Goal: Task Accomplishment & Management: Use online tool/utility

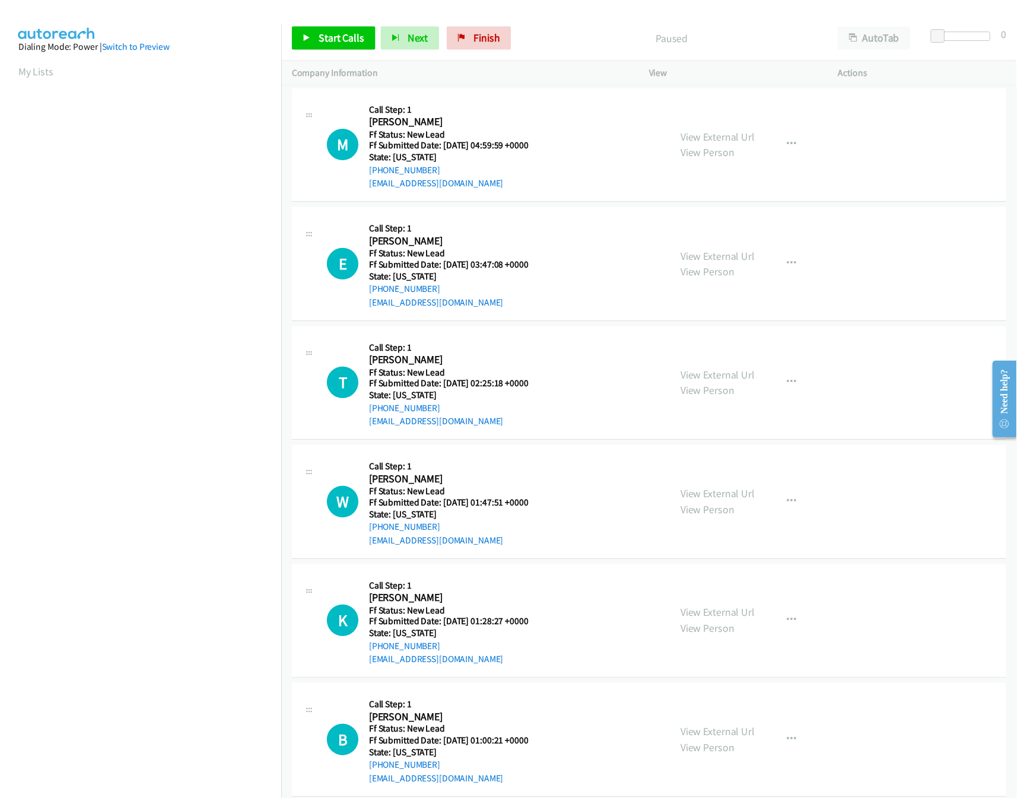
scroll to position [0, 4]
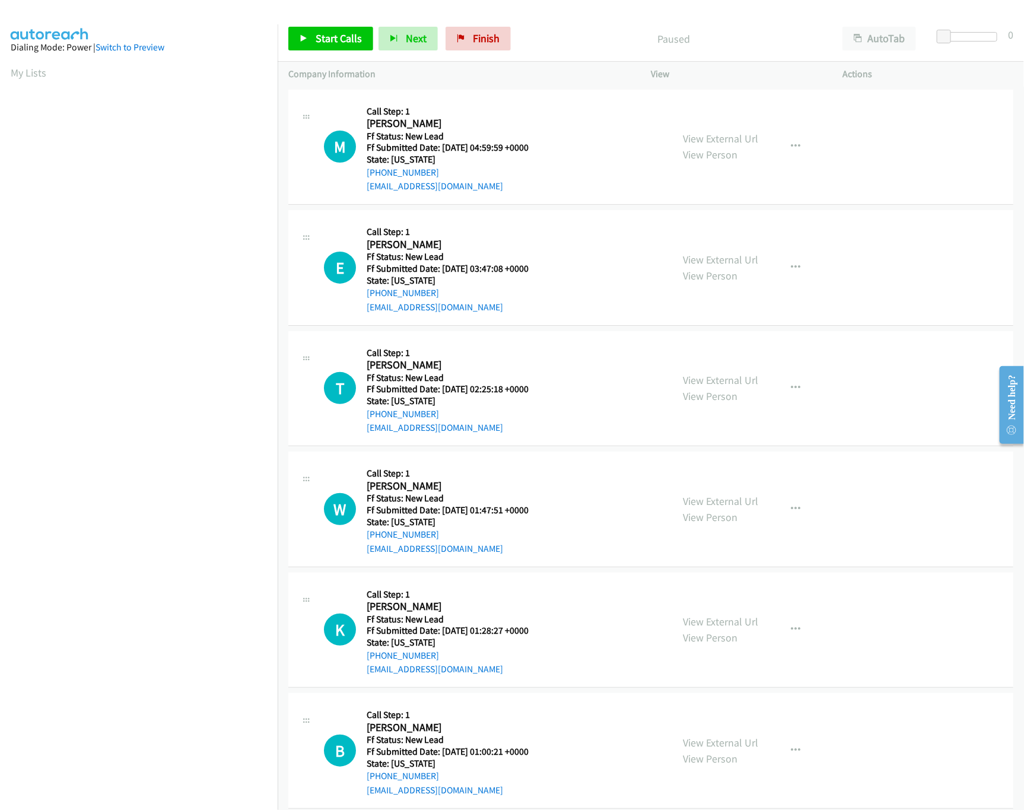
click at [259, 80] on aside "Dialing Mode: Power | Switch to Preview My Lists" at bounding box center [139, 352] width 278 height 657
click at [722, 141] on link "View External Url" at bounding box center [720, 139] width 75 height 14
click at [317, 44] on span "Start Calls" at bounding box center [339, 38] width 46 height 14
click at [957, 27] on div "Start Calls Pause Next Finish Started AutoTab AutoTab 6" at bounding box center [651, 39] width 746 height 46
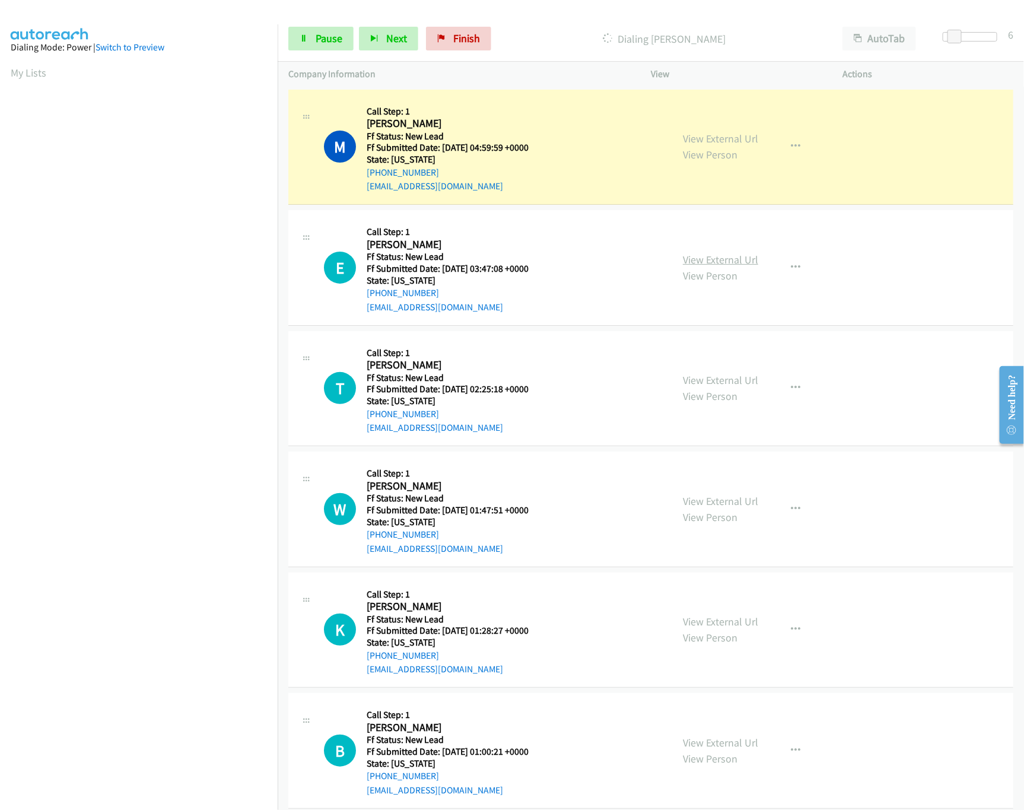
click at [714, 262] on link "View External Url" at bounding box center [720, 260] width 75 height 14
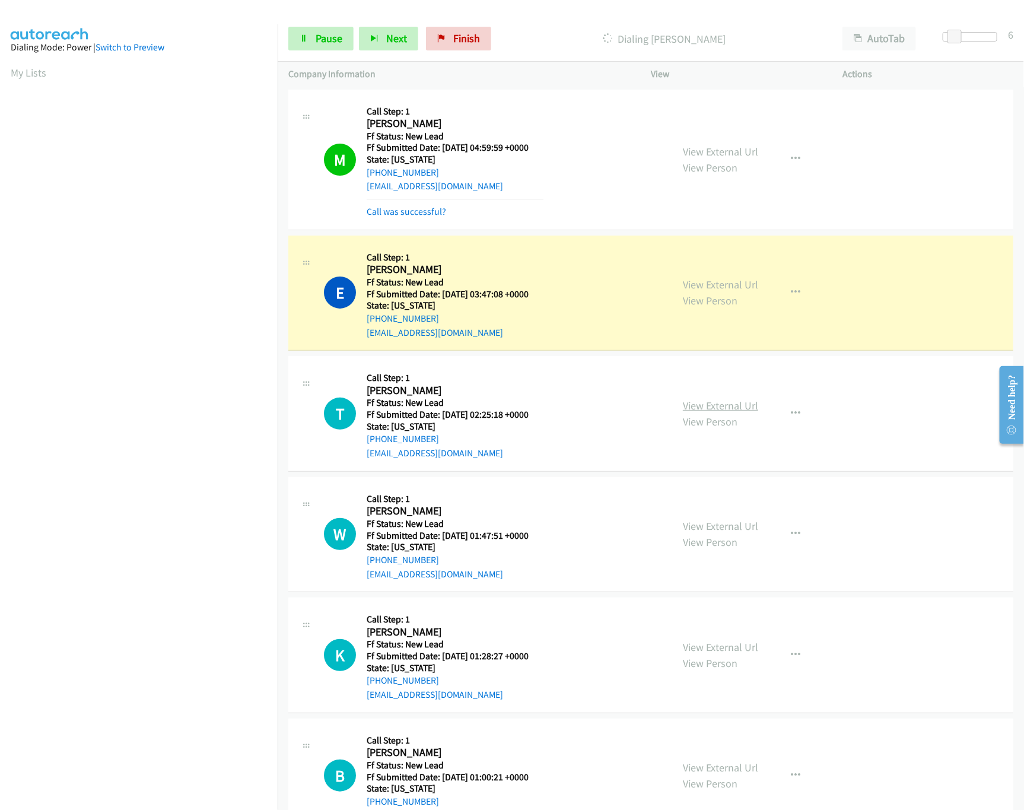
click at [728, 404] on link "View External Url" at bounding box center [720, 406] width 75 height 14
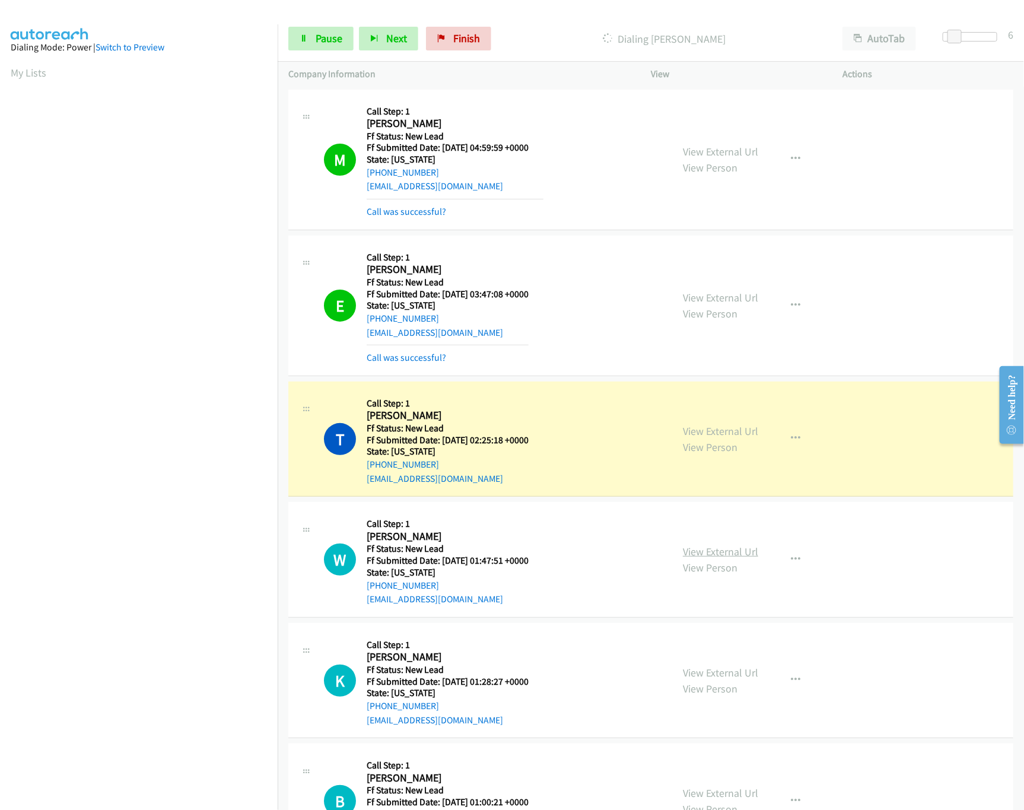
click at [694, 549] on link "View External Url" at bounding box center [720, 551] width 75 height 14
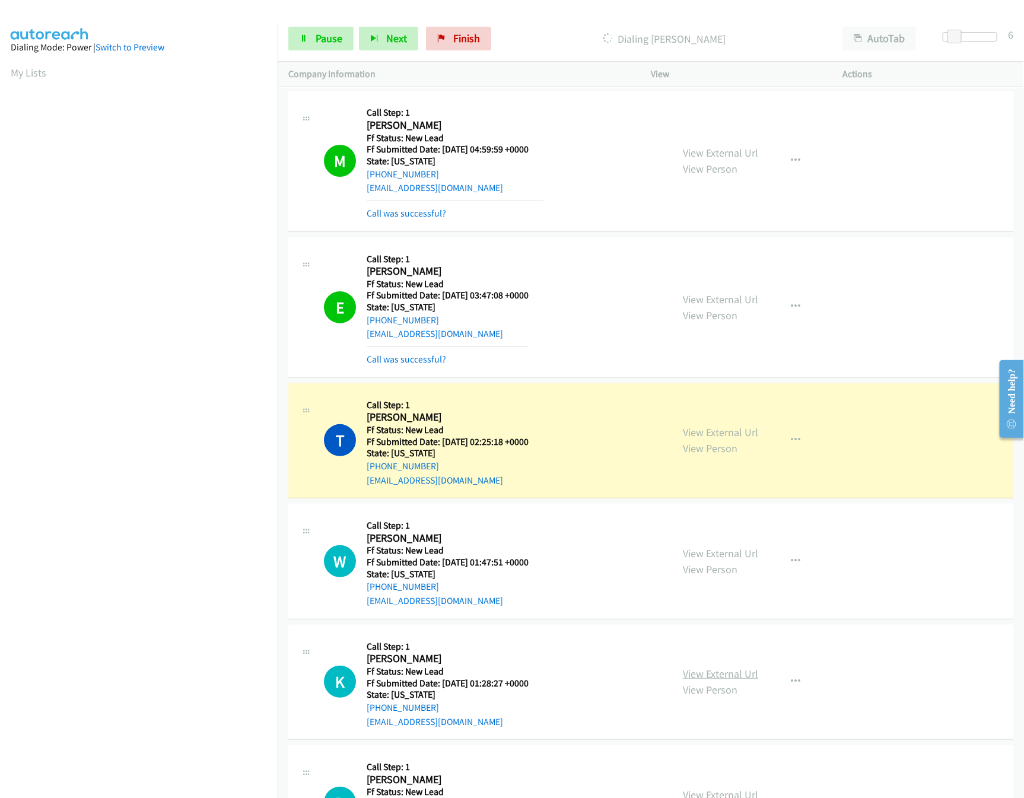
click at [730, 671] on link "View External Url" at bounding box center [720, 674] width 75 height 14
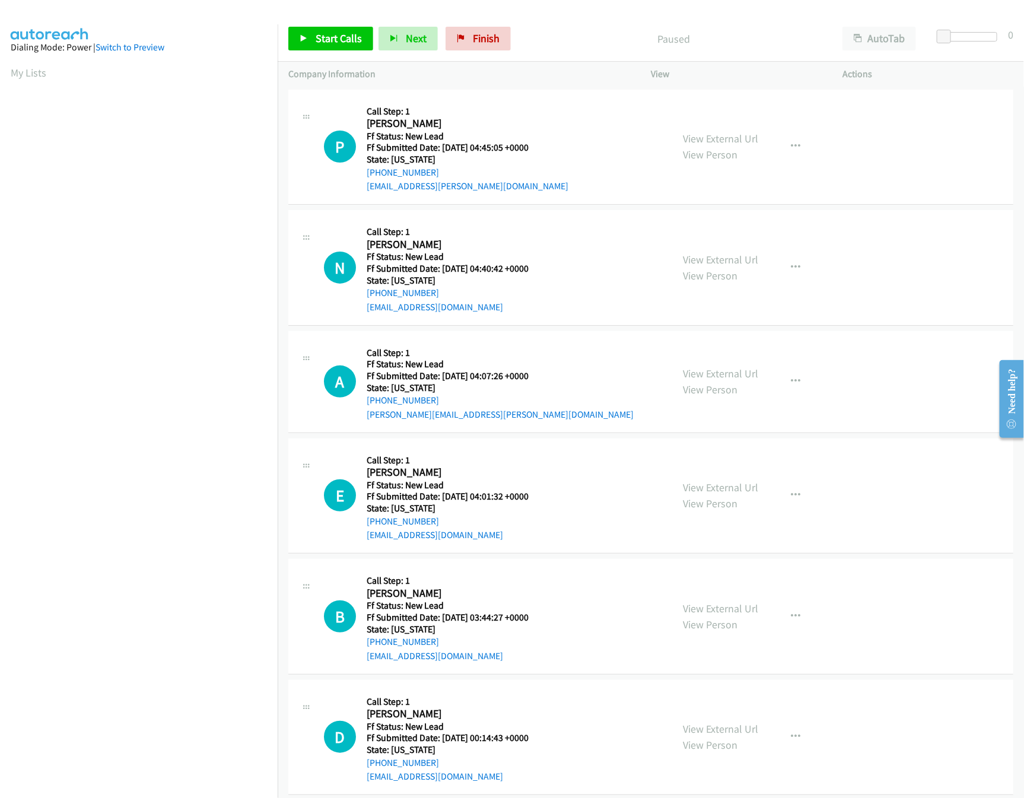
click at [575, 100] on div "P Callback Scheduled Call Step: 1 Princeton Allen America/New_York Ff Status: N…" at bounding box center [492, 147] width 337 height 94
click at [723, 139] on link "View External Url" at bounding box center [720, 139] width 75 height 14
click at [692, 258] on link "View External Url" at bounding box center [720, 260] width 75 height 14
click at [317, 34] on span "Start Calls" at bounding box center [339, 38] width 46 height 14
drag, startPoint x: 945, startPoint y: 31, endPoint x: 965, endPoint y: 31, distance: 19.6
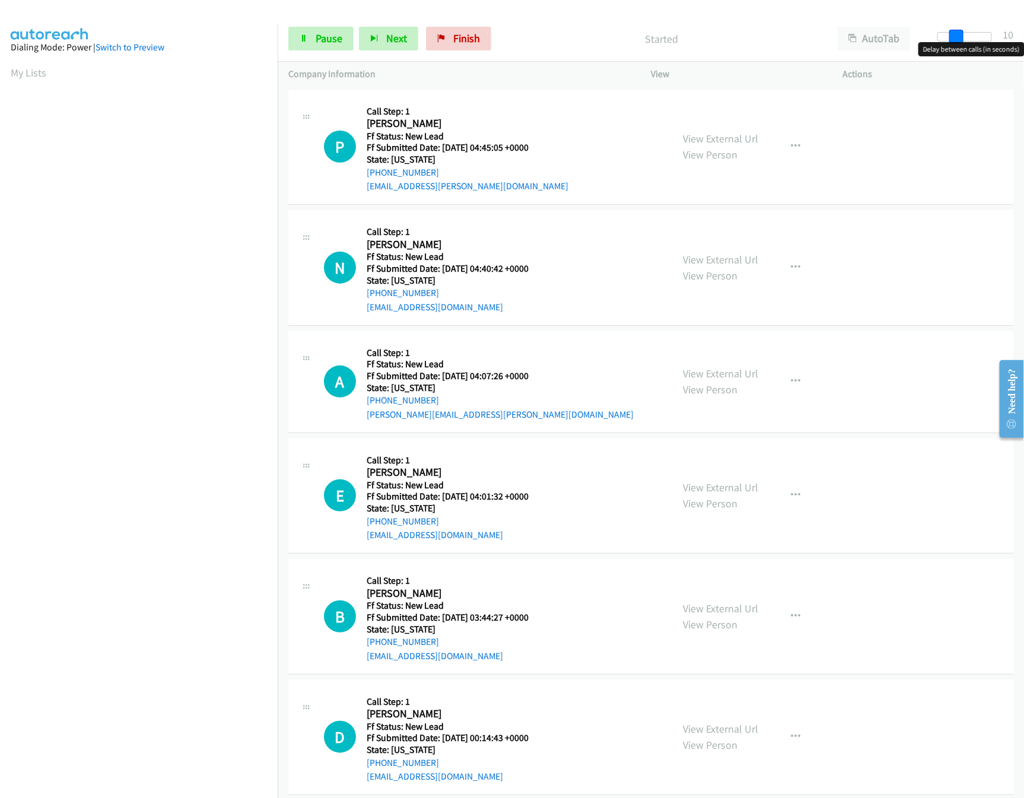
click at [963, 31] on span at bounding box center [956, 37] width 14 height 14
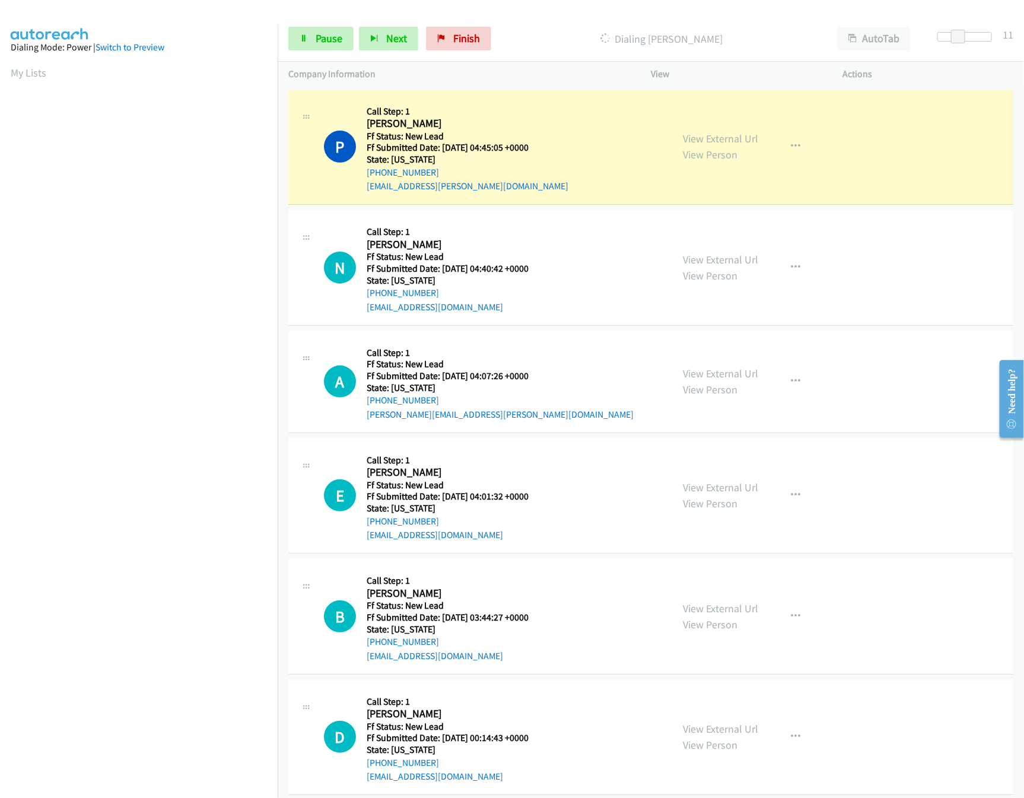
click at [317, 52] on div "Start Calls Pause Next Finish Dialing Princeton Allen AutoTab AutoTab 11" at bounding box center [651, 39] width 746 height 46
click at [318, 36] on span "Pause" at bounding box center [329, 38] width 27 height 14
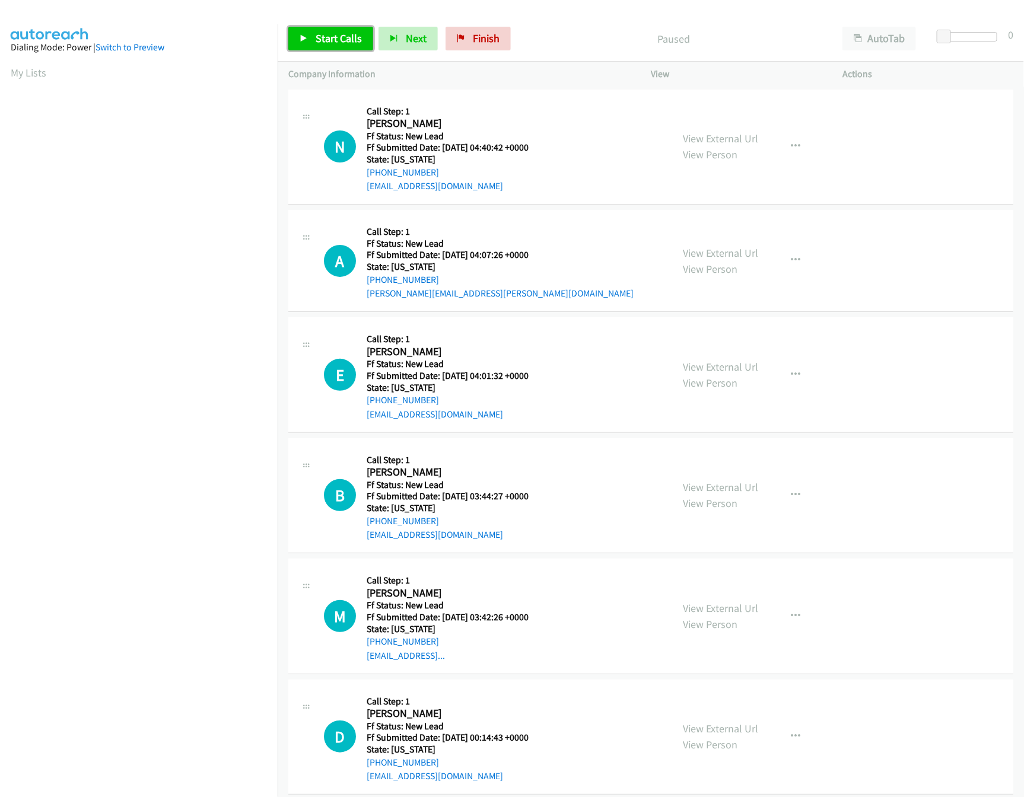
click at [342, 36] on span "Start Calls" at bounding box center [339, 38] width 46 height 14
click at [683, 253] on link "View External Url" at bounding box center [720, 253] width 75 height 14
click at [708, 367] on link "View External Url" at bounding box center [720, 367] width 75 height 14
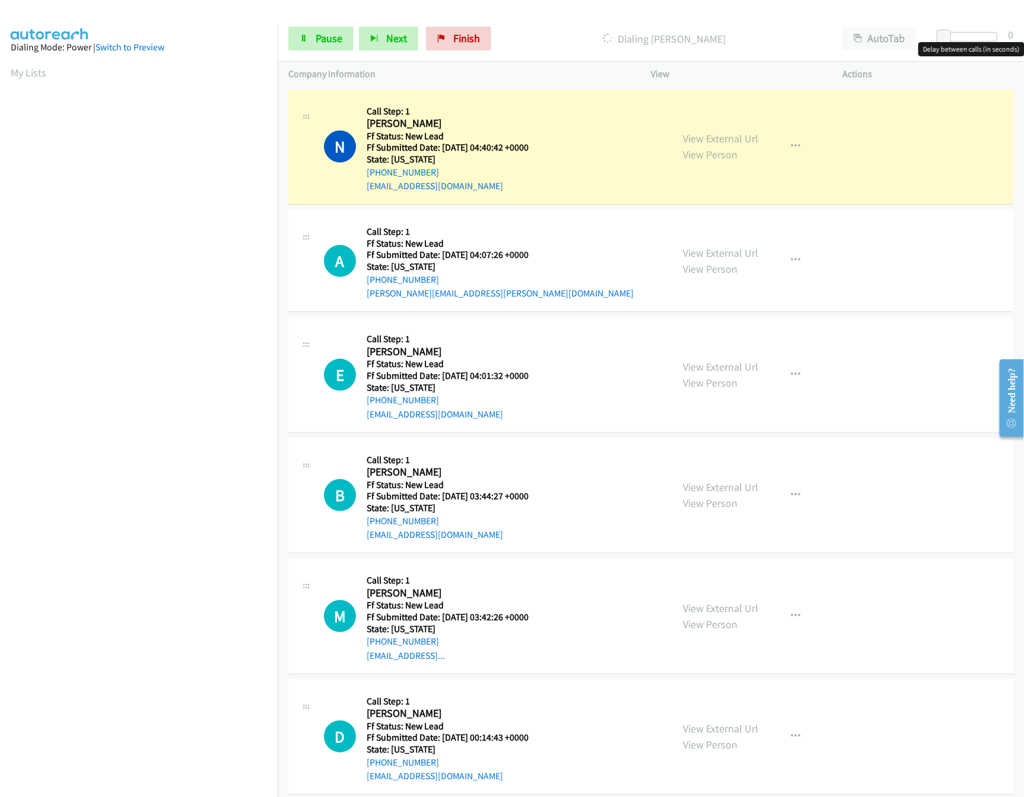
click at [981, 32] on div at bounding box center [969, 36] width 55 height 9
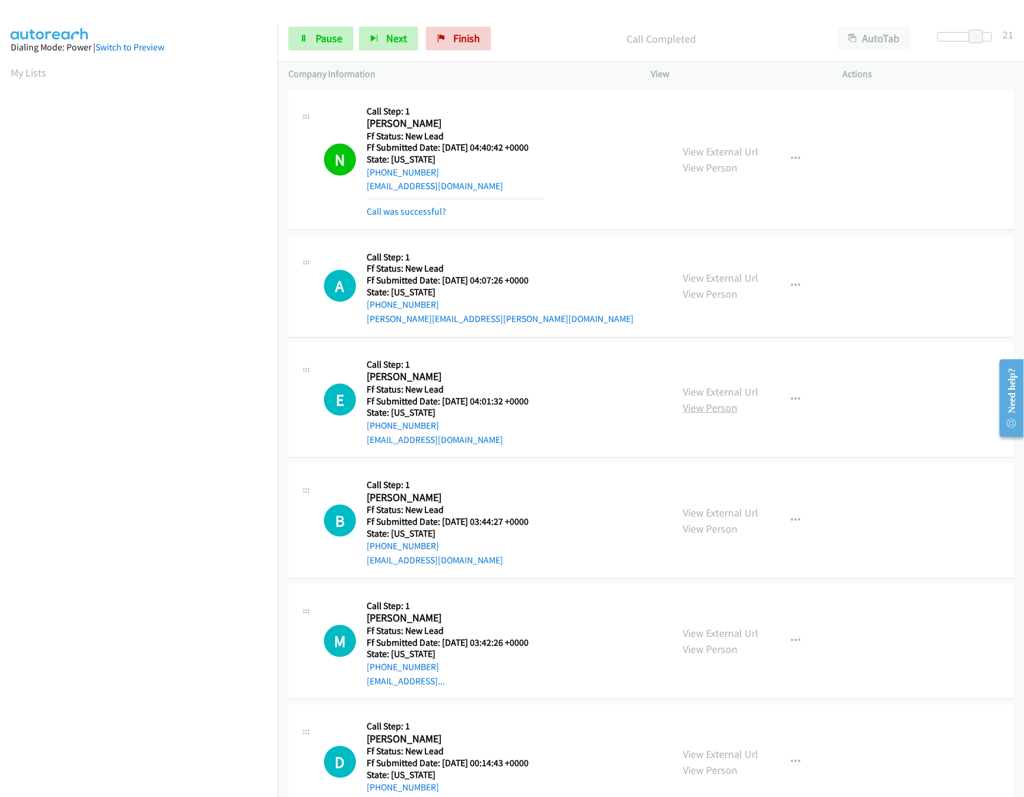
click at [714, 402] on link "View Person" at bounding box center [710, 408] width 55 height 14
click at [696, 509] on link "View External Url" at bounding box center [720, 513] width 75 height 14
click at [324, 31] on link "Pause" at bounding box center [320, 39] width 65 height 24
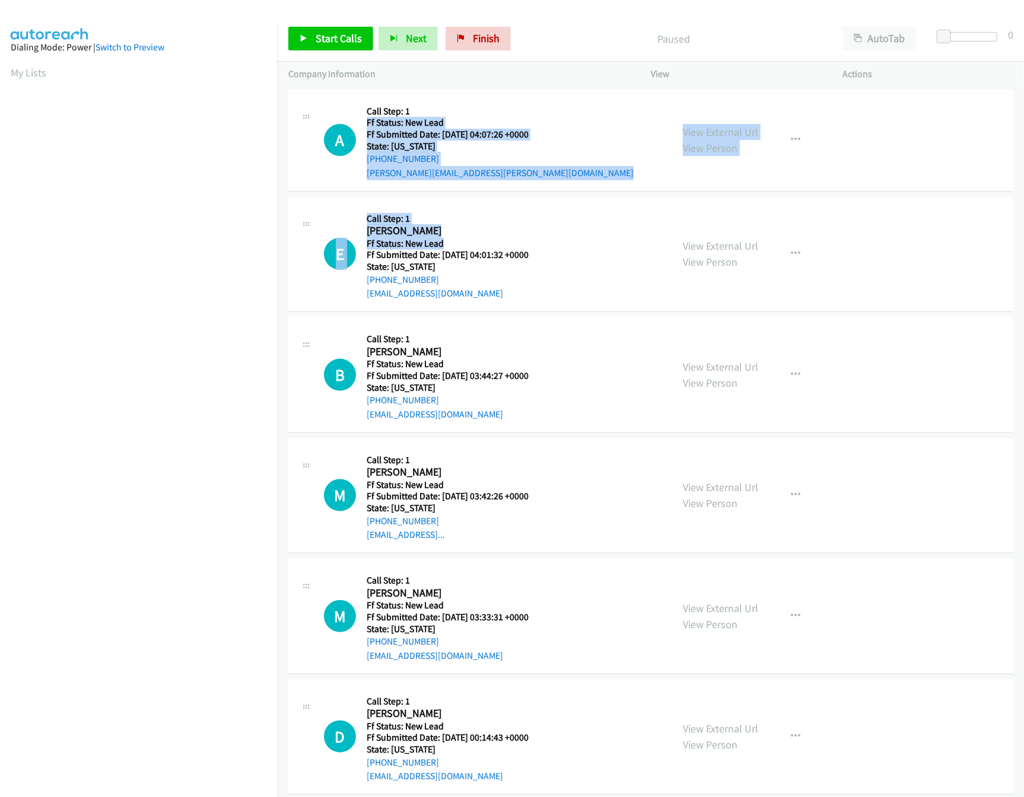
drag, startPoint x: 517, startPoint y: 241, endPoint x: 557, endPoint y: 107, distance: 139.4
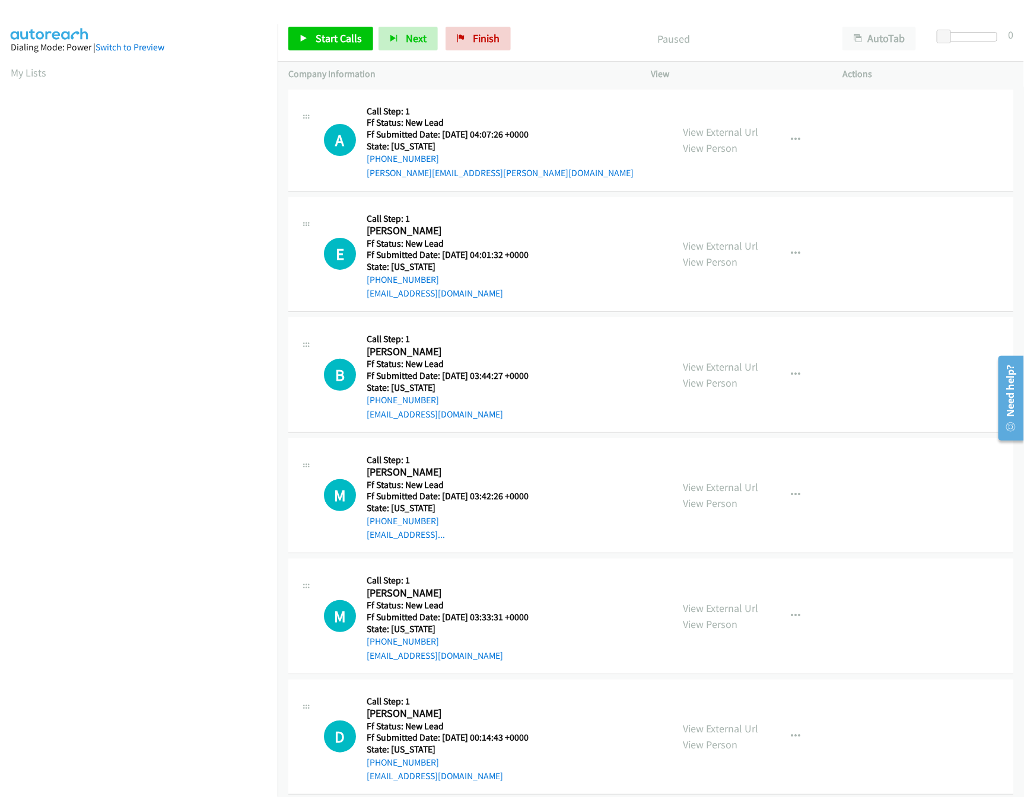
click at [590, 266] on div "E Callback Scheduled Call Step: 1 Emily Jacobs America/New_York Ff Status: New …" at bounding box center [492, 255] width 337 height 94
click at [332, 34] on span "Start Calls" at bounding box center [339, 38] width 46 height 14
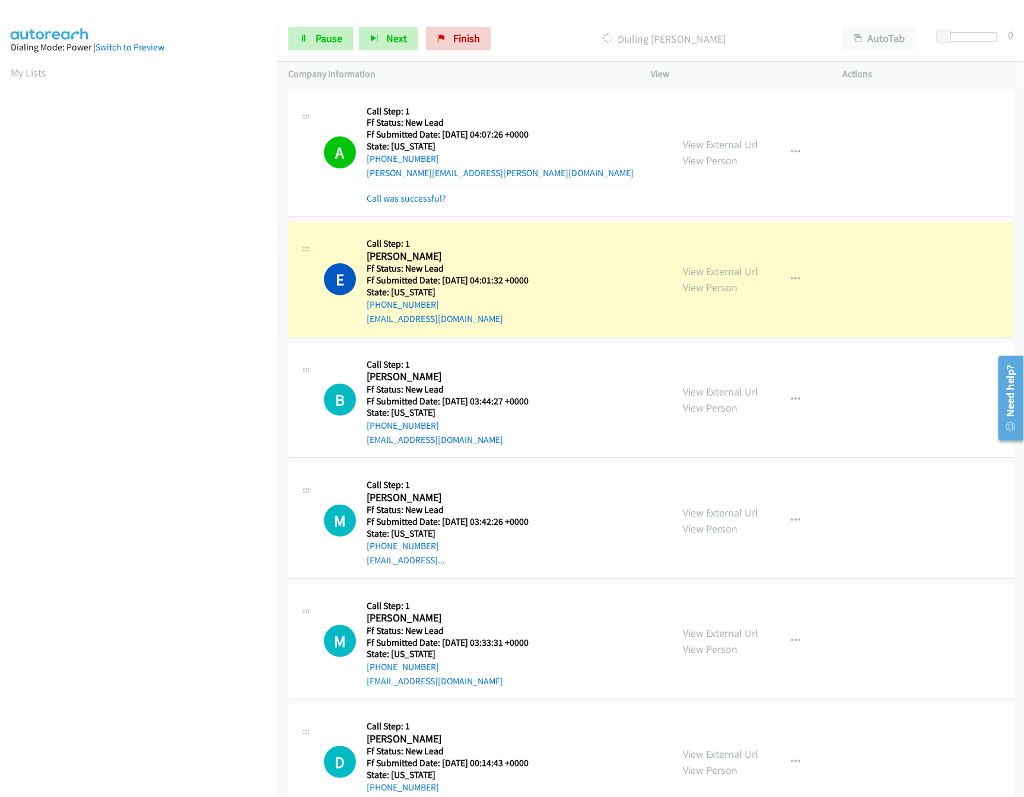
scroll to position [118, 0]
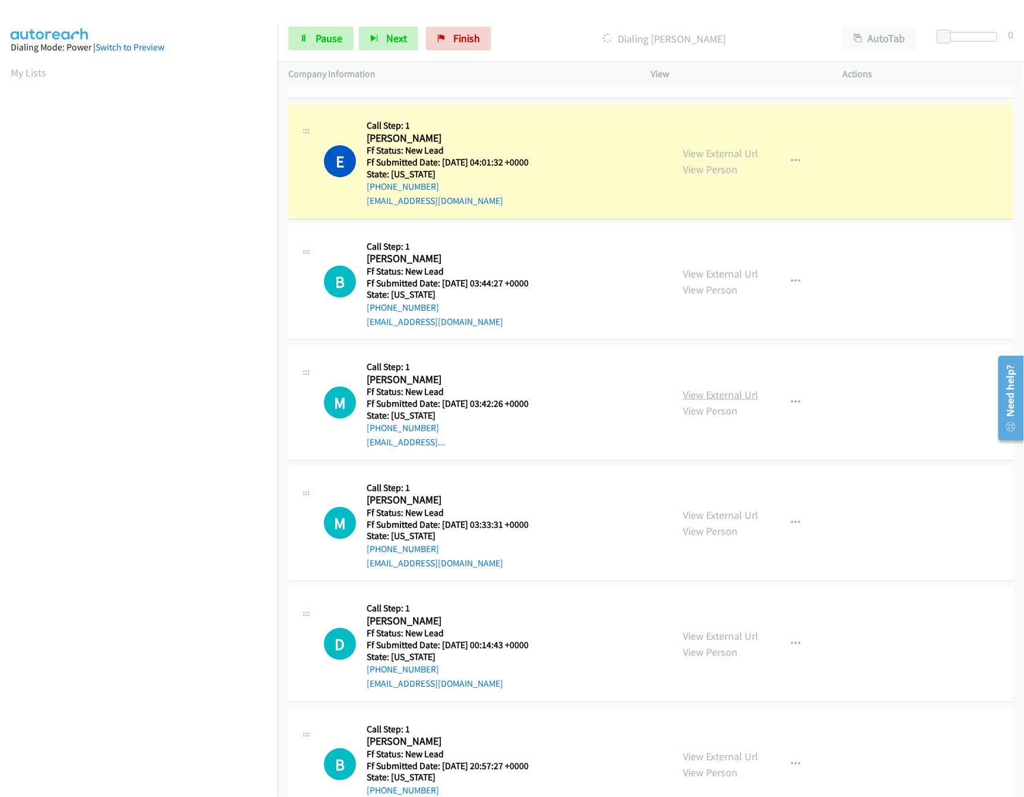
click at [696, 400] on link "View External Url" at bounding box center [720, 395] width 75 height 14
click at [714, 518] on link "View External Url" at bounding box center [720, 515] width 75 height 14
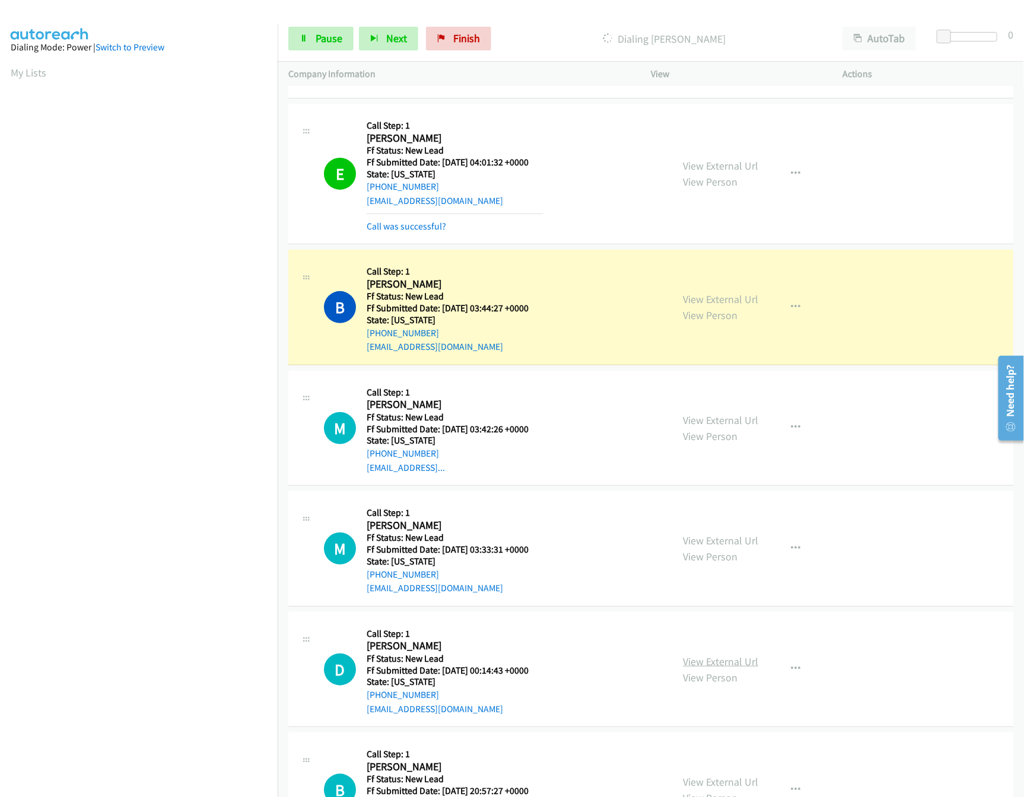
click at [709, 662] on link "View External Url" at bounding box center [720, 662] width 75 height 14
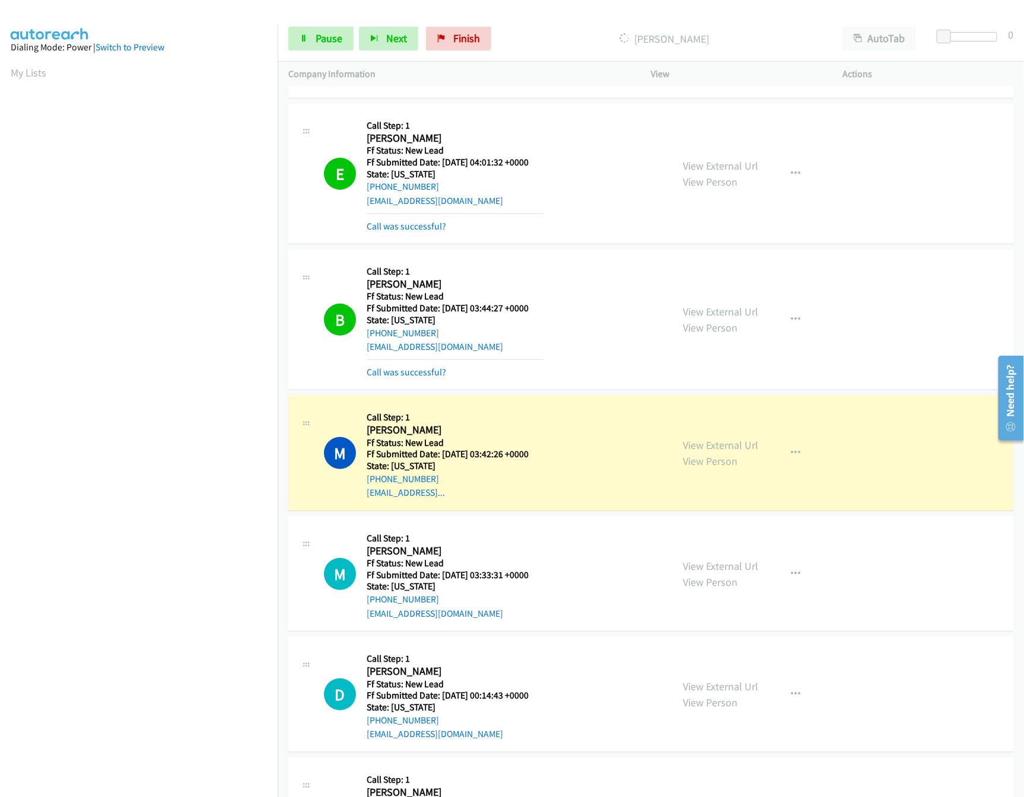
scroll to position [356, 0]
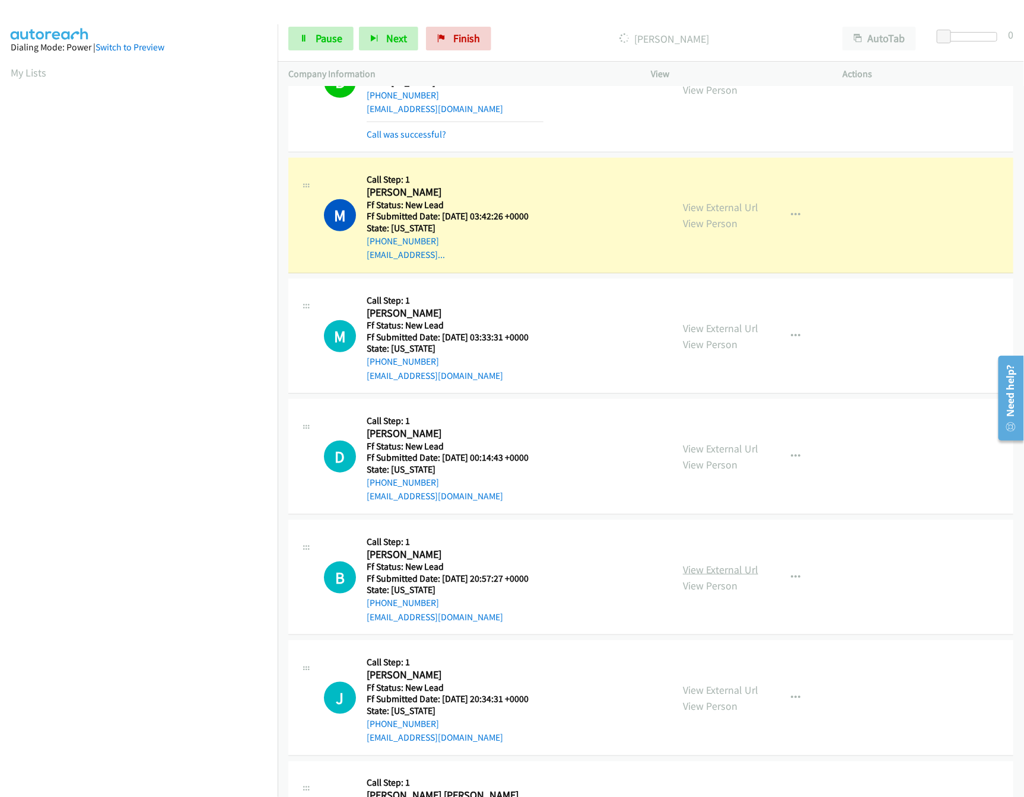
click at [700, 575] on link "View External Url" at bounding box center [720, 570] width 75 height 14
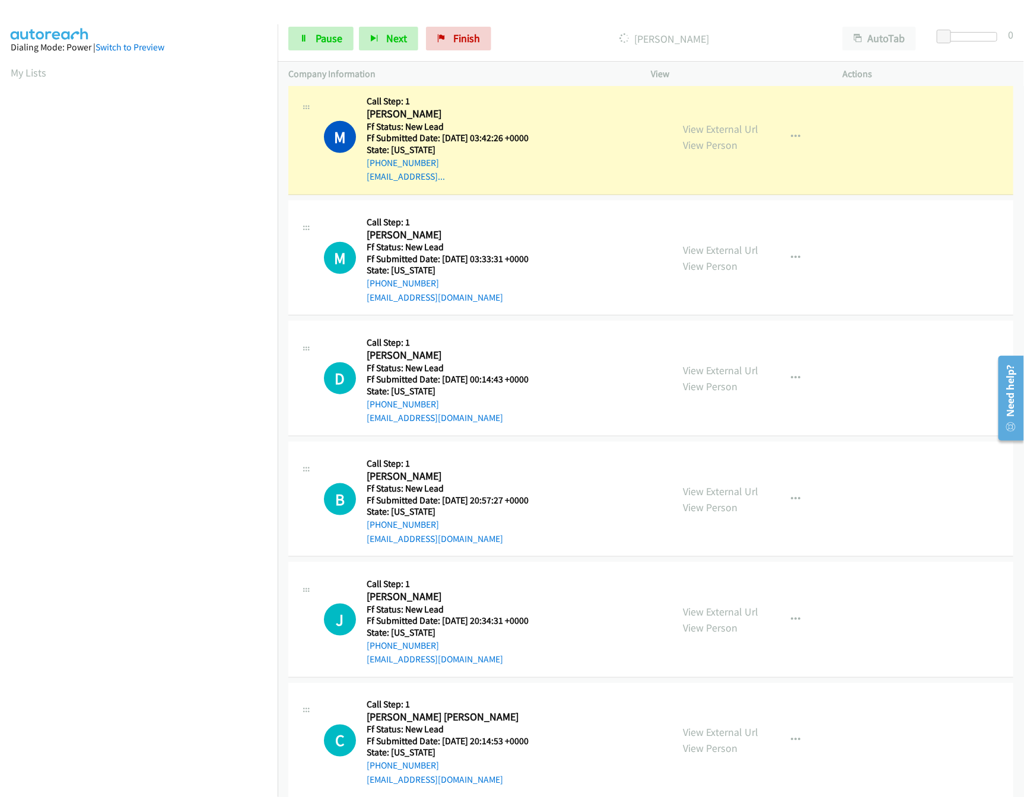
scroll to position [474, 0]
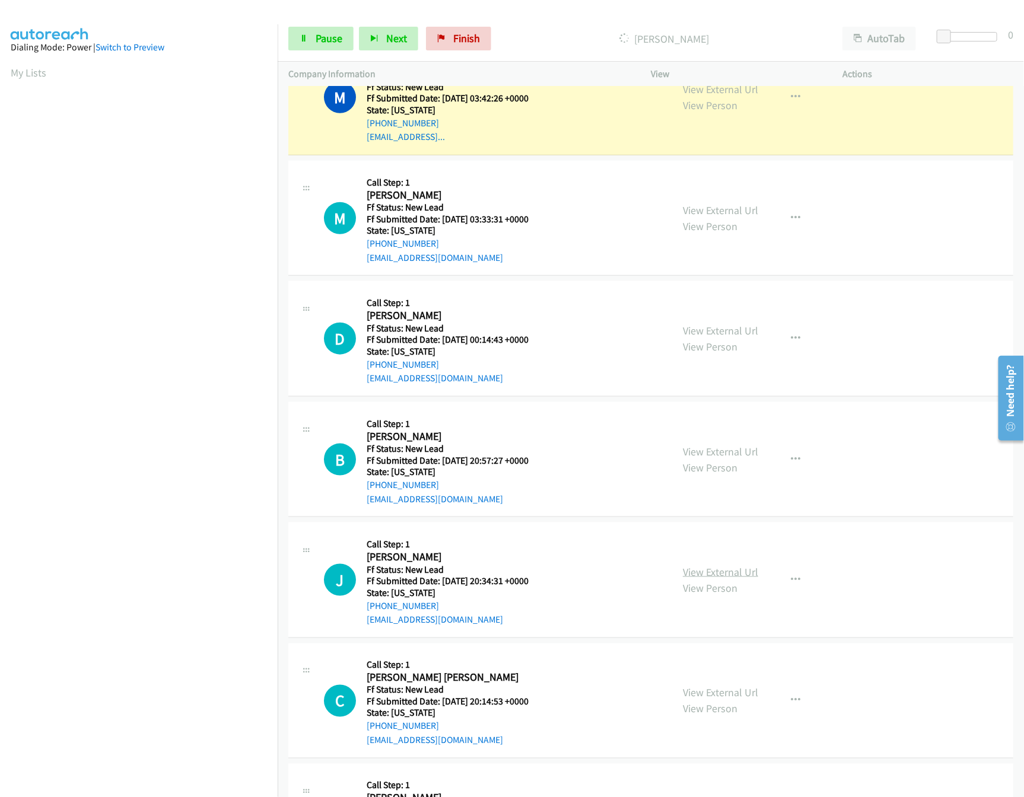
click at [733, 578] on link "View External Url" at bounding box center [720, 572] width 75 height 14
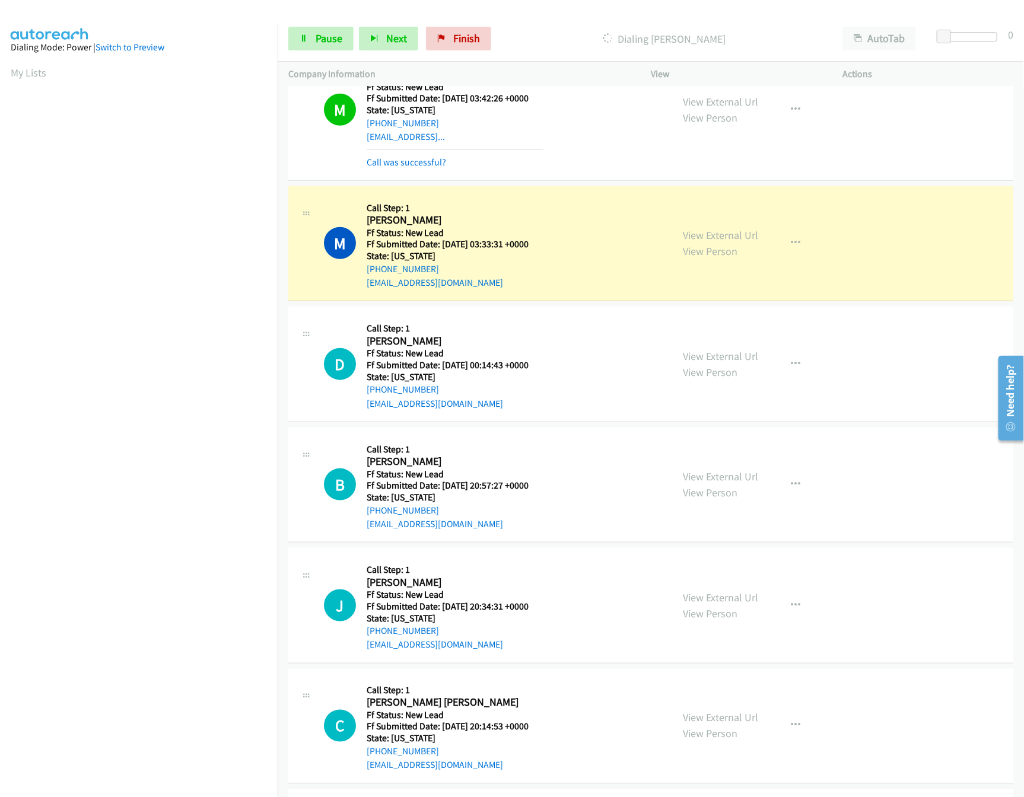
scroll to position [486, 0]
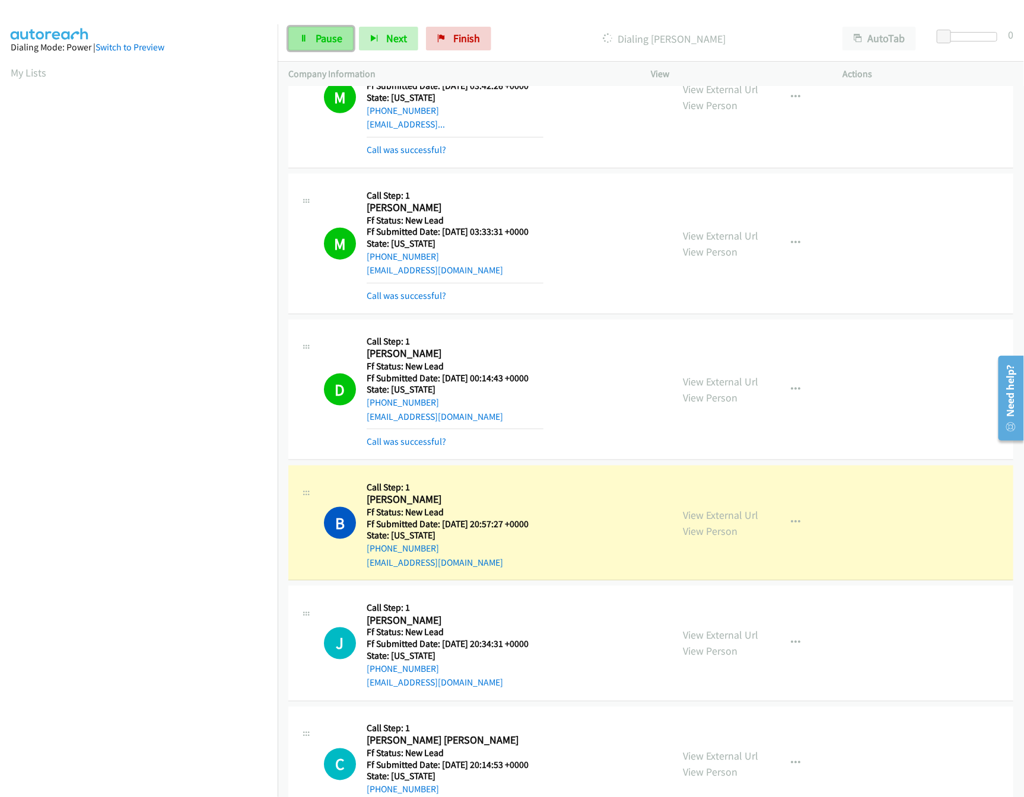
click at [312, 32] on link "Pause" at bounding box center [320, 39] width 65 height 24
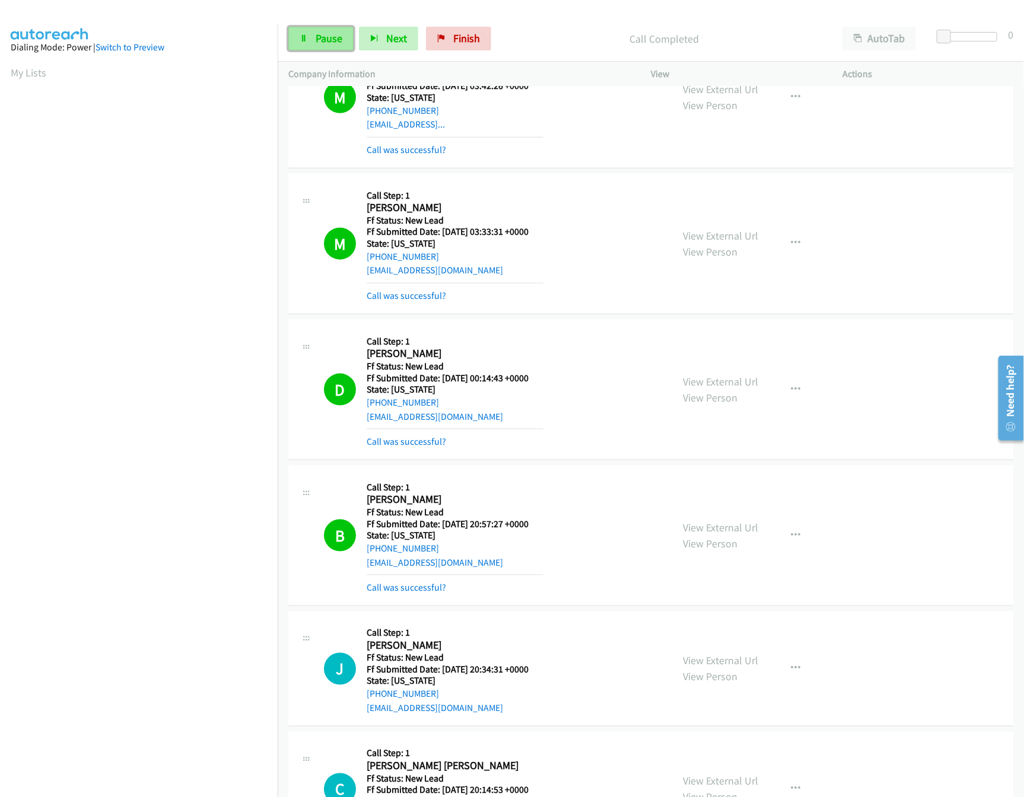
click at [337, 44] on span "Pause" at bounding box center [329, 38] width 27 height 14
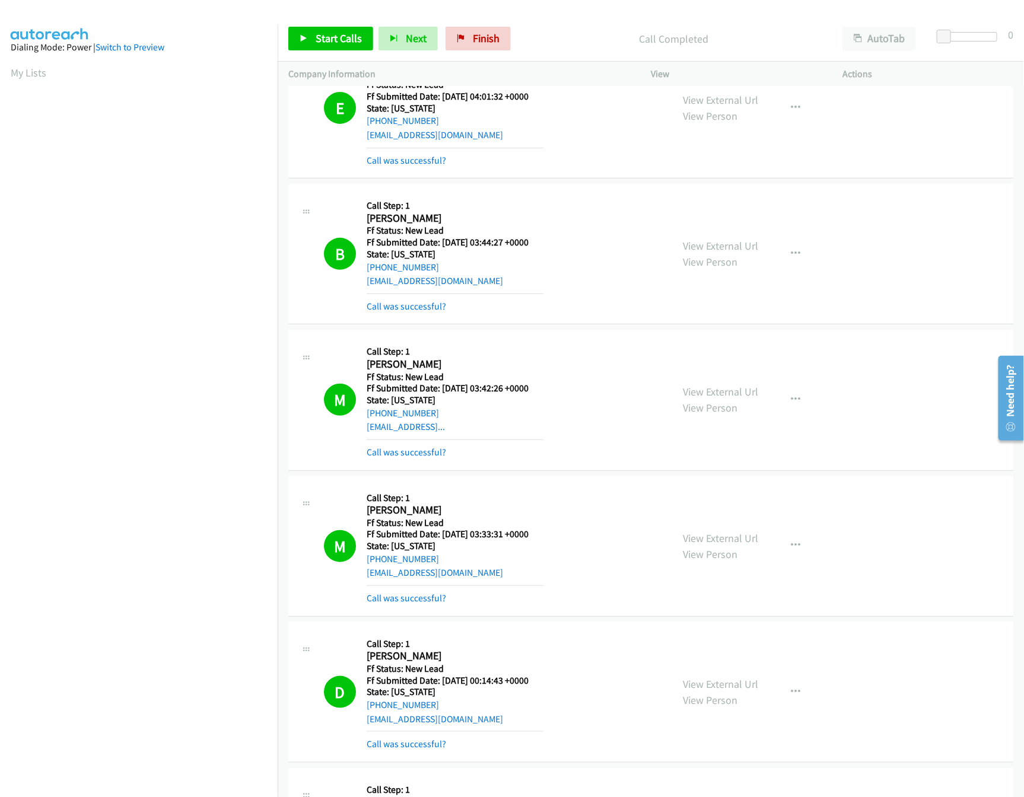
scroll to position [250, 0]
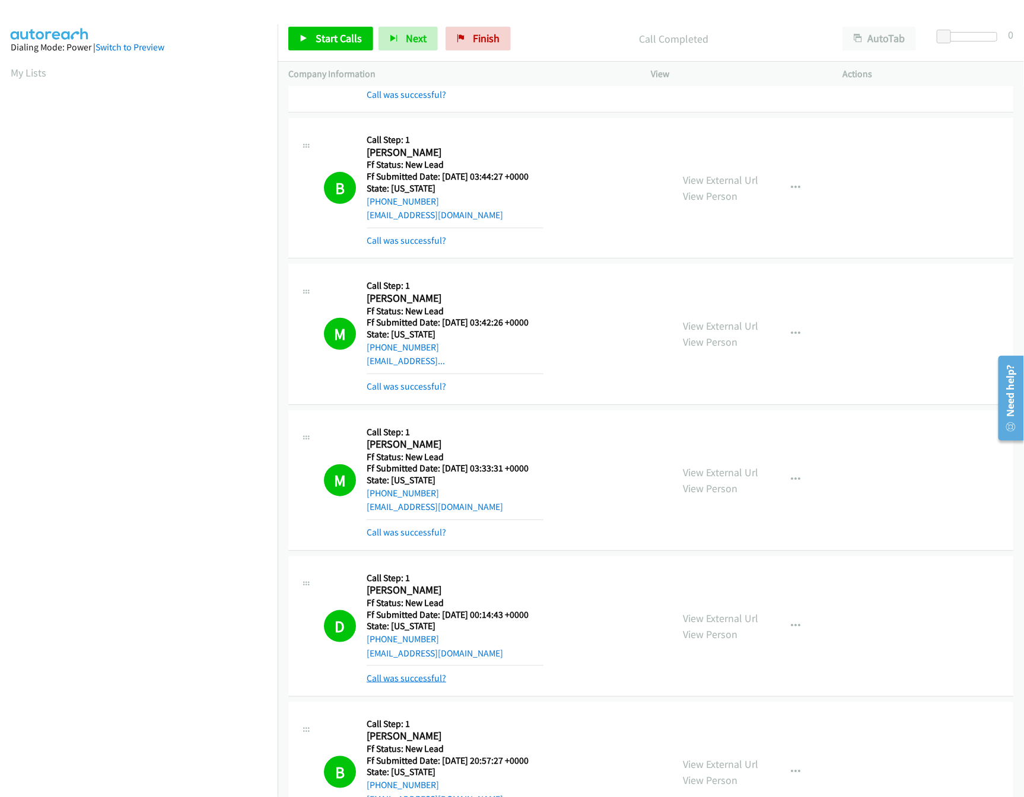
click at [387, 684] on link "Call was successful?" at bounding box center [406, 678] width 79 height 11
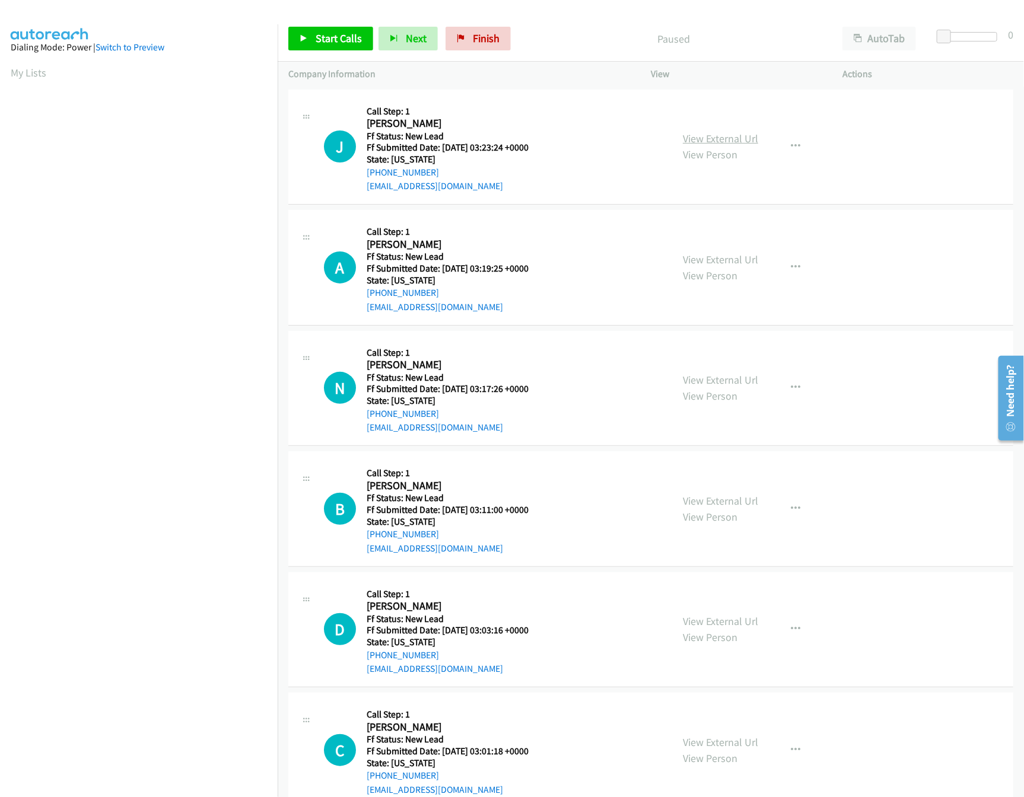
click at [744, 134] on link "View External Url" at bounding box center [720, 139] width 75 height 14
click at [700, 246] on div "View External Url View Person View External Url Email Schedule/Manage Callback …" at bounding box center [773, 268] width 203 height 94
click at [702, 253] on link "View External Url" at bounding box center [720, 260] width 75 height 14
click at [689, 379] on link "View External Url" at bounding box center [720, 380] width 75 height 14
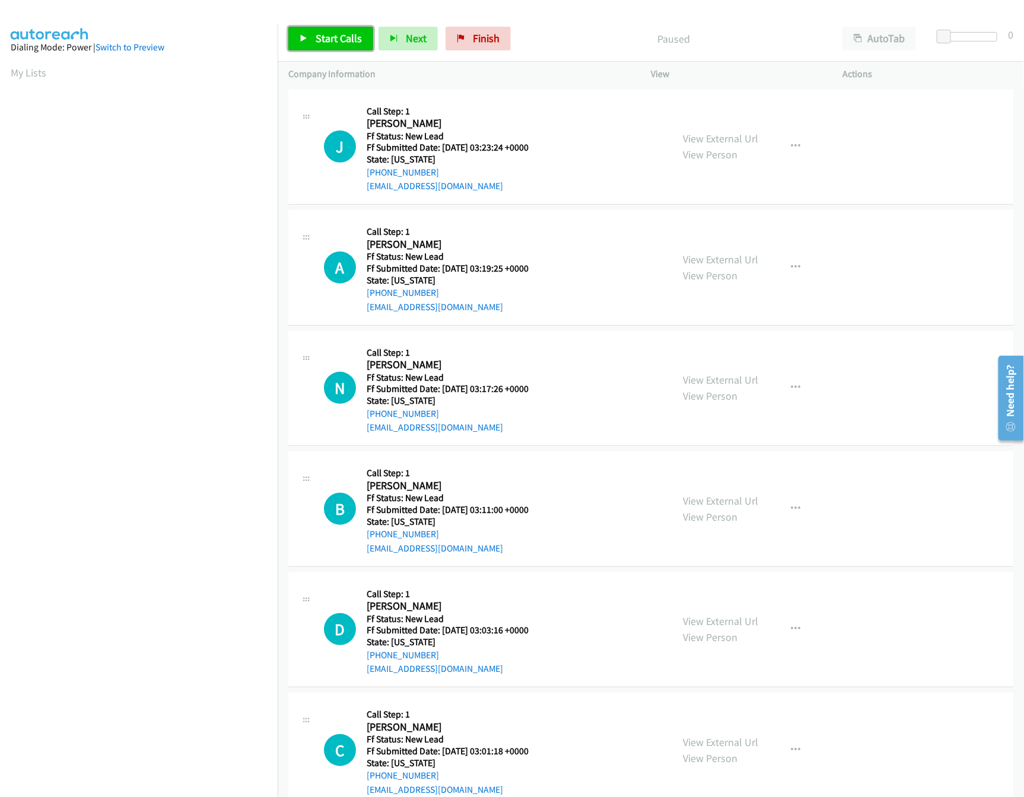
click at [354, 43] on span "Start Calls" at bounding box center [339, 38] width 46 height 14
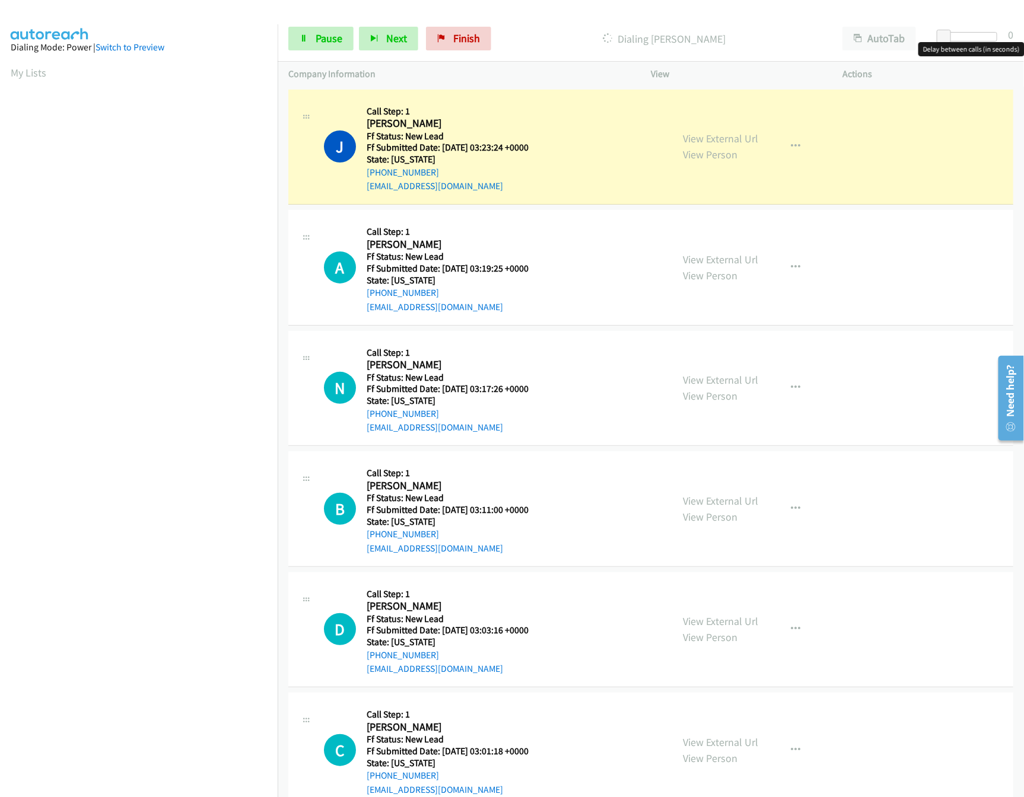
click at [961, 39] on div at bounding box center [969, 36] width 55 height 9
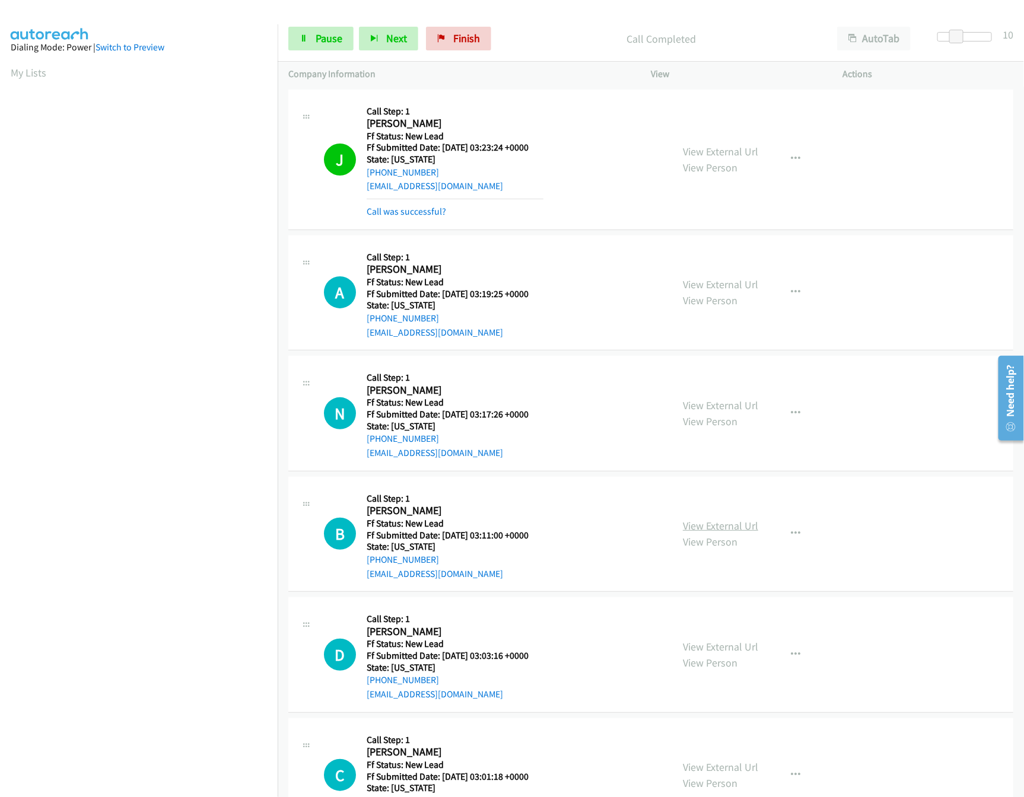
click at [710, 525] on link "View External Url" at bounding box center [720, 526] width 75 height 14
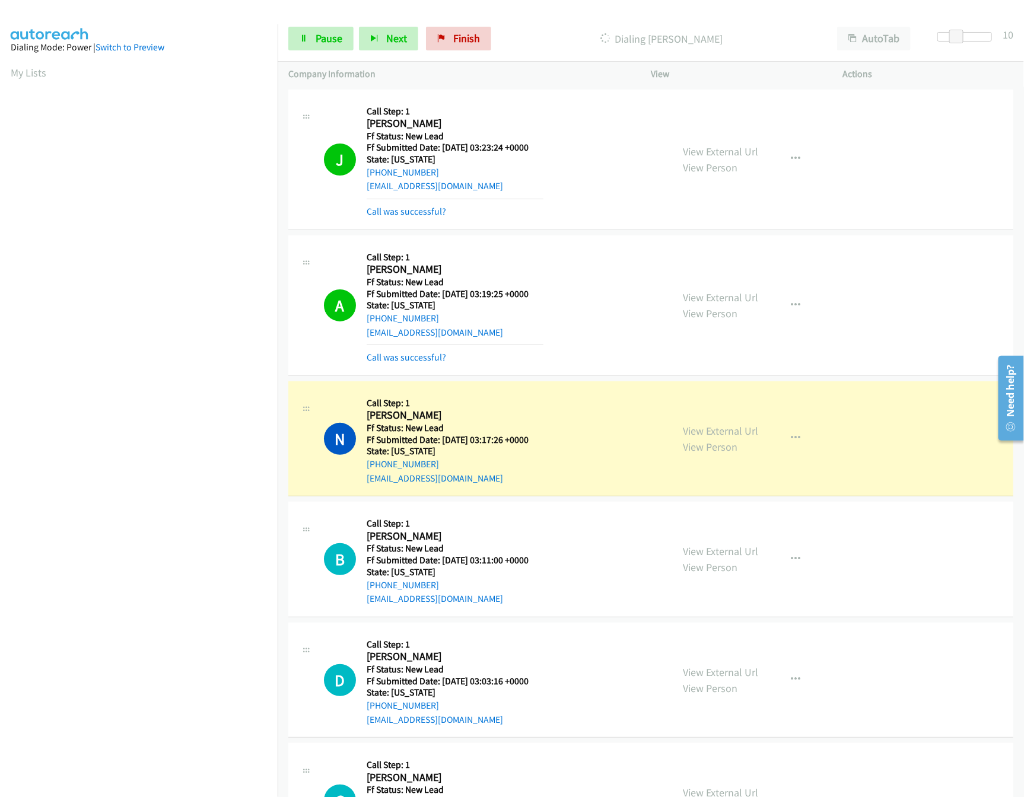
scroll to position [237, 0]
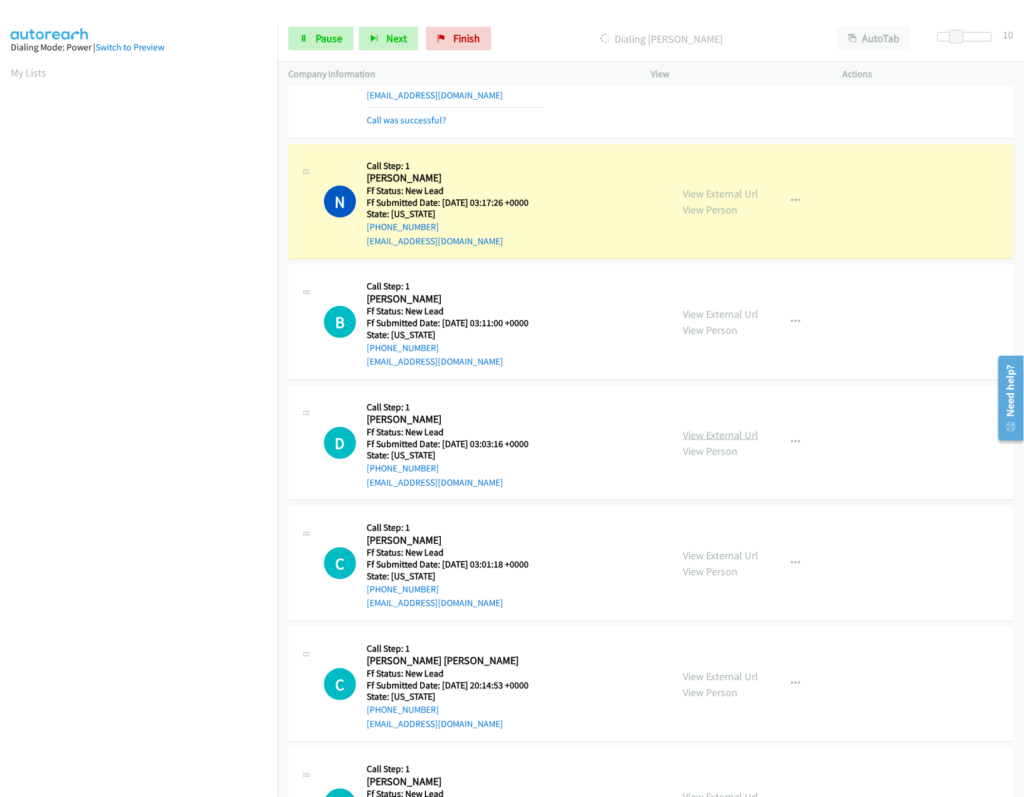
click at [721, 435] on link "View External Url" at bounding box center [720, 435] width 75 height 14
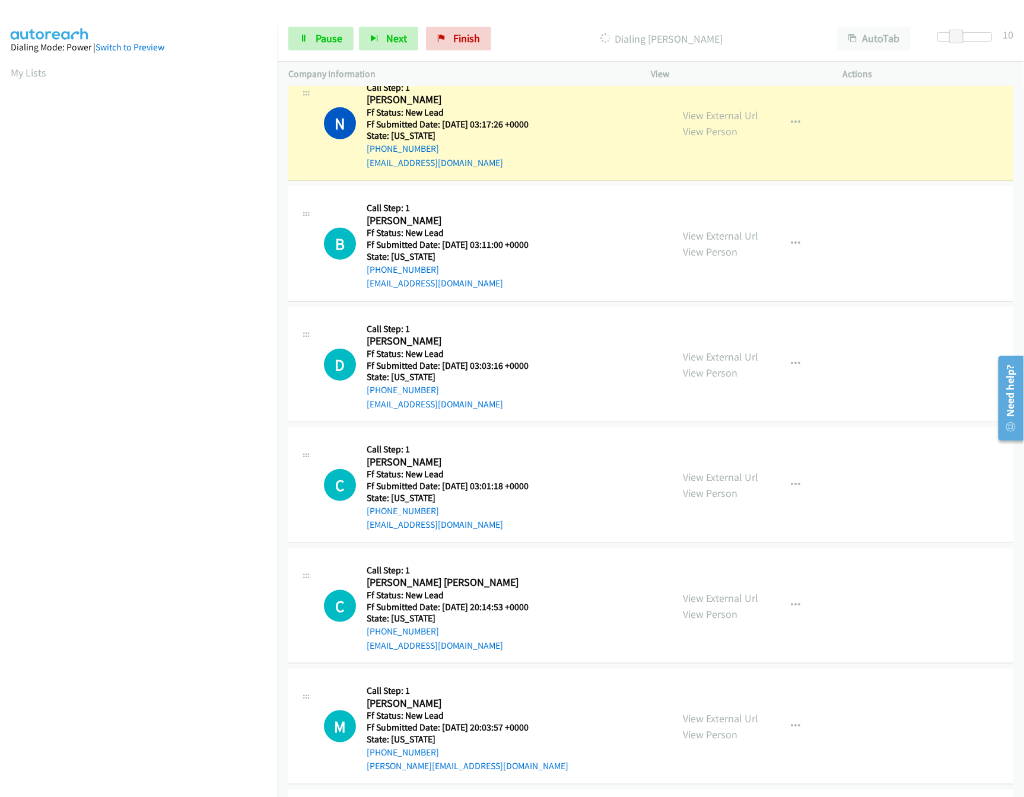
scroll to position [356, 0]
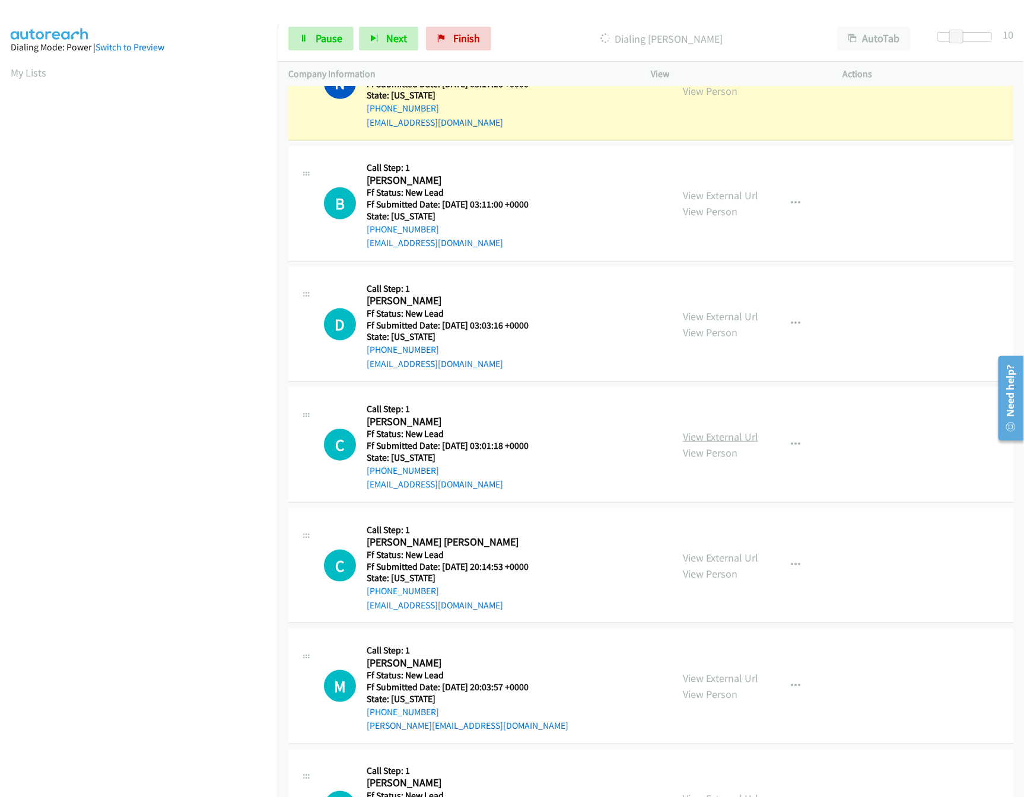
click at [716, 436] on link "View External Url" at bounding box center [720, 437] width 75 height 14
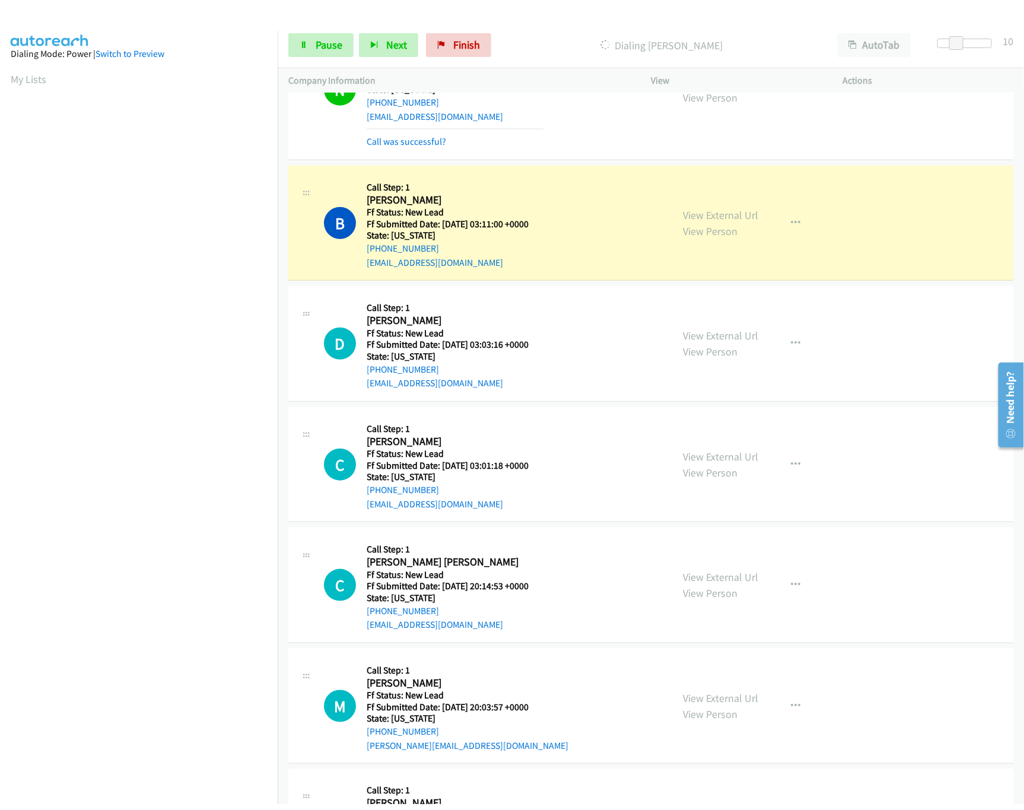
scroll to position [606, 0]
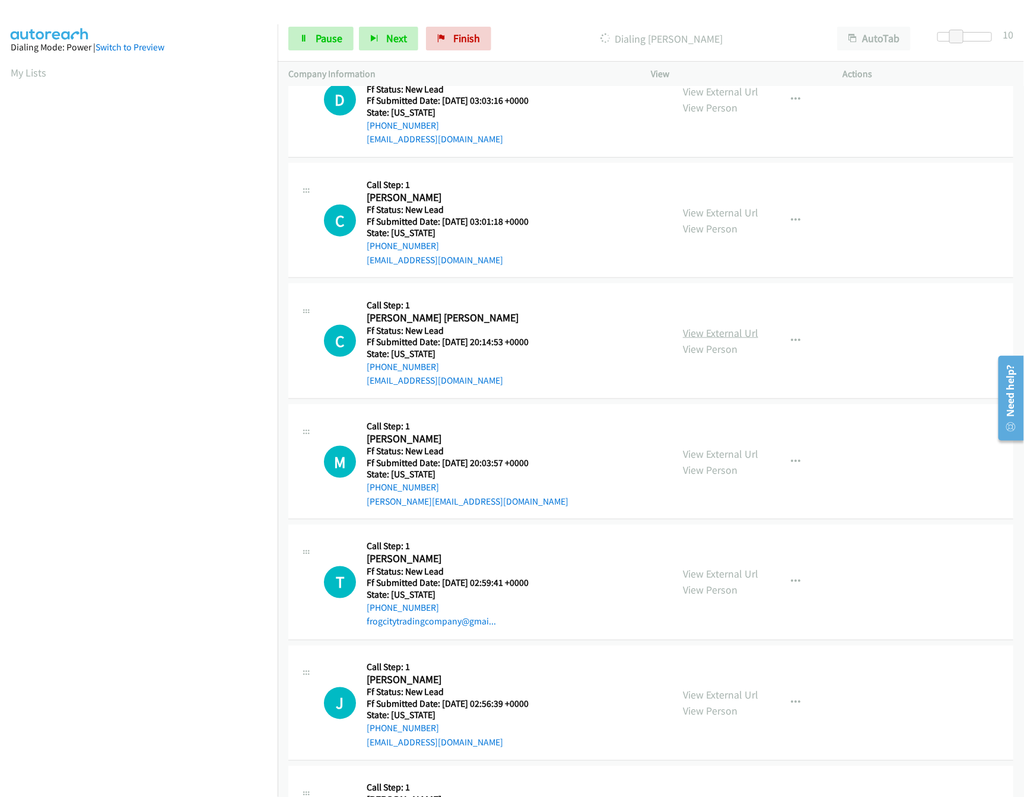
click at [719, 332] on link "View External Url" at bounding box center [720, 333] width 75 height 14
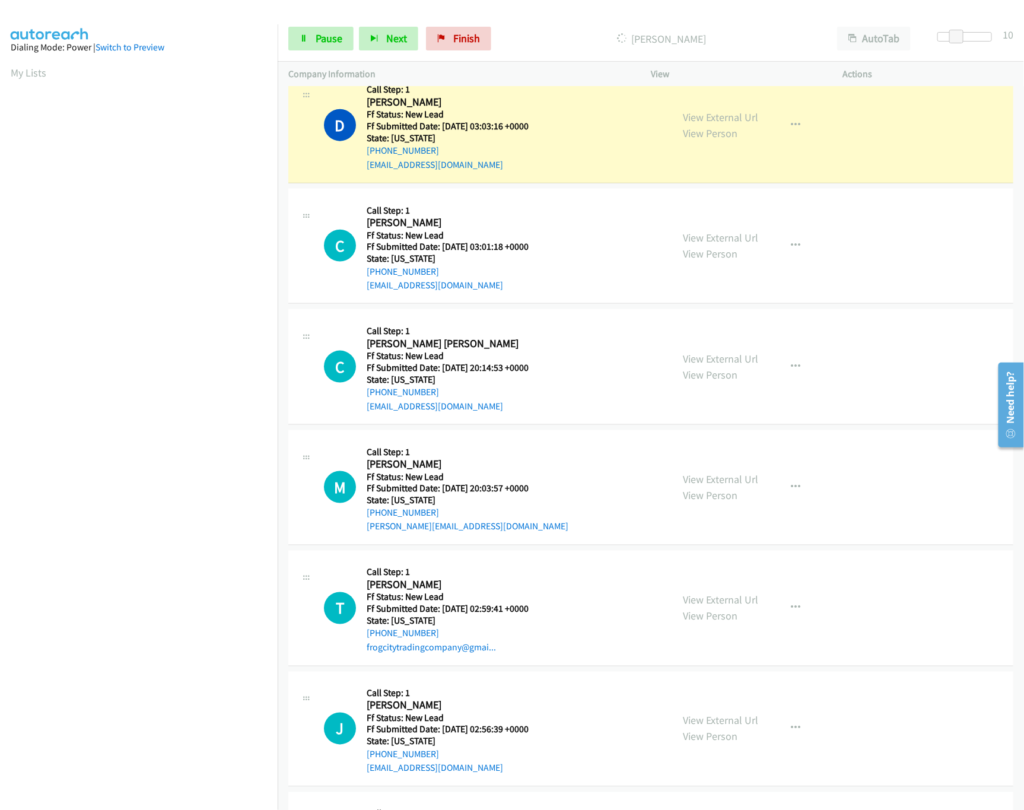
scroll to position [632, 0]
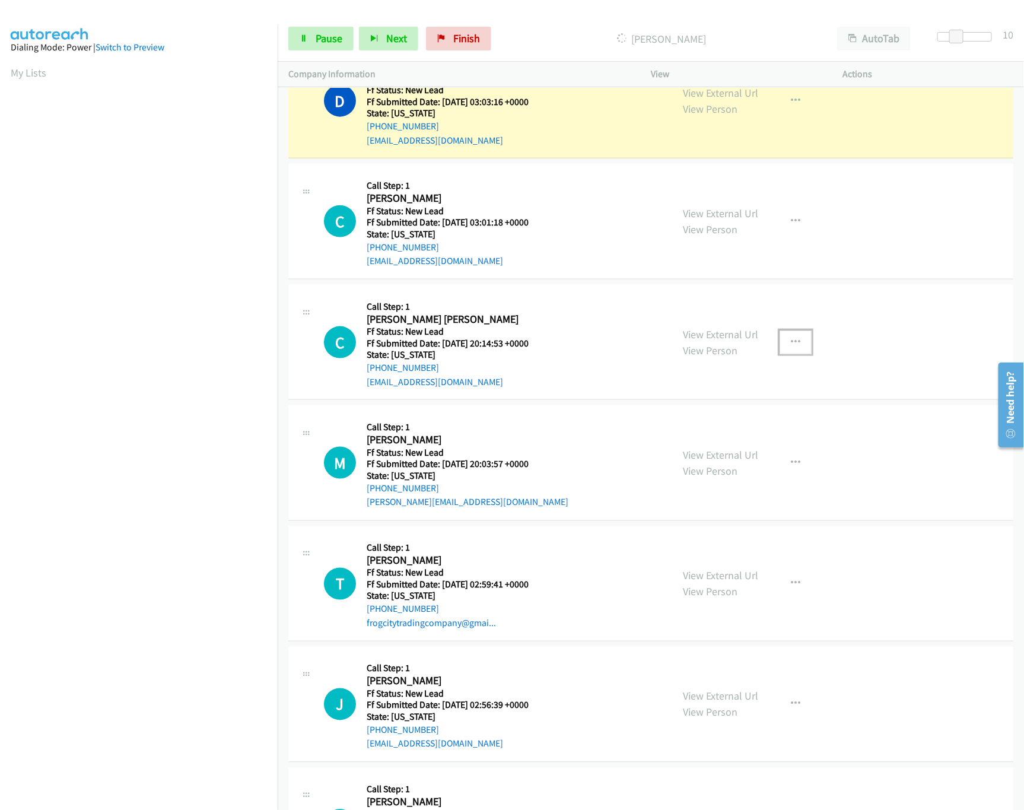
click at [792, 338] on button "button" at bounding box center [795, 342] width 32 height 24
click at [692, 426] on link "Skip Call" at bounding box center [732, 419] width 158 height 24
click at [716, 466] on link "View Person" at bounding box center [710, 471] width 55 height 14
click at [714, 461] on link "View External Url" at bounding box center [720, 455] width 75 height 14
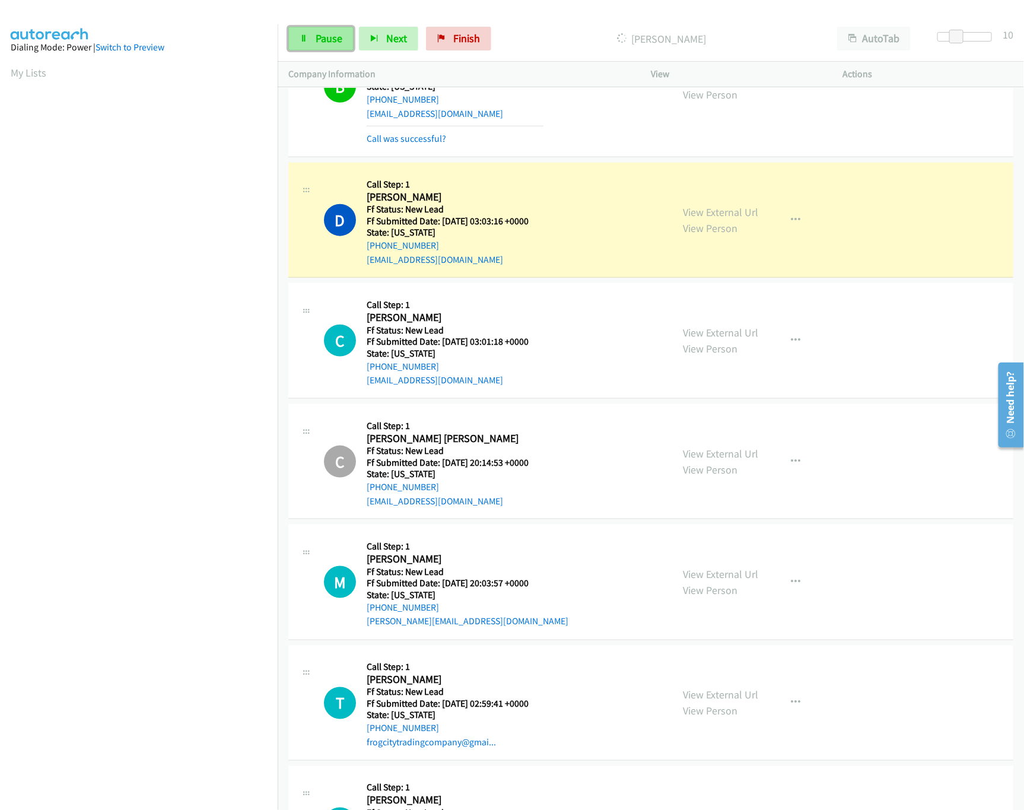
click at [301, 37] on icon at bounding box center [304, 39] width 8 height 8
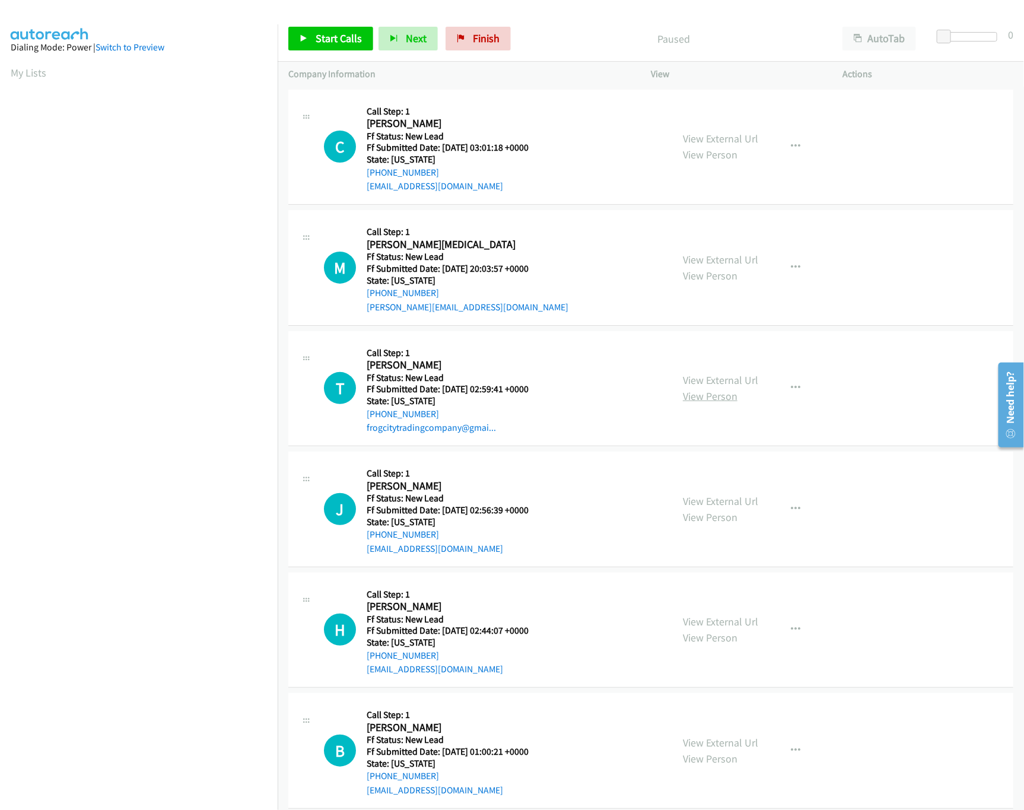
click at [692, 389] on link "View Person" at bounding box center [710, 396] width 55 height 14
click at [696, 380] on link "View External Url" at bounding box center [720, 380] width 75 height 14
click at [712, 502] on link "View External Url" at bounding box center [720, 501] width 75 height 14
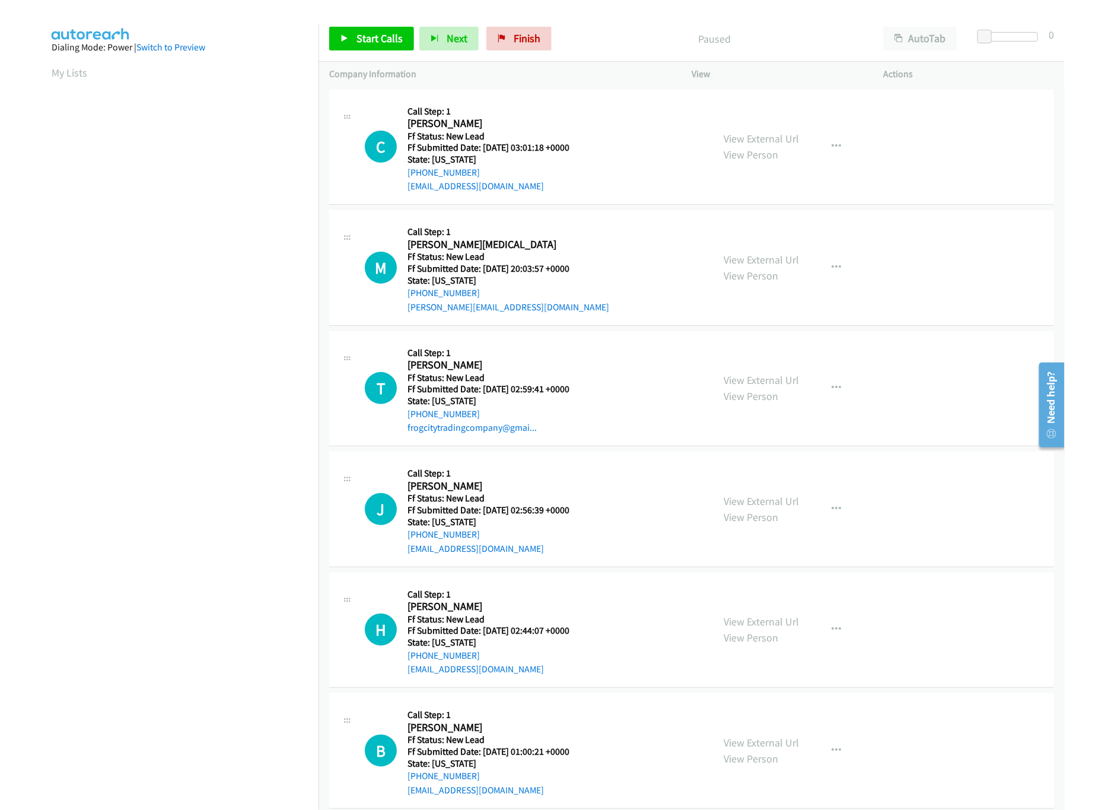
scroll to position [0, 4]
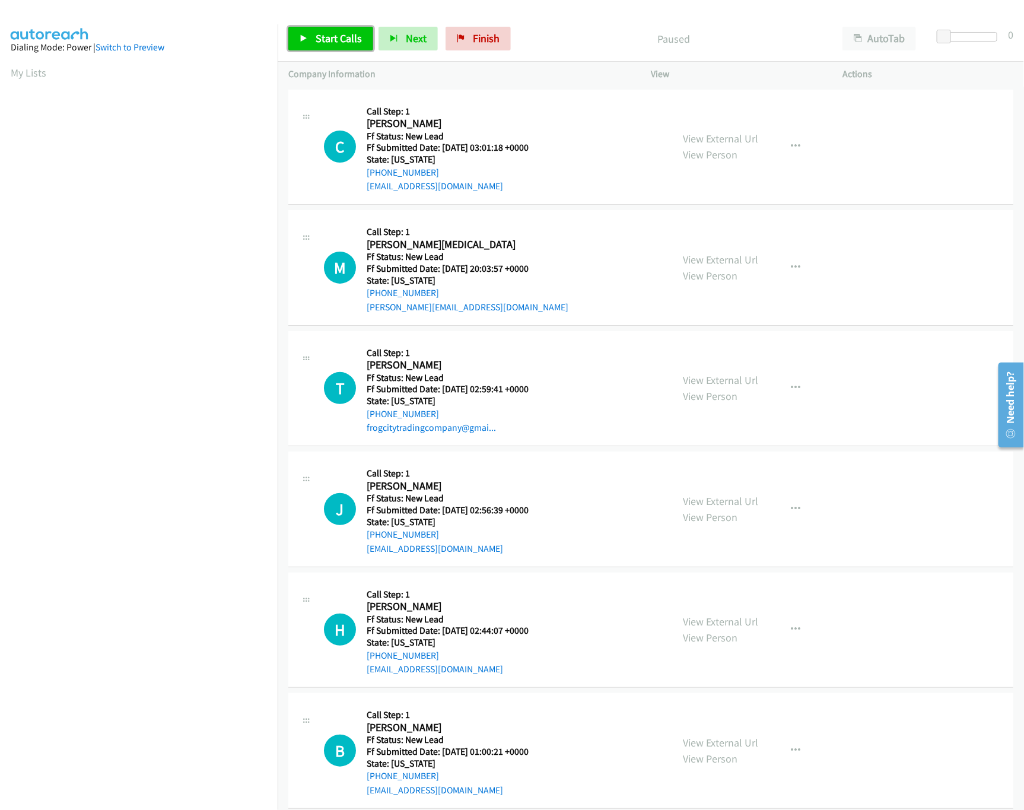
click at [344, 34] on span "Start Calls" at bounding box center [339, 38] width 46 height 14
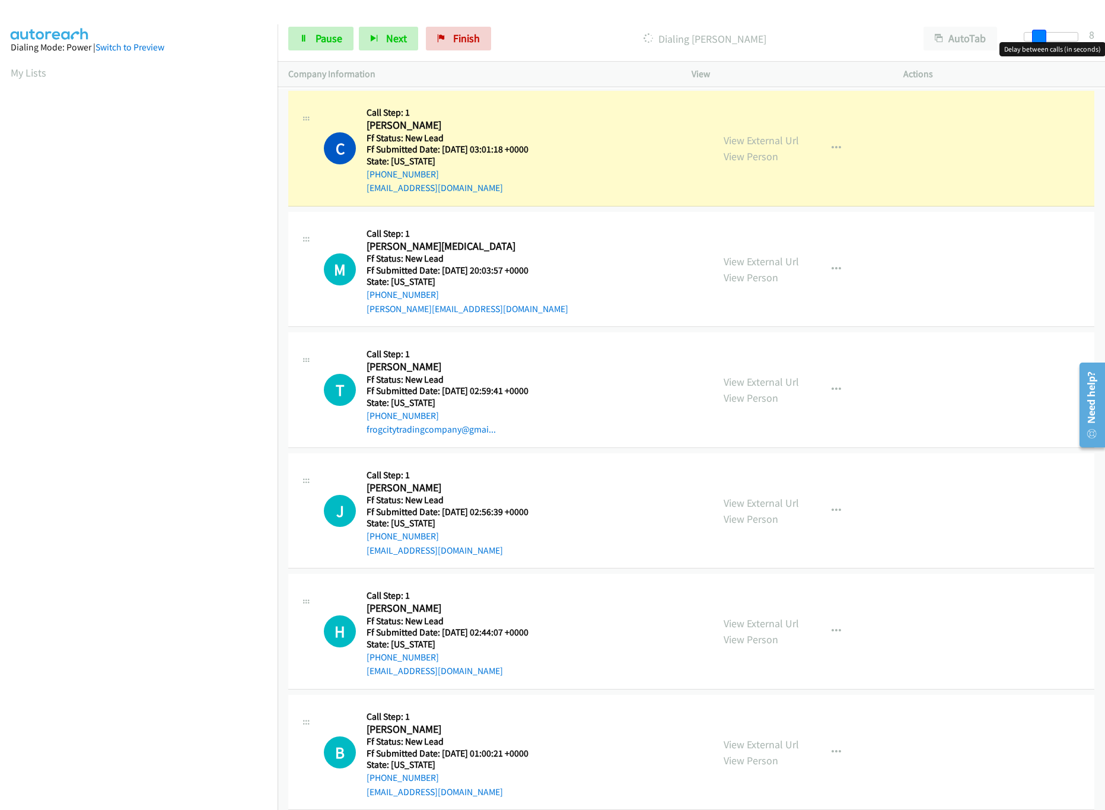
drag, startPoint x: 1025, startPoint y: 37, endPoint x: 1038, endPoint y: 39, distance: 13.2
click at [1023, 39] on span at bounding box center [1039, 37] width 14 height 14
click at [1023, 39] on span at bounding box center [1037, 37] width 14 height 14
click at [547, 20] on div "Start Calls Pause Next Finish [PERSON_NAME] AutoTab AutoTab 7" at bounding box center [691, 39] width 827 height 46
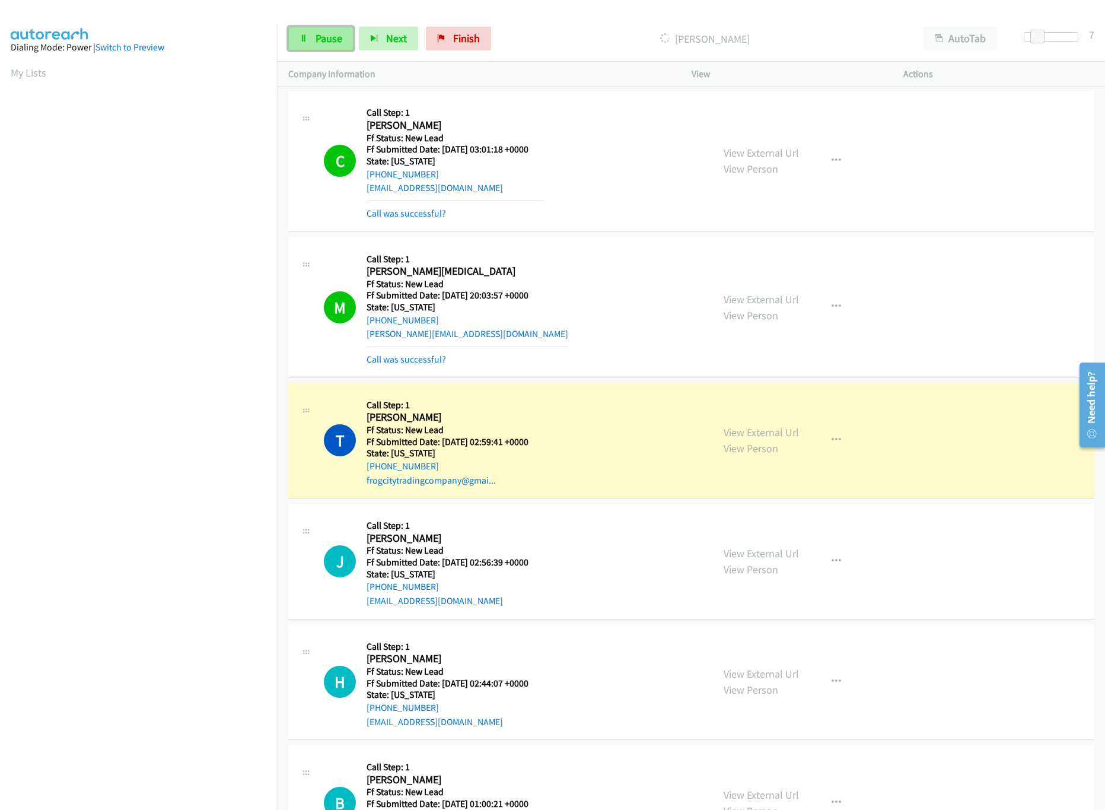
drag, startPoint x: 320, startPoint y: 34, endPoint x: 310, endPoint y: 36, distance: 10.2
click at [320, 34] on span "Pause" at bounding box center [329, 38] width 27 height 14
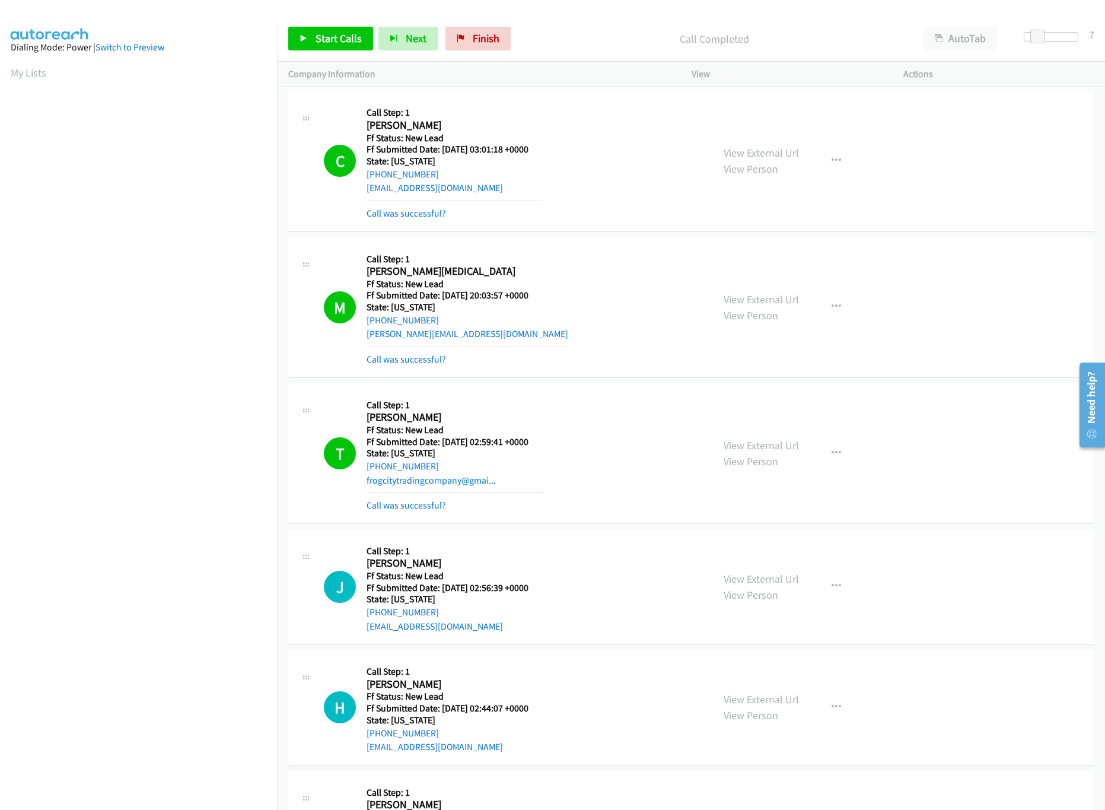
click at [144, 732] on nav "Dialing Mode: Power | Switch to Preview My Lists" at bounding box center [139, 429] width 278 height 810
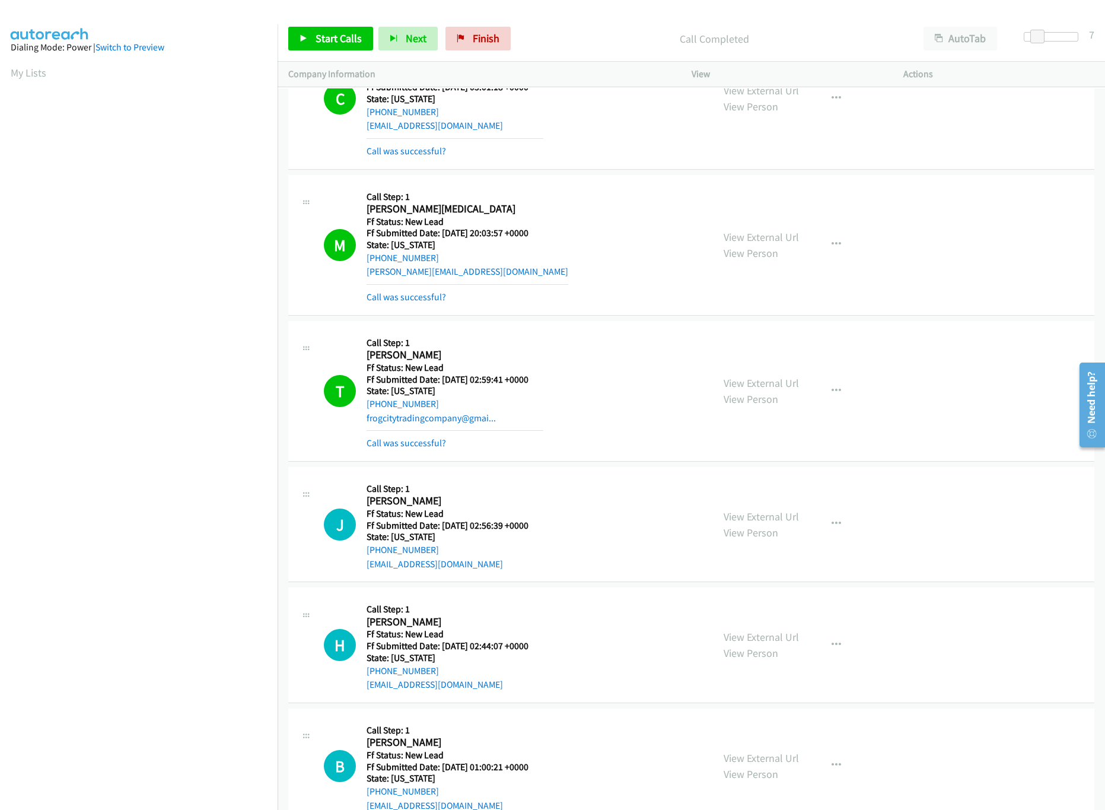
scroll to position [118, 0]
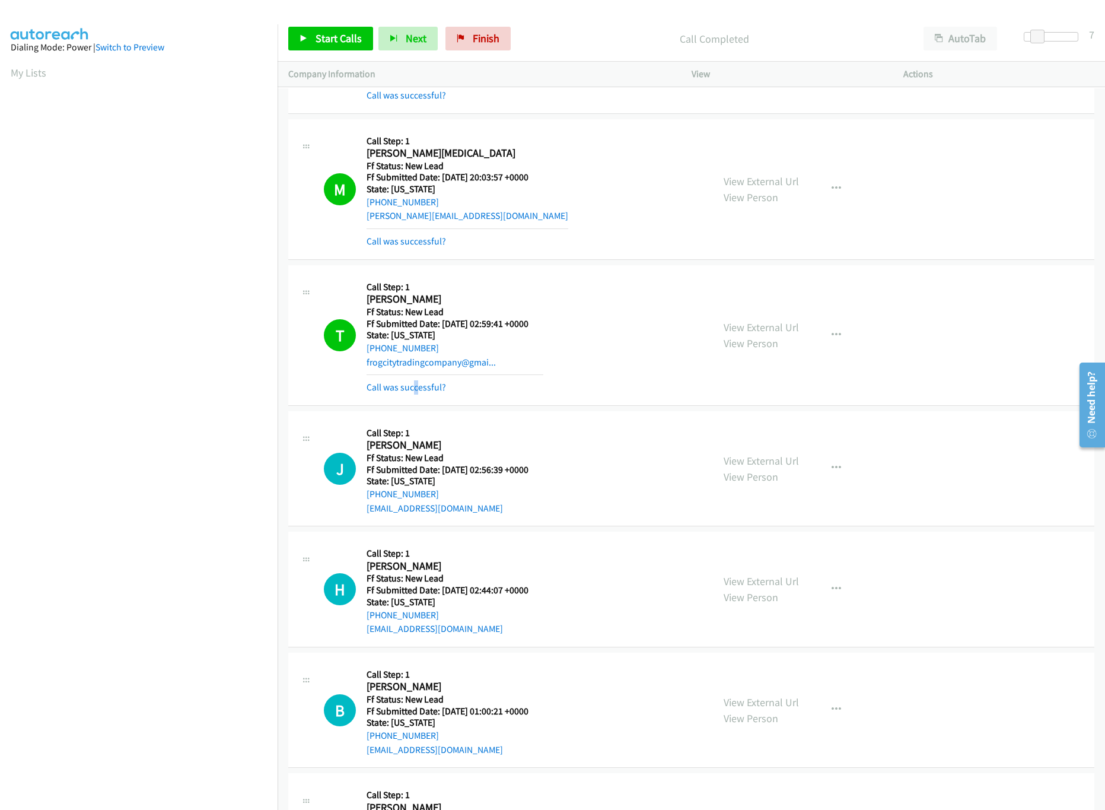
click at [415, 381] on div "Call was successful?" at bounding box center [455, 387] width 177 height 14
click at [413, 391] on link "Call was successful?" at bounding box center [406, 386] width 79 height 11
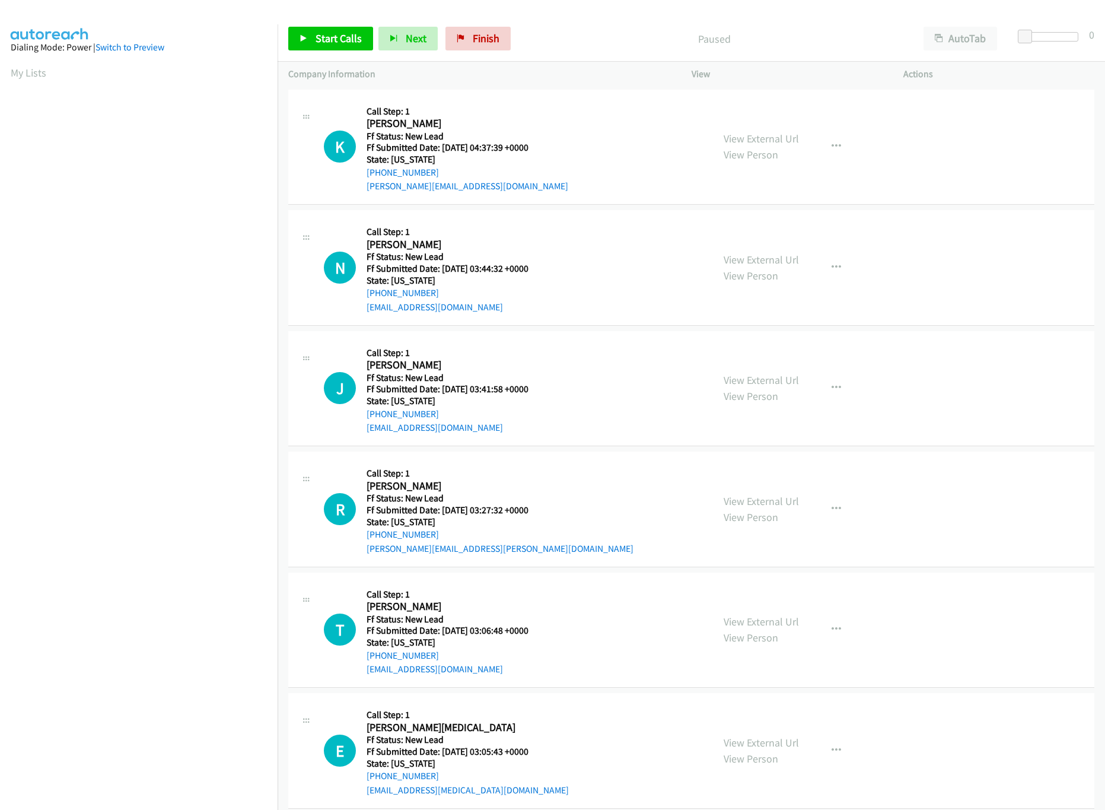
scroll to position [474, 0]
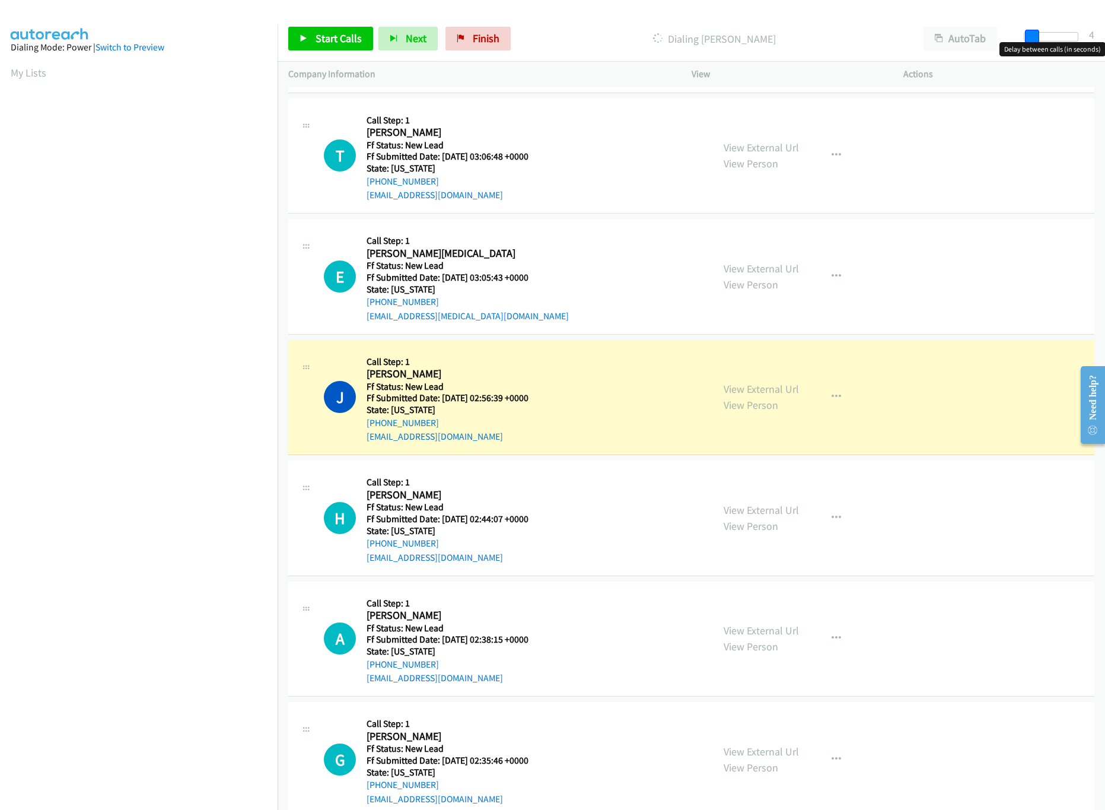
drag, startPoint x: 1025, startPoint y: 37, endPoint x: 1033, endPoint y: 37, distance: 7.1
click at [1033, 37] on span at bounding box center [1032, 37] width 14 height 14
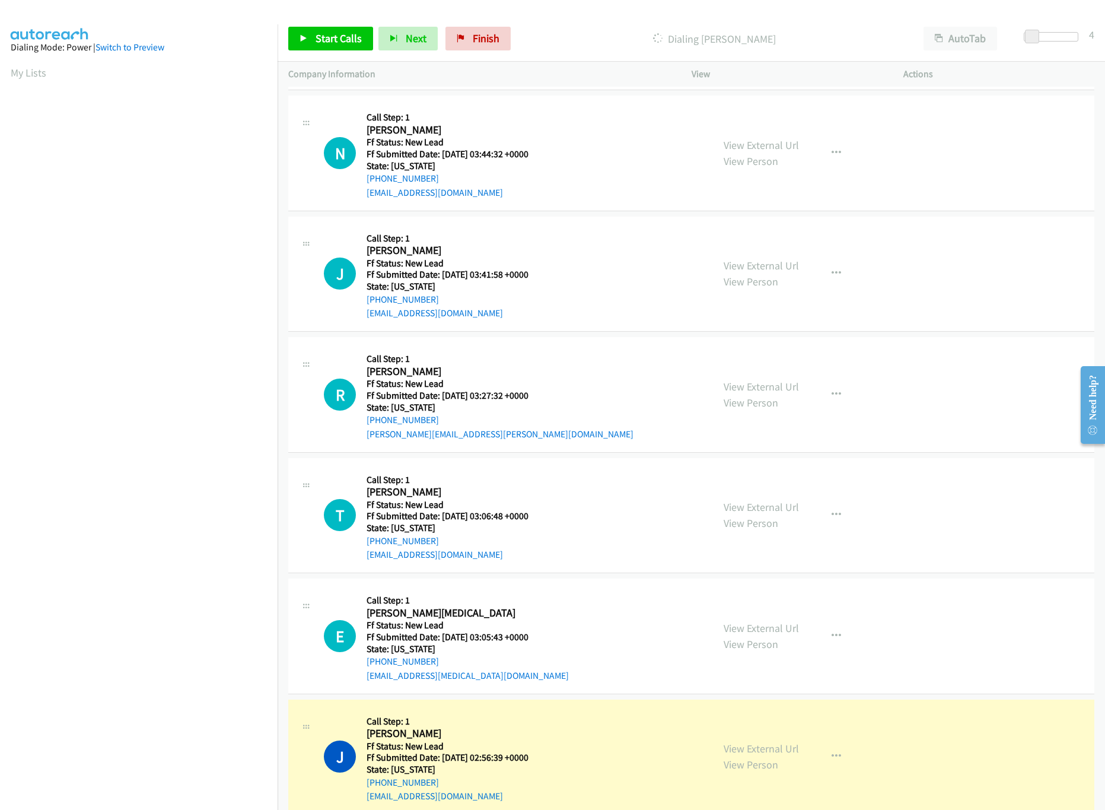
scroll to position [0, 0]
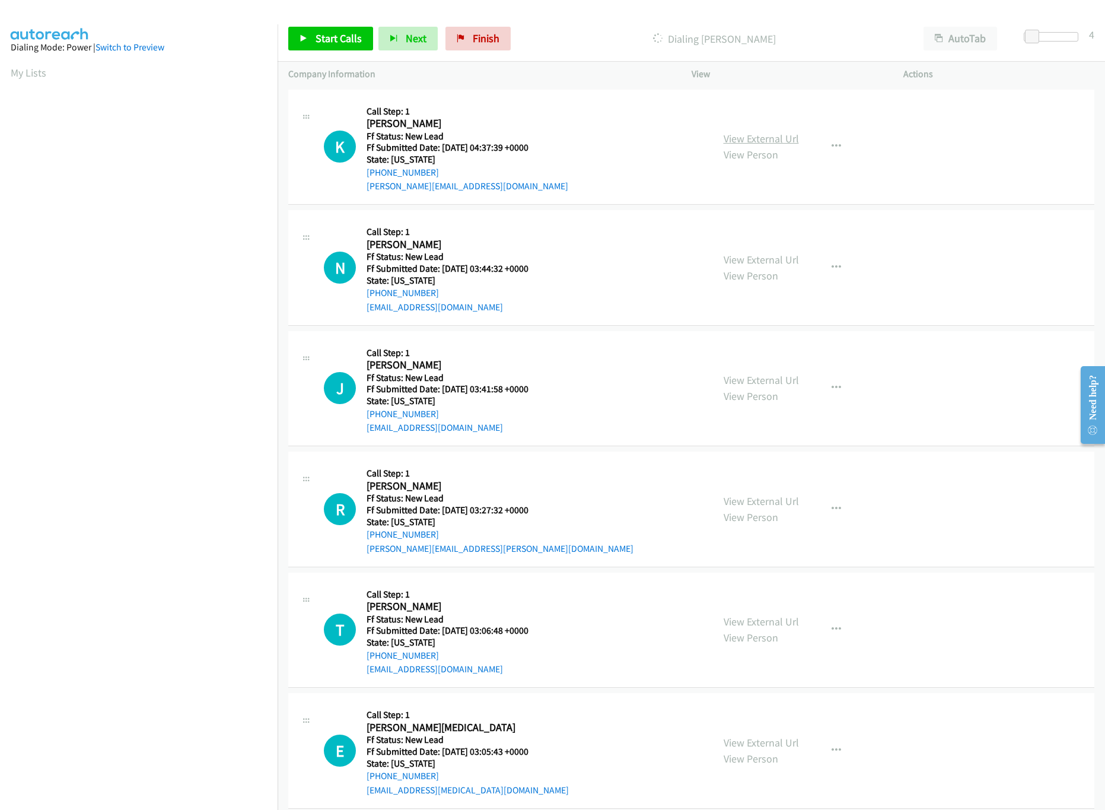
click at [734, 139] on link "View External Url" at bounding box center [761, 139] width 75 height 14
drag, startPoint x: 1036, startPoint y: 30, endPoint x: 1012, endPoint y: 30, distance: 23.1
click at [1014, 30] on div "Start Calls Pause Next Finish Dialing [PERSON_NAME] AutoTab AutoTab 4" at bounding box center [691, 39] width 827 height 46
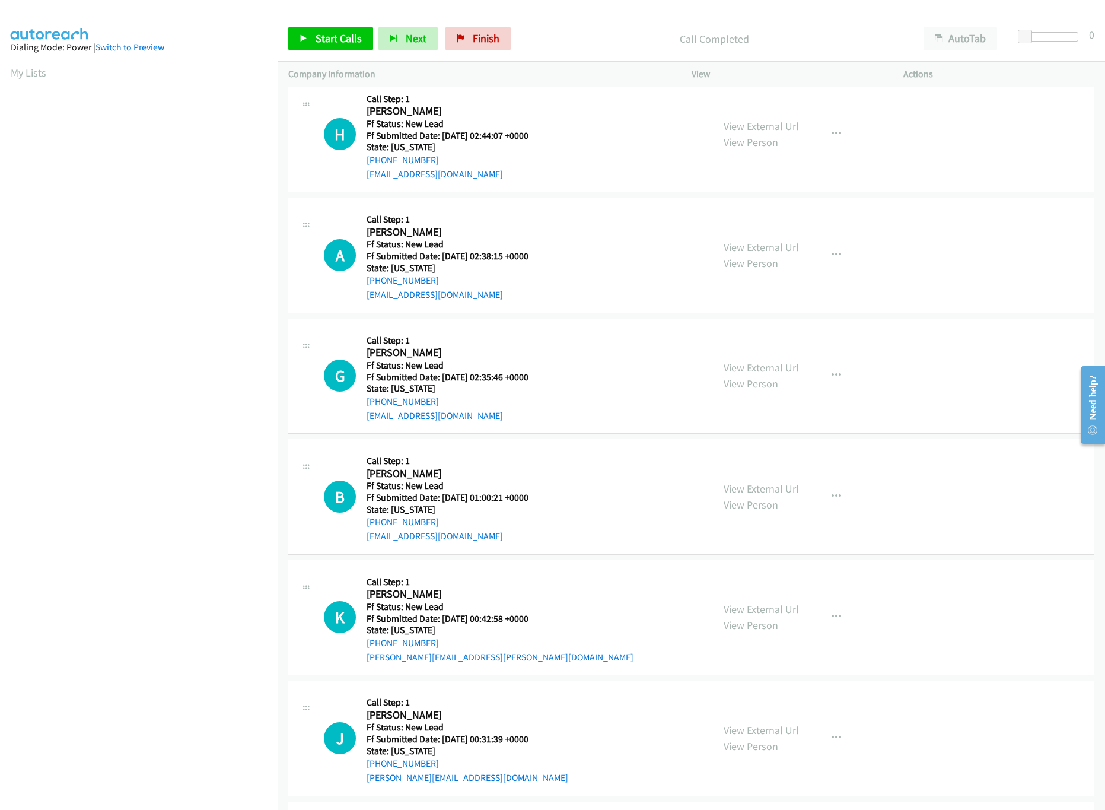
scroll to position [949, 0]
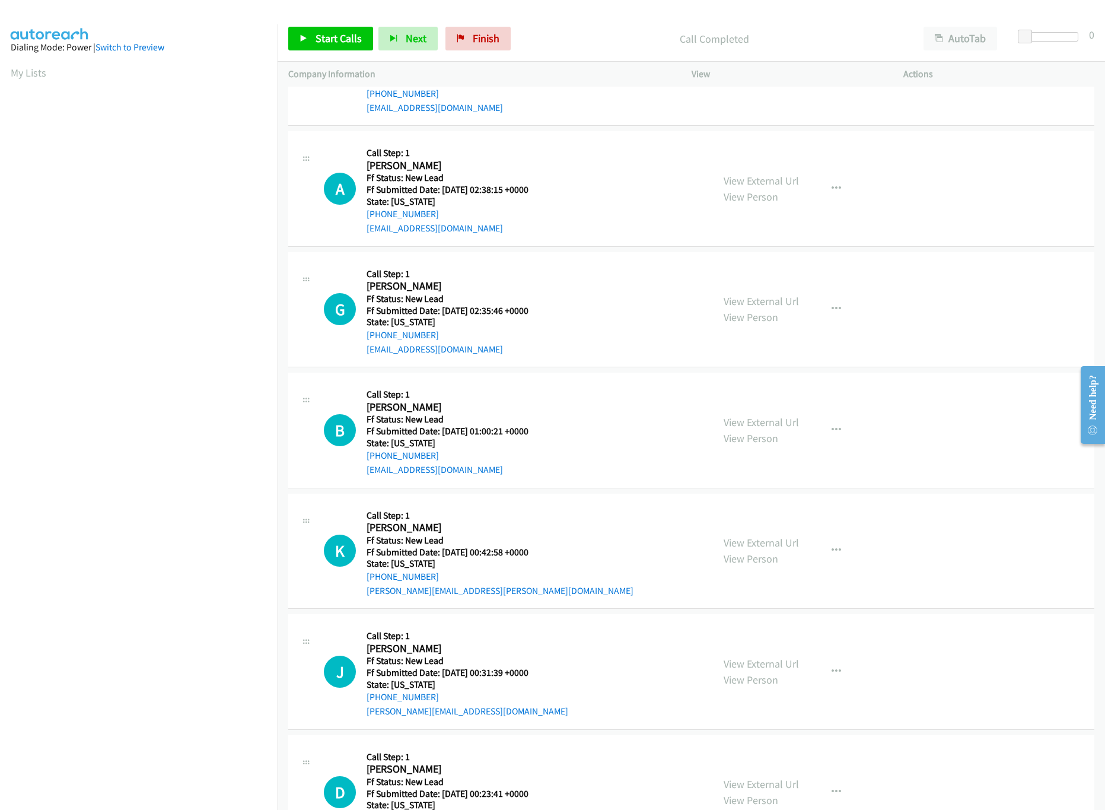
click at [662, 90] on div "H Callback Scheduled Call Step: 1 [PERSON_NAME] America/[GEOGRAPHIC_DATA] Ff St…" at bounding box center [513, 68] width 378 height 94
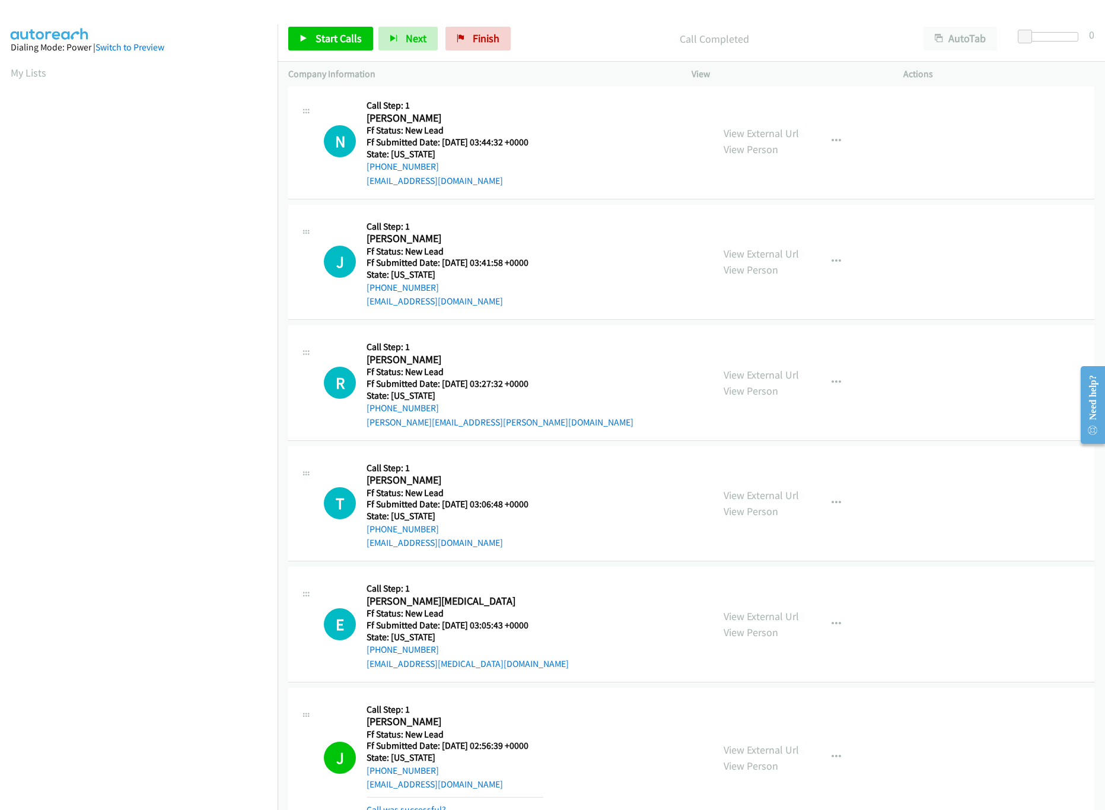
scroll to position [0, 0]
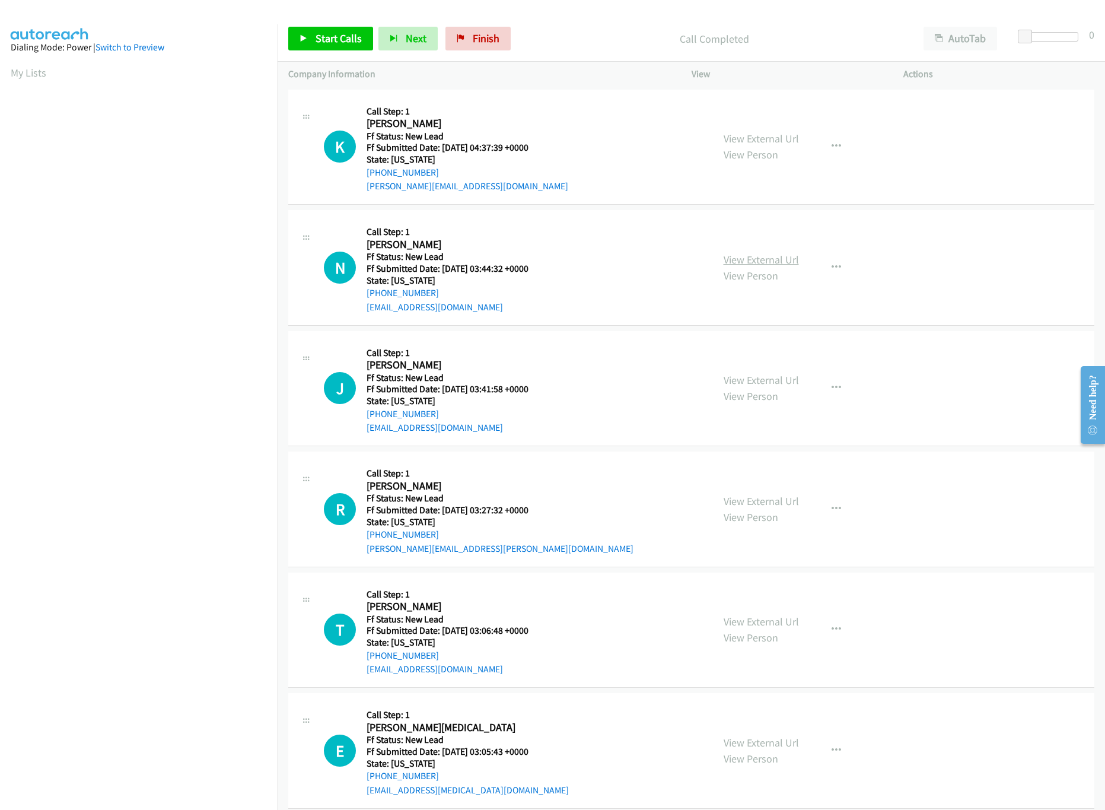
click at [748, 262] on link "View External Url" at bounding box center [761, 260] width 75 height 14
click at [764, 381] on link "View External Url" at bounding box center [761, 380] width 75 height 14
click at [728, 495] on link "View External Url" at bounding box center [761, 501] width 75 height 14
click at [315, 48] on link "Start Calls" at bounding box center [330, 39] width 85 height 24
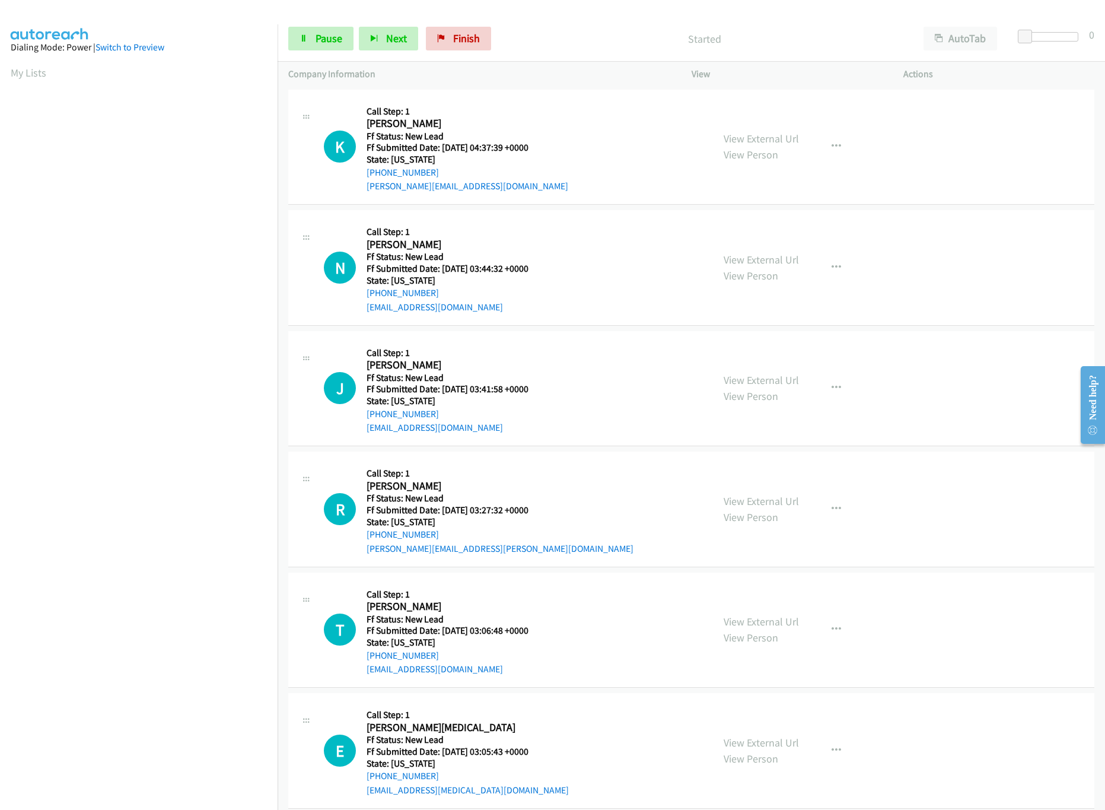
click at [518, 34] on p "Started" at bounding box center [704, 39] width 395 height 16
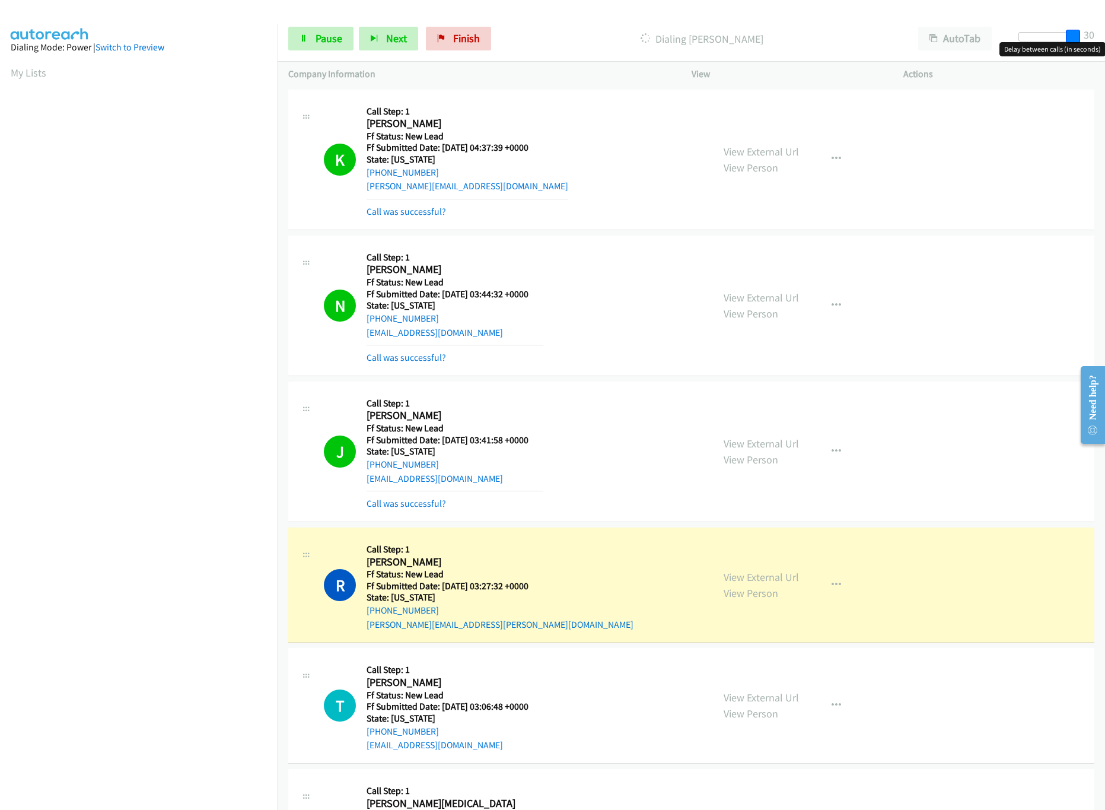
drag, startPoint x: 1022, startPoint y: 34, endPoint x: 1107, endPoint y: 65, distance: 90.2
click at [1104, 56] on html "Start Calls Pause Next Finish Dialing [PERSON_NAME] AutoTab AutoTab 30 Company …" at bounding box center [552, 28] width 1105 height 56
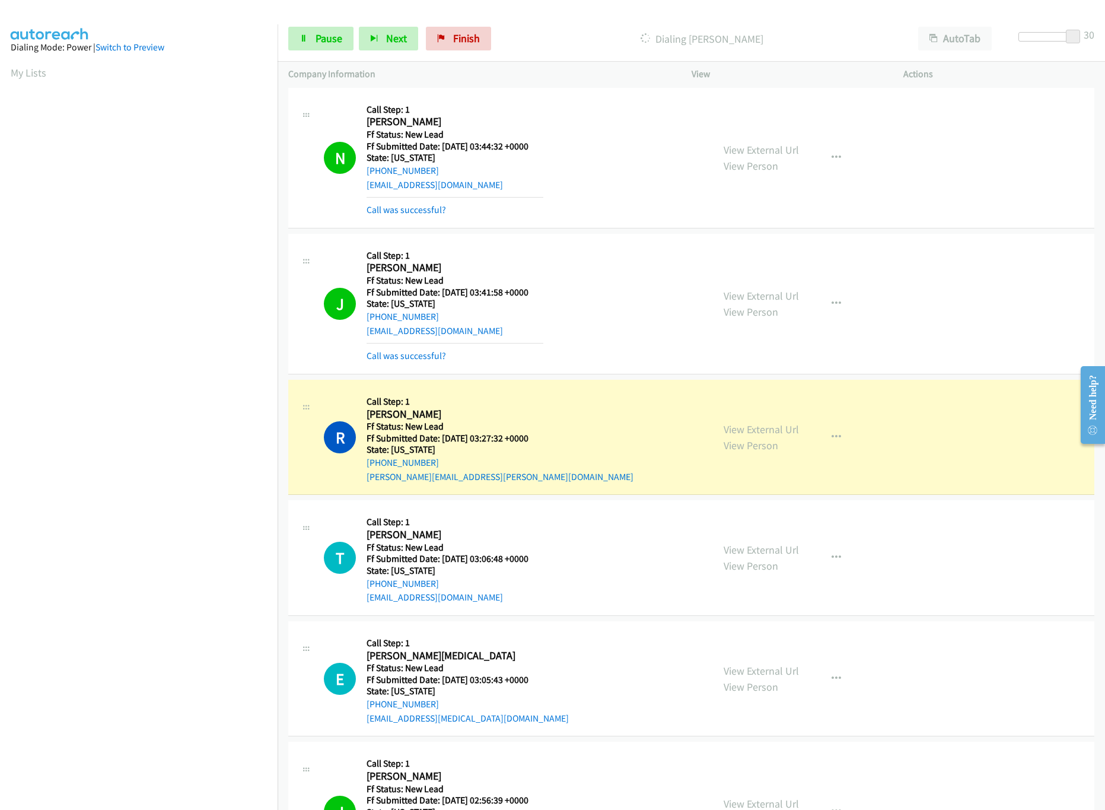
scroll to position [356, 0]
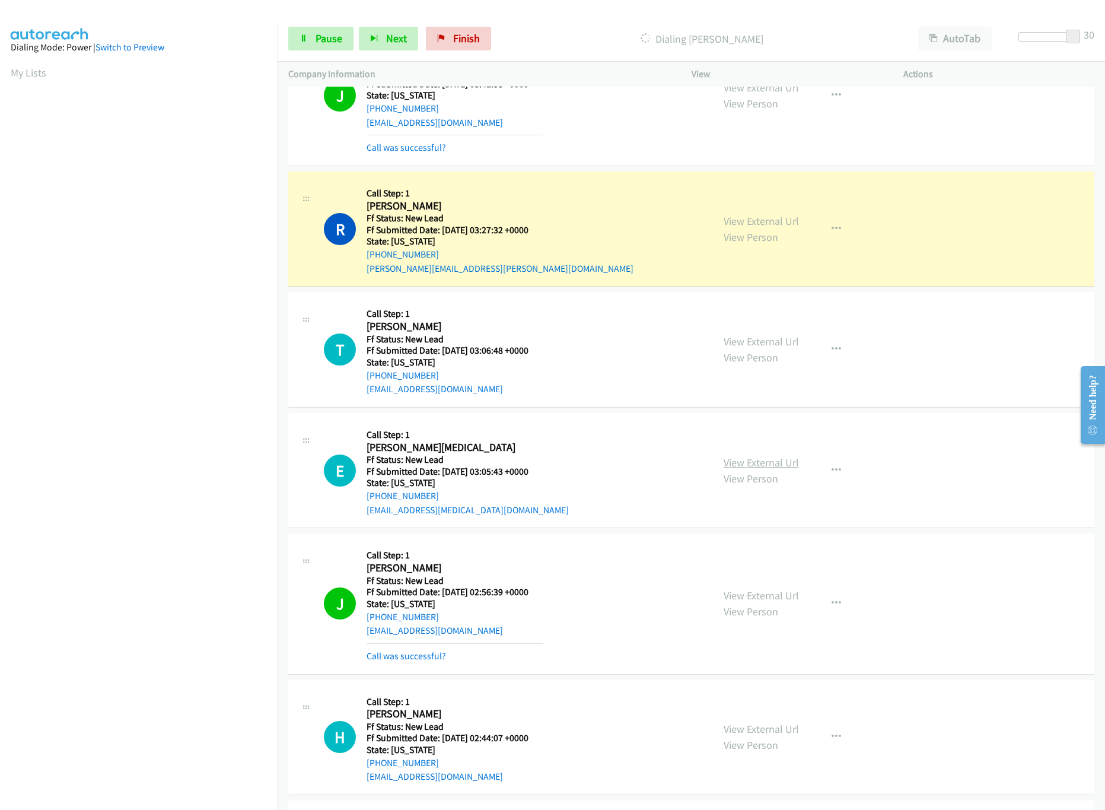
click at [759, 465] on link "View External Url" at bounding box center [761, 463] width 75 height 14
click at [788, 348] on link "View External Url" at bounding box center [761, 342] width 75 height 14
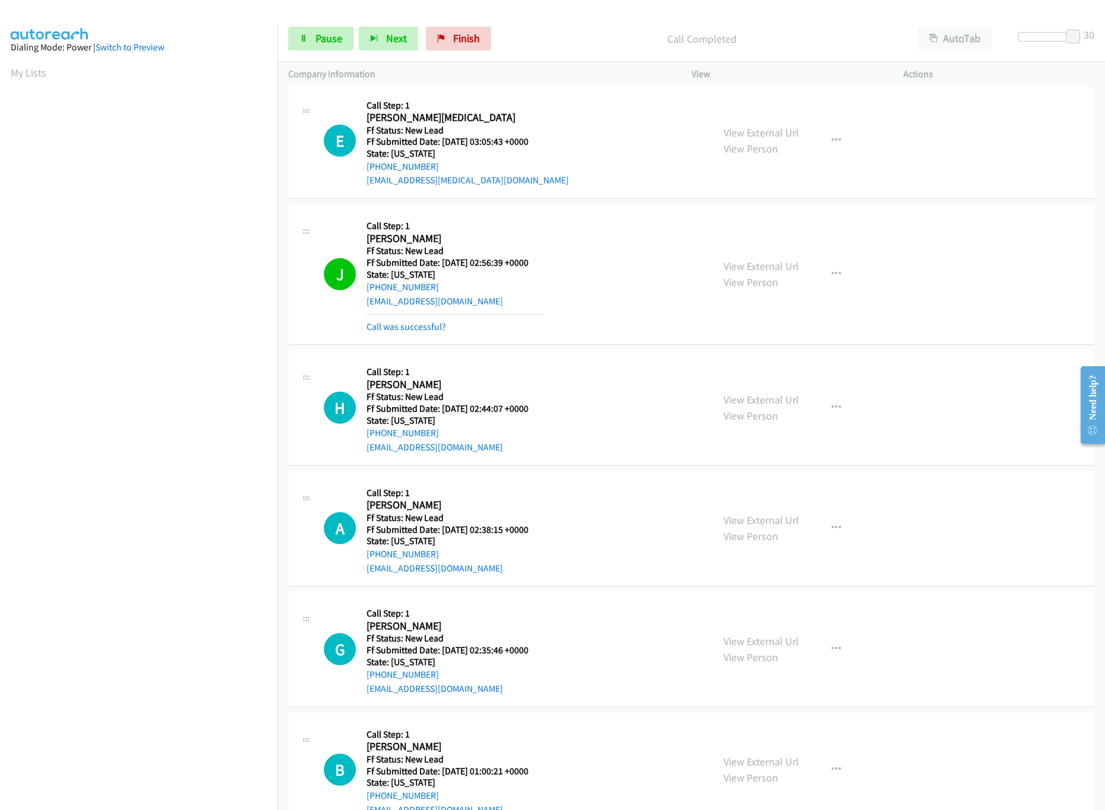
scroll to position [712, 0]
click at [765, 525] on link "View External Url" at bounding box center [761, 519] width 75 height 14
click at [776, 405] on link "View External Url" at bounding box center [761, 398] width 75 height 14
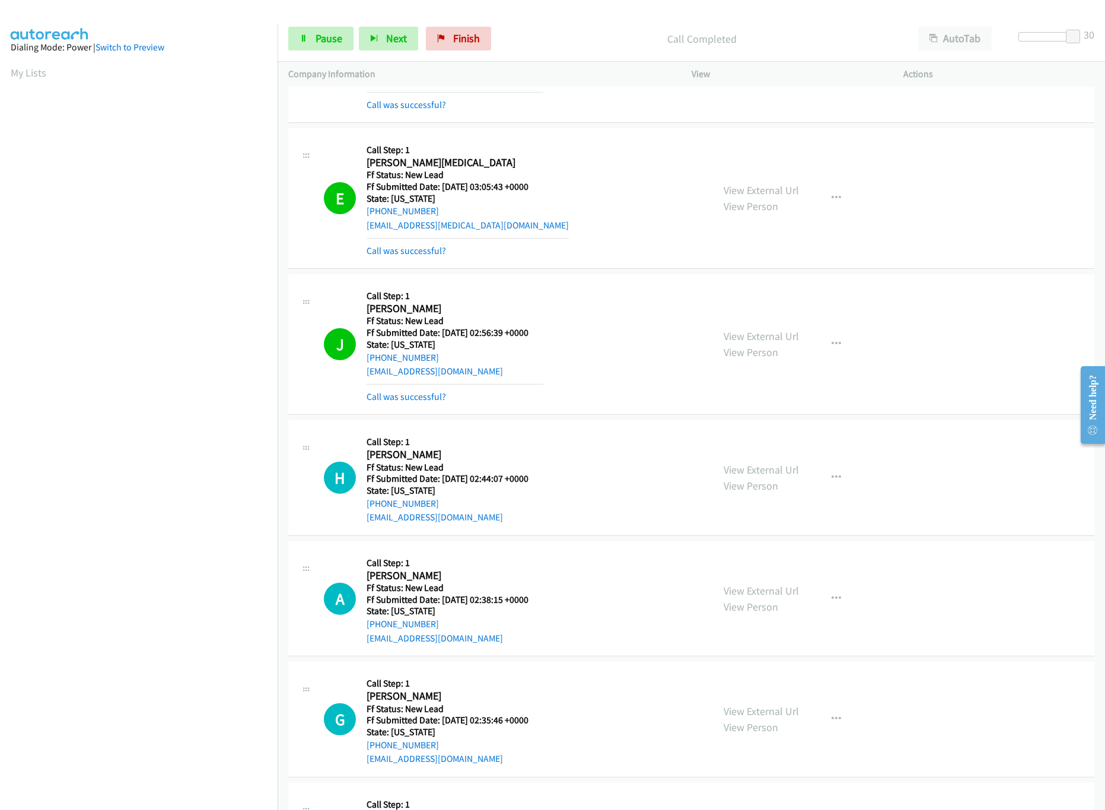
scroll to position [830, 0]
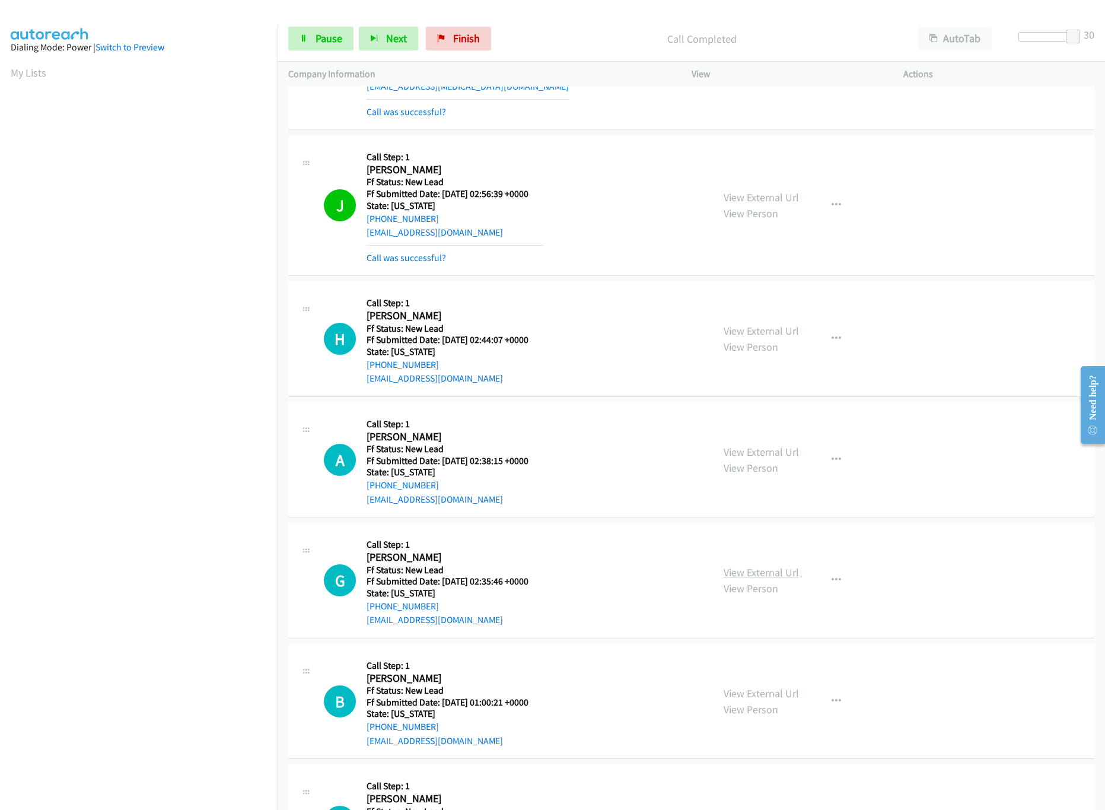
click at [760, 579] on link "View External Url" at bounding box center [761, 572] width 75 height 14
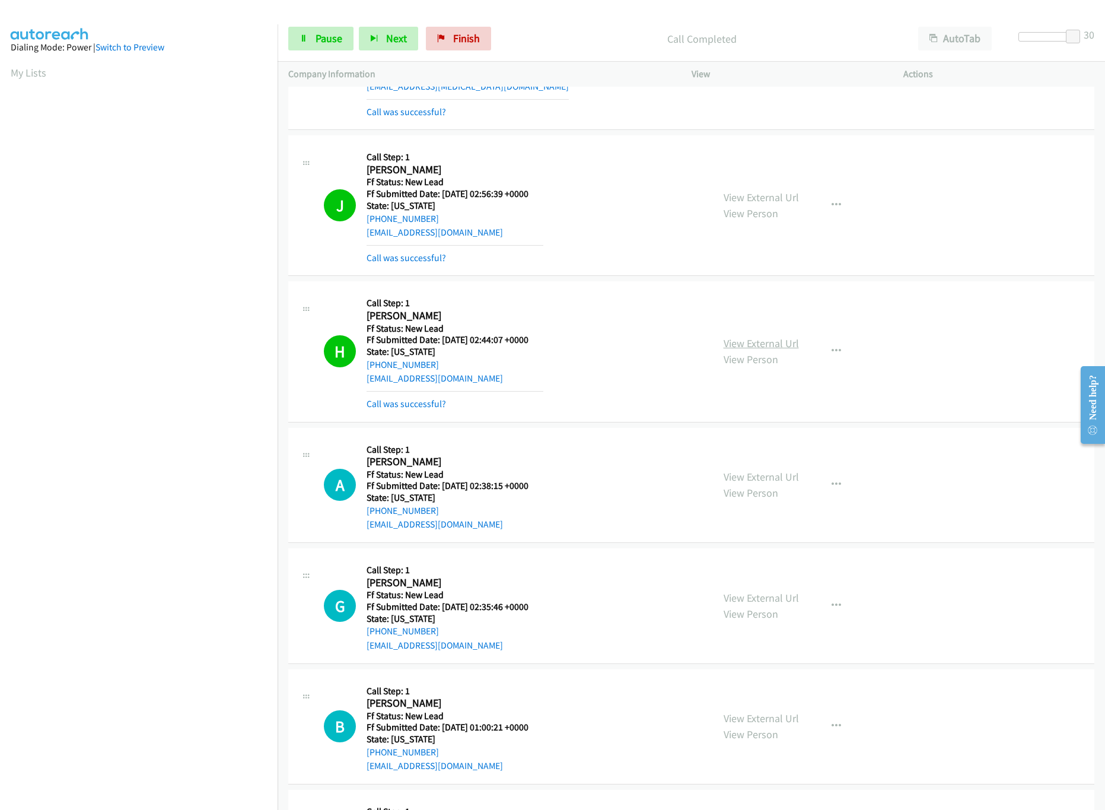
click at [767, 342] on link "View External Url" at bounding box center [761, 343] width 75 height 14
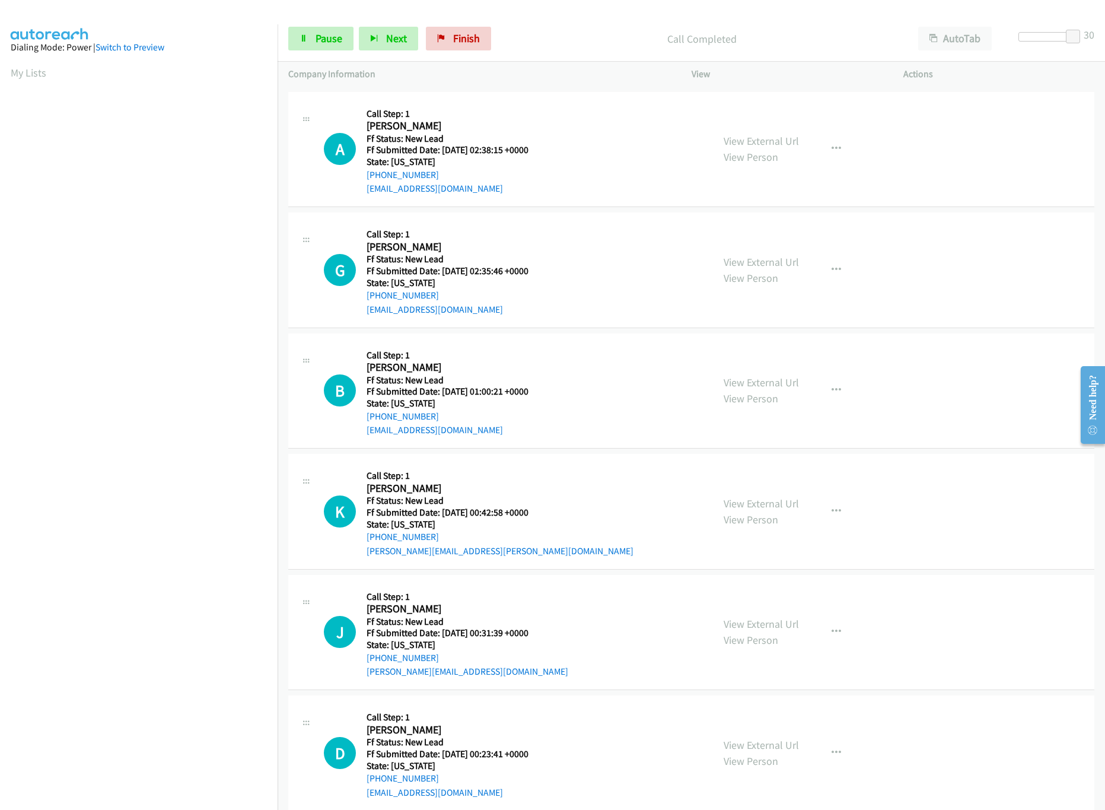
scroll to position [1186, 0]
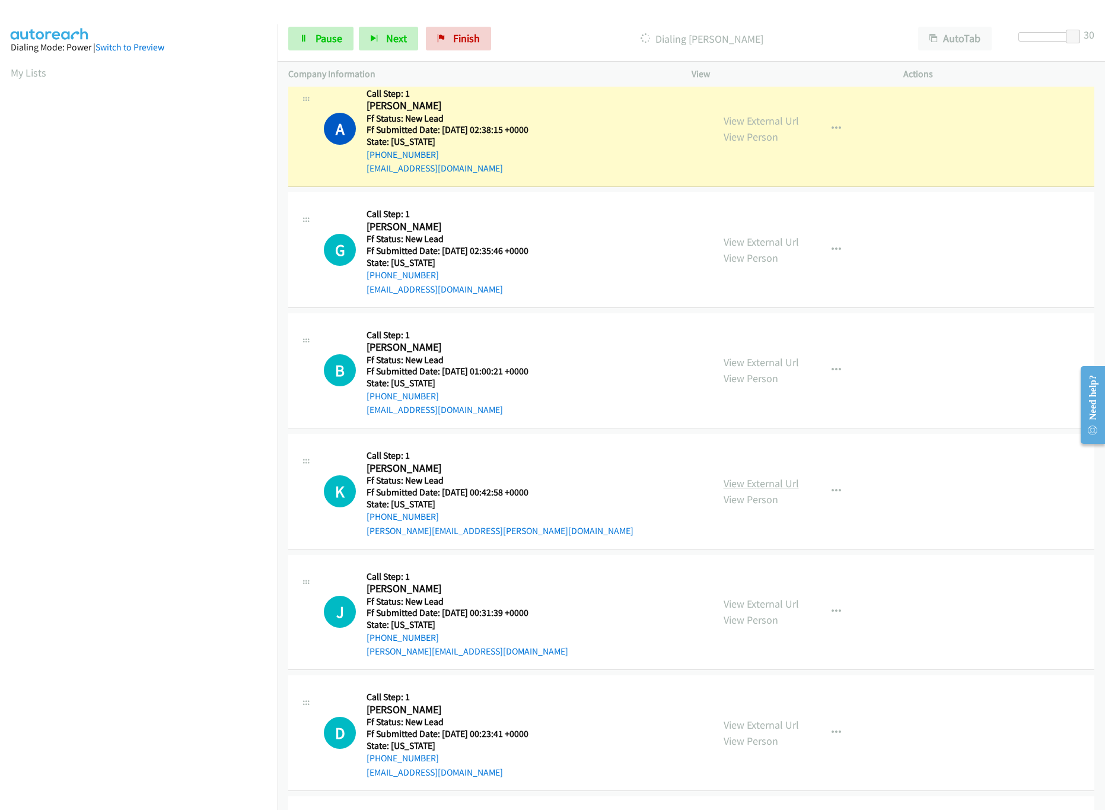
click at [771, 488] on link "View External Url" at bounding box center [761, 483] width 75 height 14
click at [767, 369] on link "View External Url" at bounding box center [761, 362] width 75 height 14
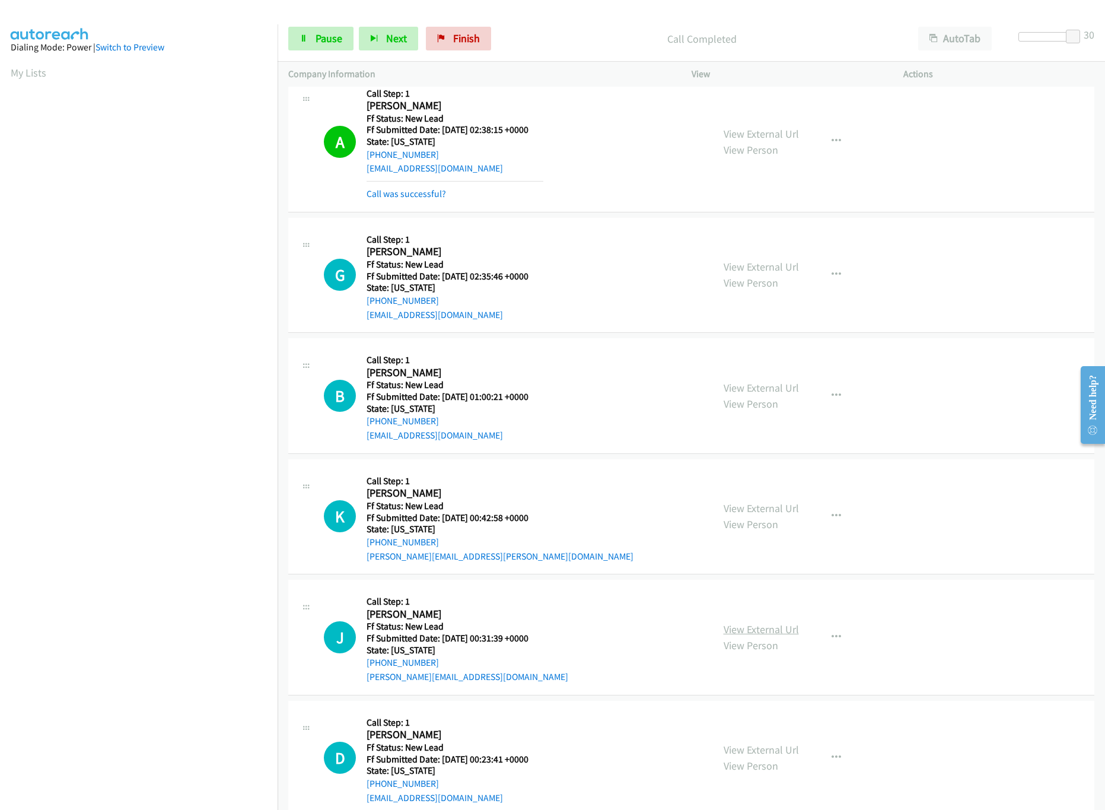
click at [749, 633] on link "View External Url" at bounding box center [761, 629] width 75 height 14
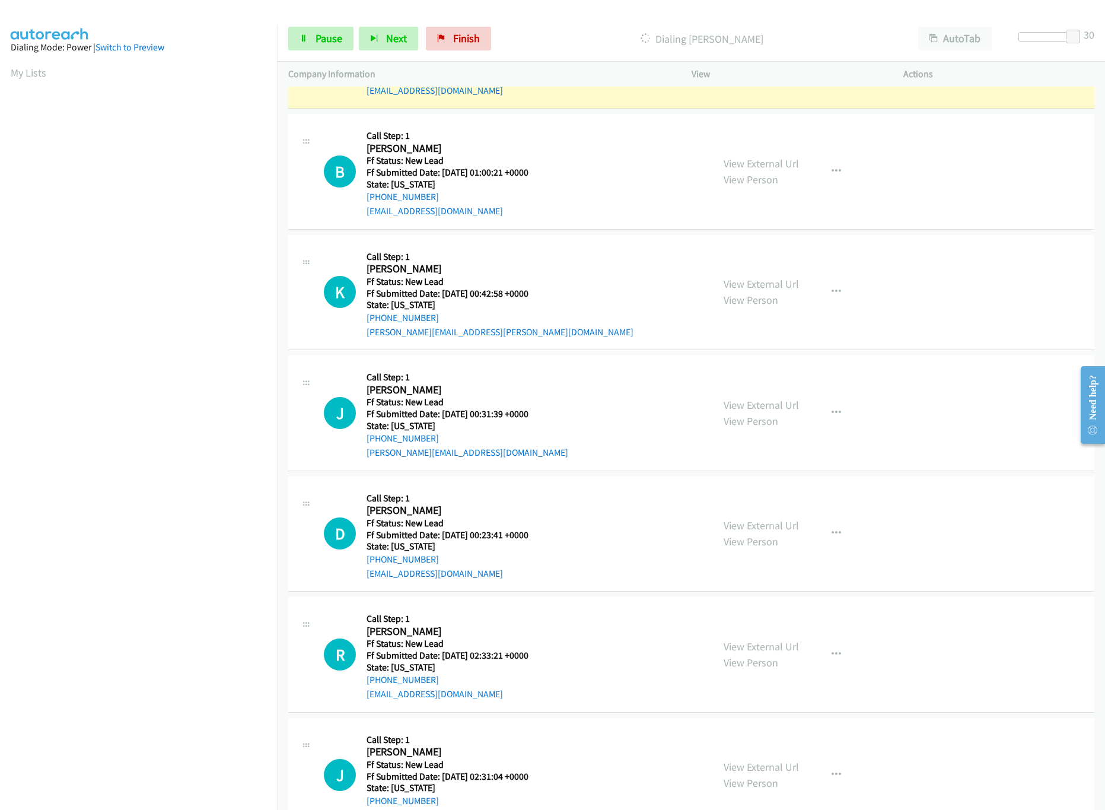
scroll to position [1423, 0]
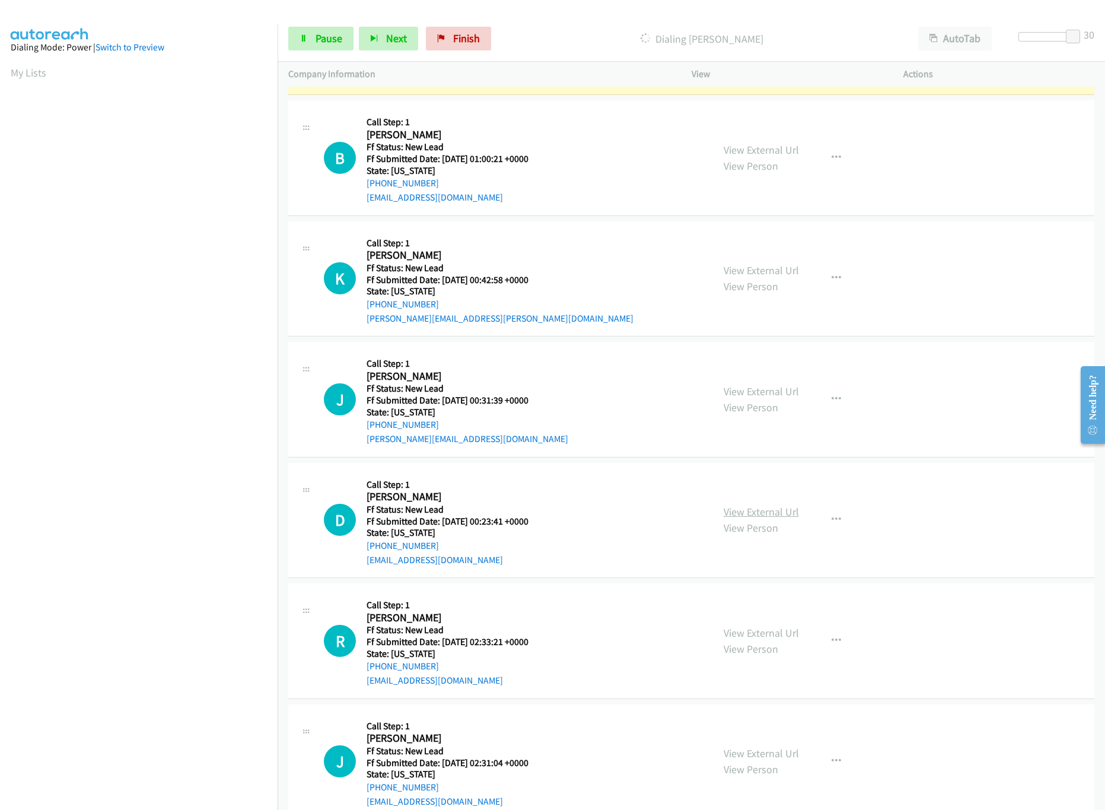
click at [756, 518] on link "View External Url" at bounding box center [761, 512] width 75 height 14
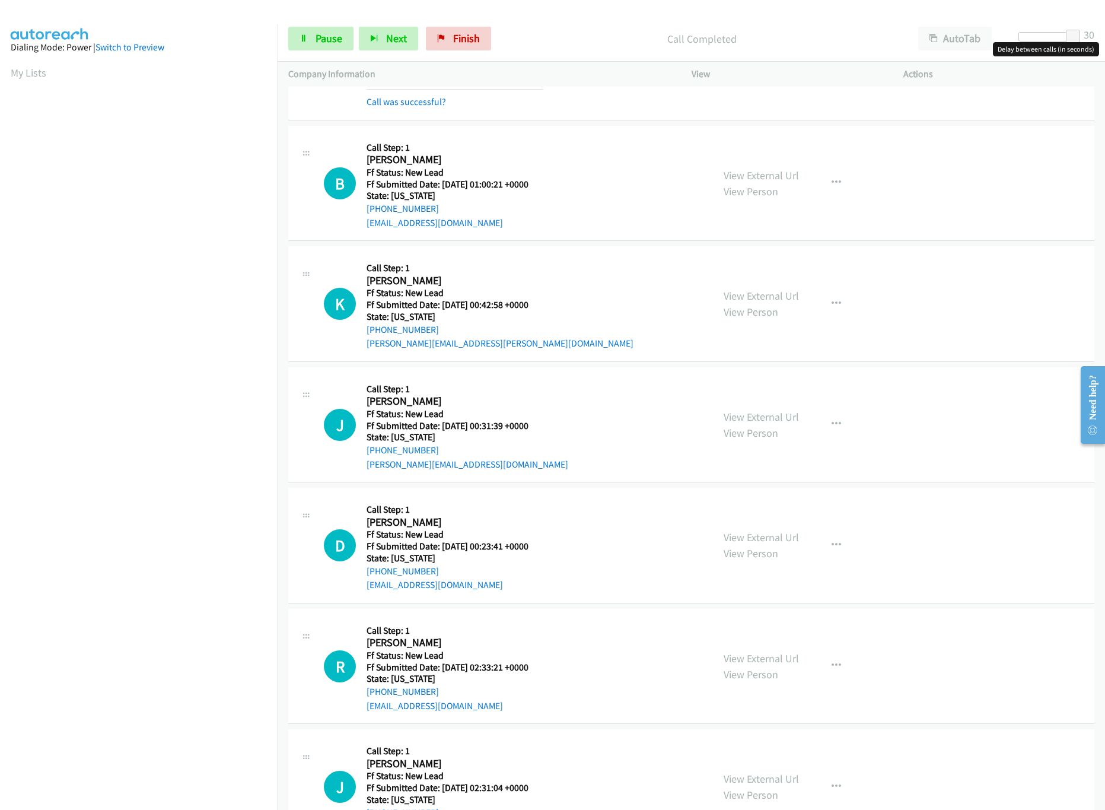
click at [1047, 36] on div at bounding box center [1045, 36] width 55 height 9
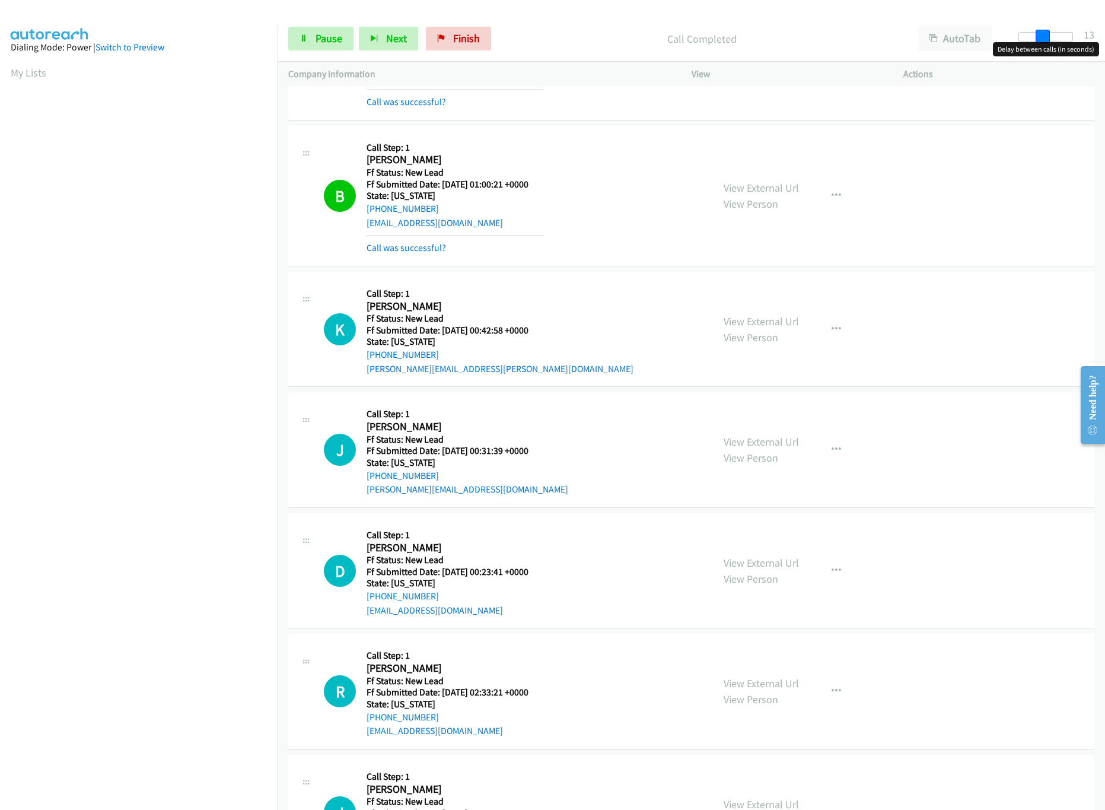
click at [1046, 37] on span at bounding box center [1043, 37] width 14 height 14
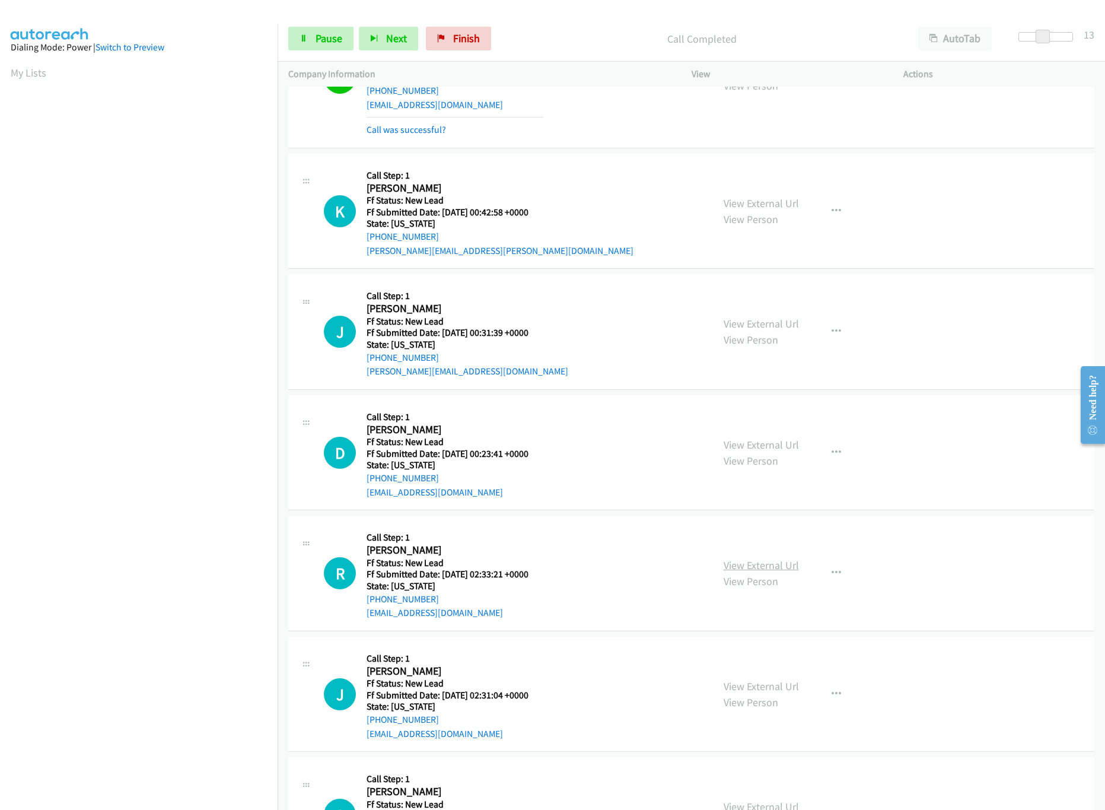
click at [751, 572] on link "View External Url" at bounding box center [761, 565] width 75 height 14
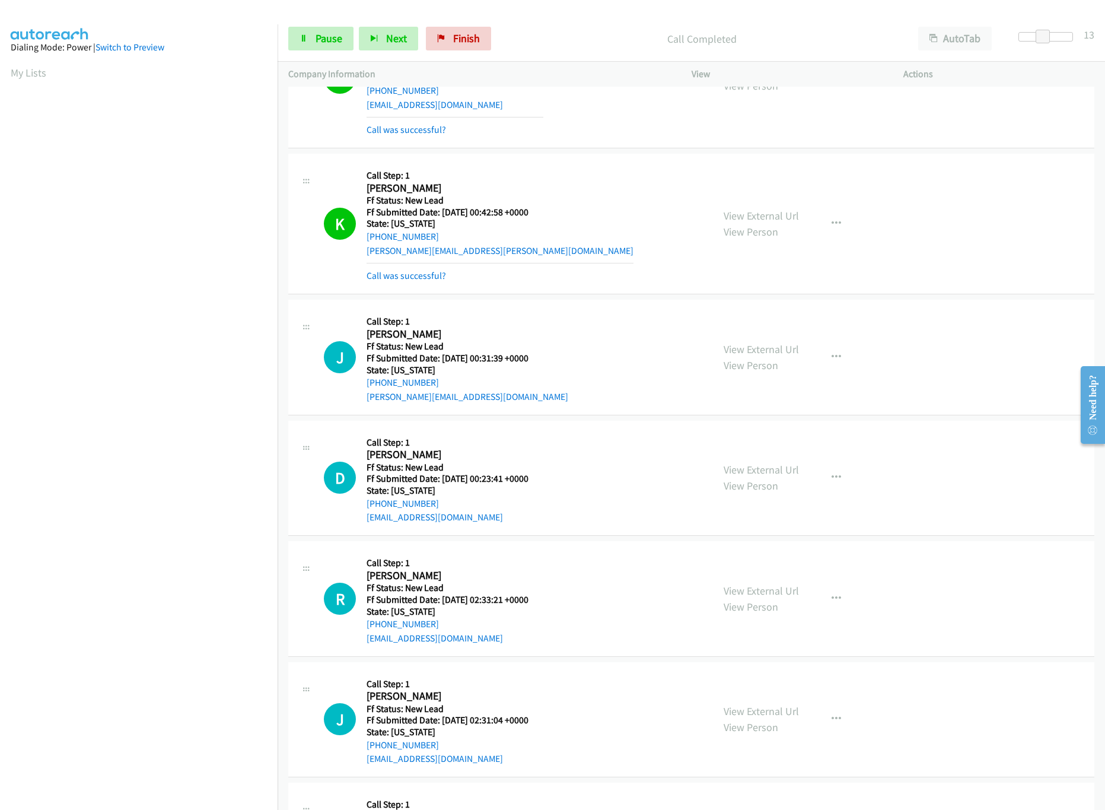
scroll to position [1661, 0]
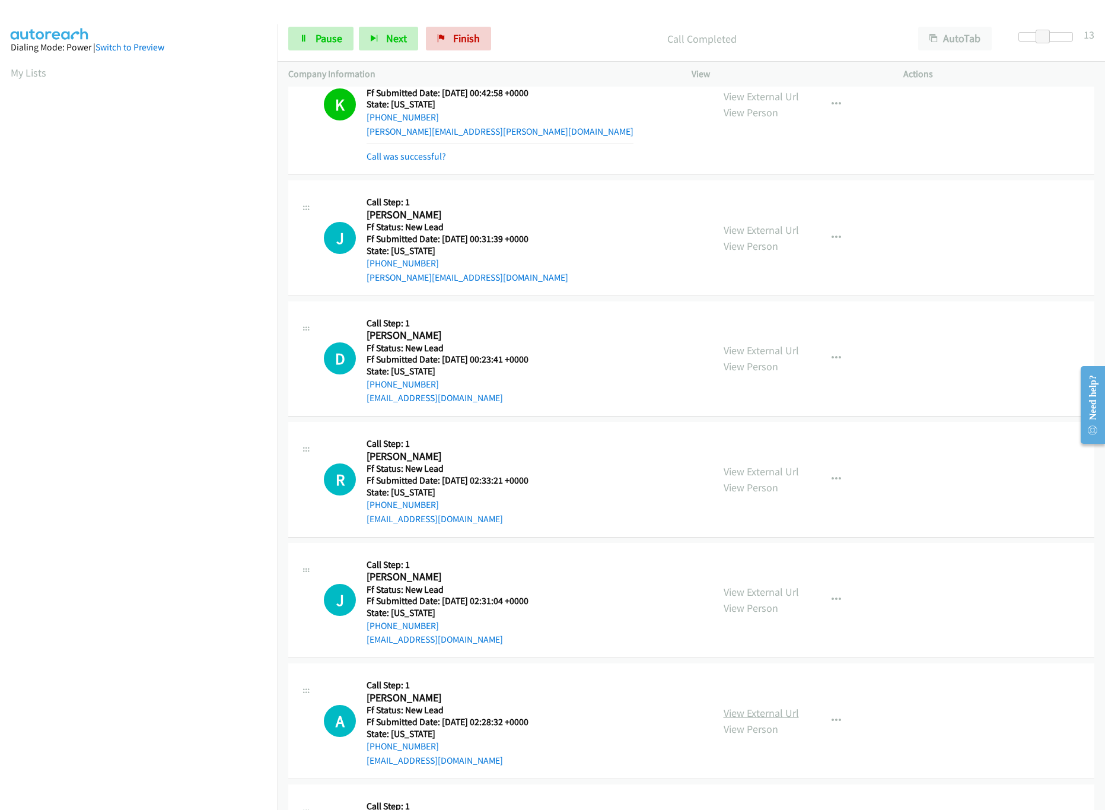
click at [748, 719] on link "View External Url" at bounding box center [761, 713] width 75 height 14
click at [754, 598] on link "View External Url" at bounding box center [761, 592] width 75 height 14
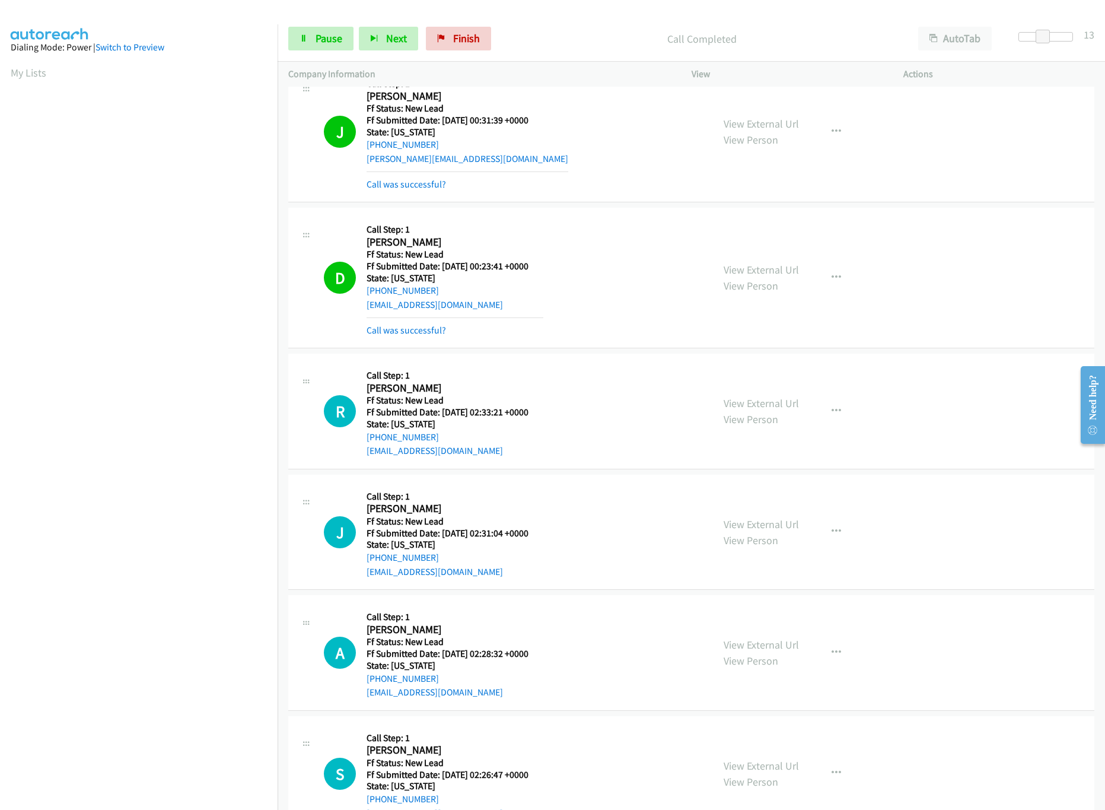
scroll to position [1897, 0]
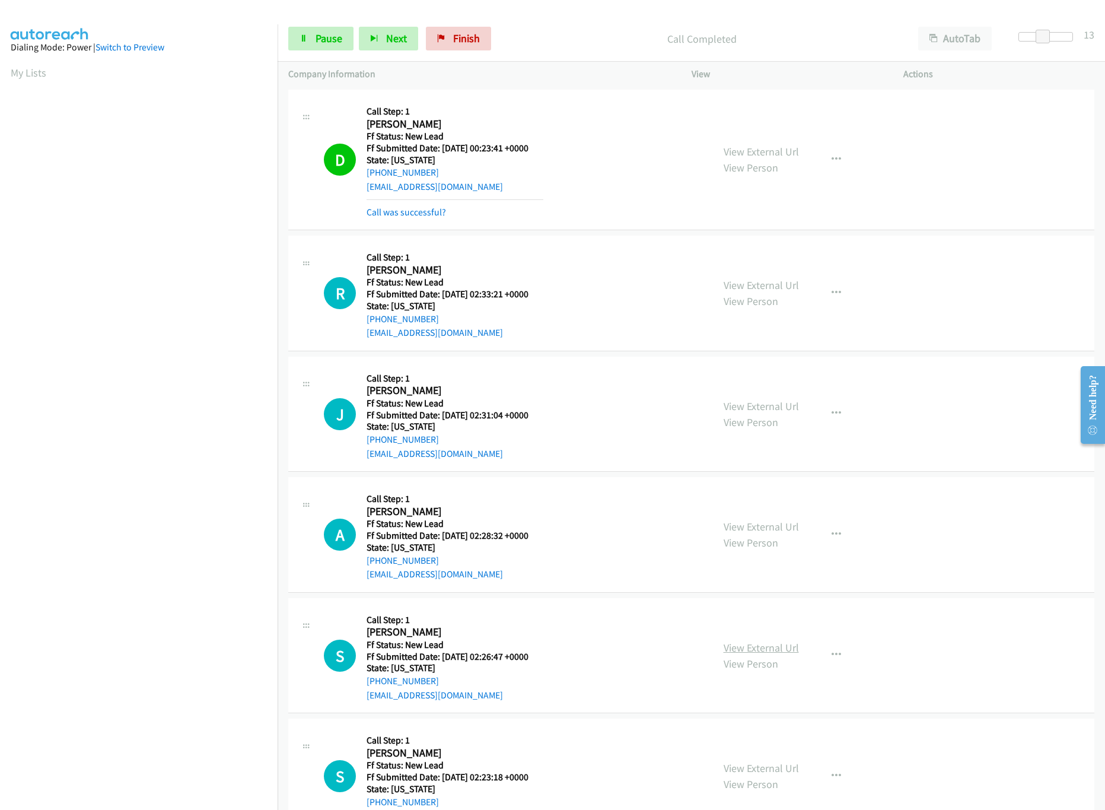
click at [773, 654] on link "View External Url" at bounding box center [761, 648] width 75 height 14
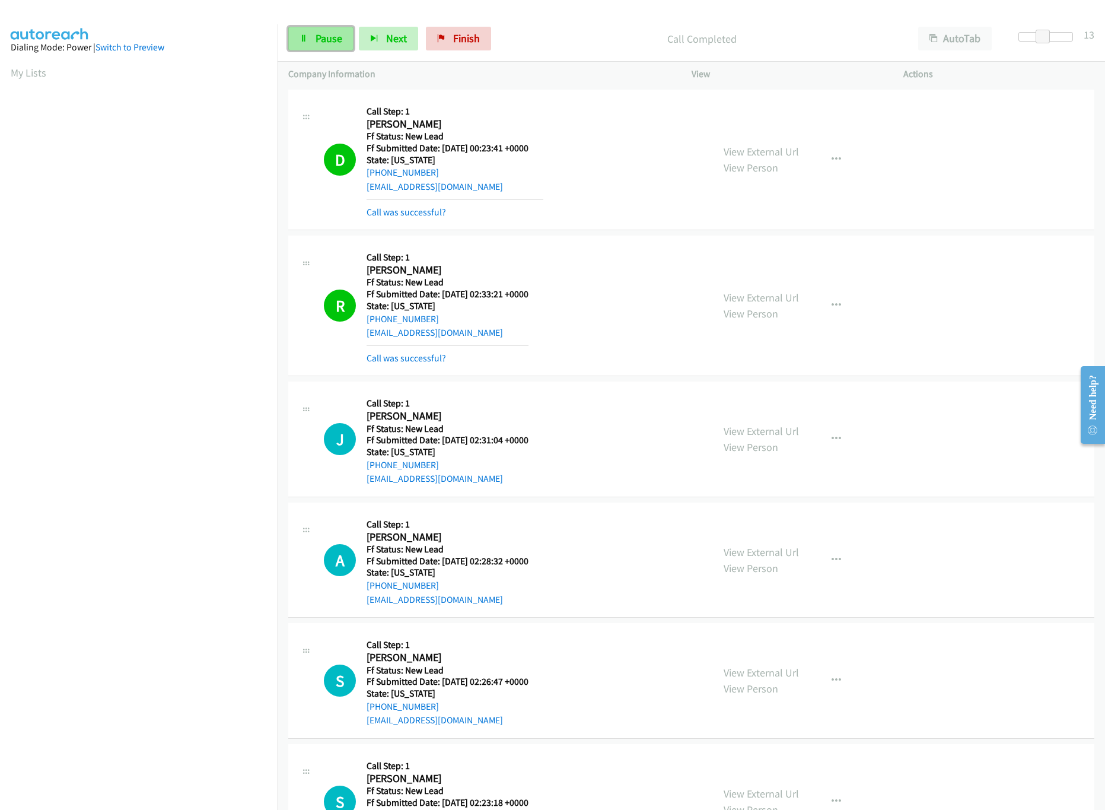
click at [312, 36] on link "Pause" at bounding box center [320, 39] width 65 height 24
click at [318, 33] on span "Start Calls" at bounding box center [339, 38] width 46 height 14
click at [318, 33] on span "Pause" at bounding box center [329, 38] width 27 height 14
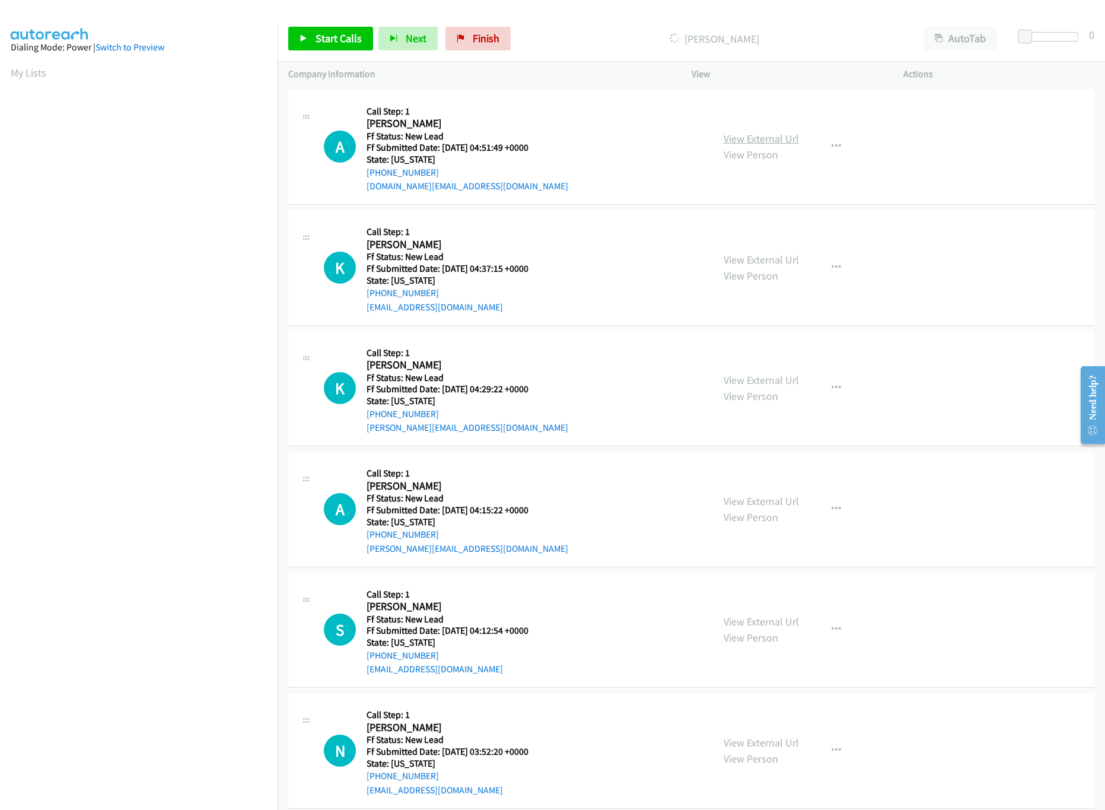
click at [737, 135] on link "View External Url" at bounding box center [761, 139] width 75 height 14
click at [743, 247] on div "View External Url View Person View External Url Email Schedule/Manage Callback …" at bounding box center [824, 268] width 223 height 94
click at [744, 260] on link "View External Url" at bounding box center [761, 260] width 75 height 14
click at [346, 26] on div "Start Calls Pause Next Finish Call Completed AutoTab AutoTab 0" at bounding box center [691, 39] width 827 height 46
click at [349, 30] on link "Start Calls" at bounding box center [330, 39] width 85 height 24
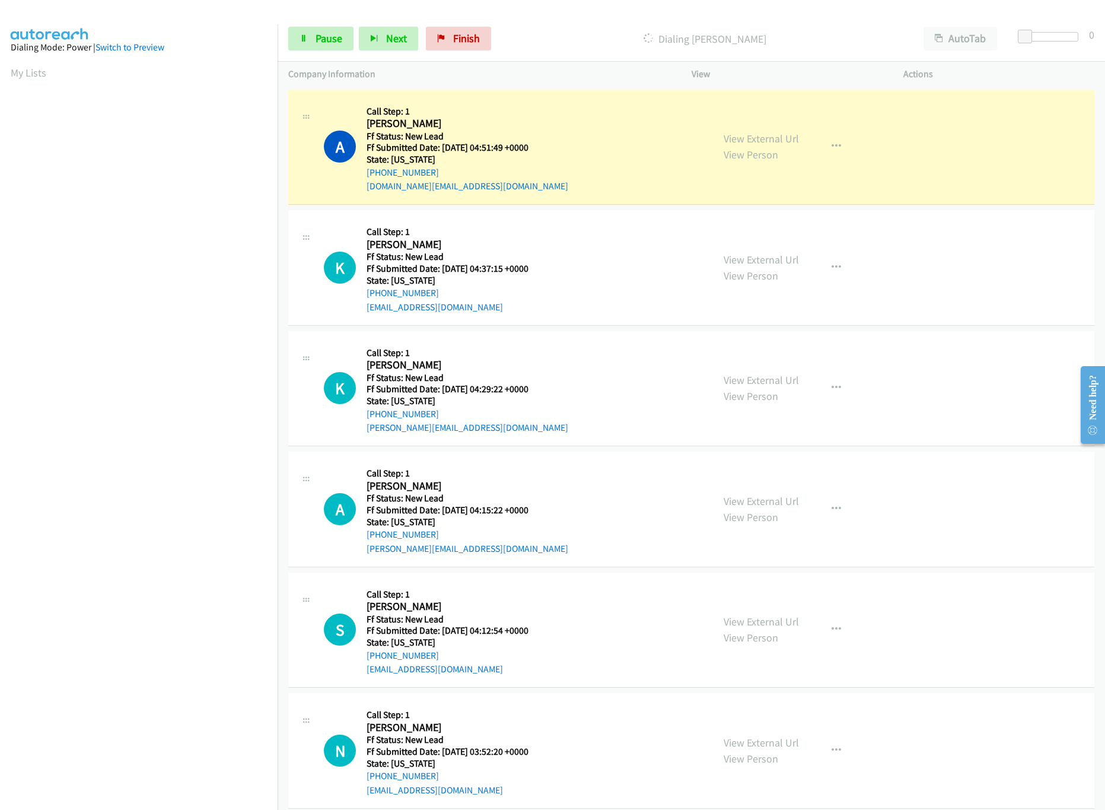
click at [1048, 34] on div "Start Calls Pause Next Finish Dialing Alex Henson AutoTab AutoTab 0" at bounding box center [691, 39] width 827 height 46
drag, startPoint x: 1049, startPoint y: 27, endPoint x: 1041, endPoint y: 36, distance: 11.3
click at [1048, 27] on div "Start Calls Pause Next Finish Dialing Alex Henson AutoTab AutoTab 0" at bounding box center [691, 39] width 827 height 46
click at [1039, 38] on div at bounding box center [1051, 36] width 55 height 9
drag, startPoint x: 1041, startPoint y: 31, endPoint x: 1050, endPoint y: 33, distance: 9.1
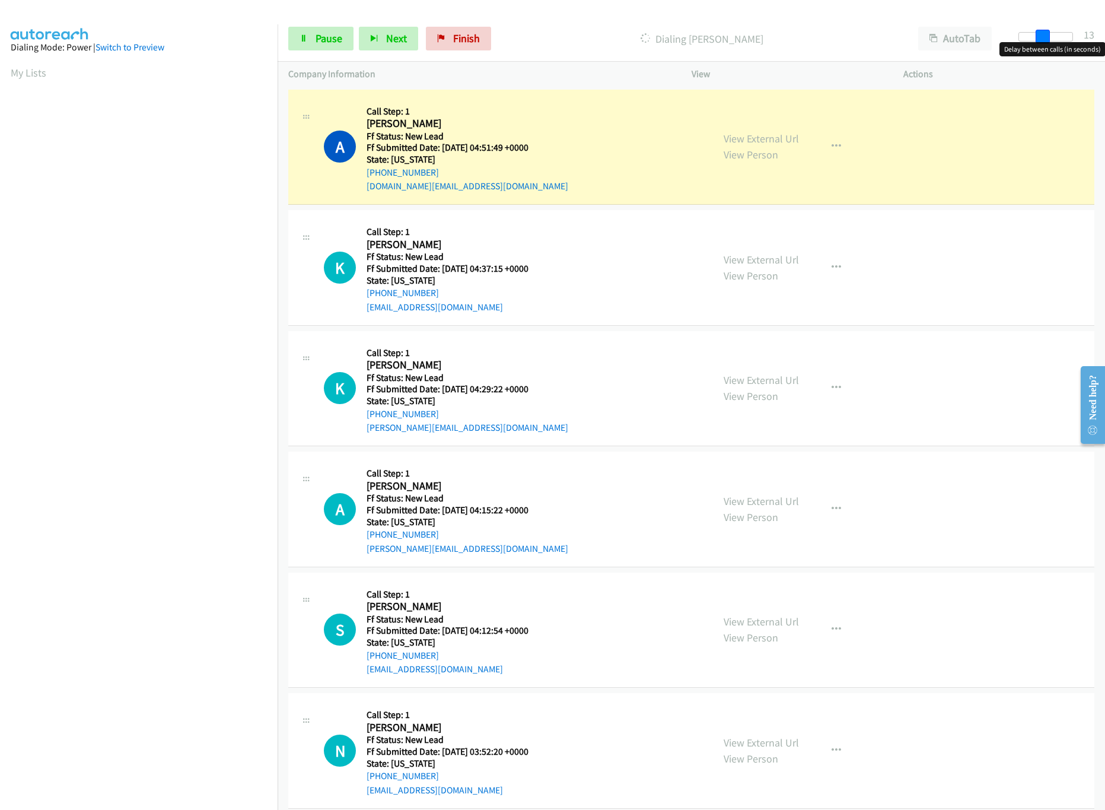
click at [1050, 33] on span at bounding box center [1043, 37] width 14 height 14
click at [760, 381] on link "View External Url" at bounding box center [761, 380] width 75 height 14
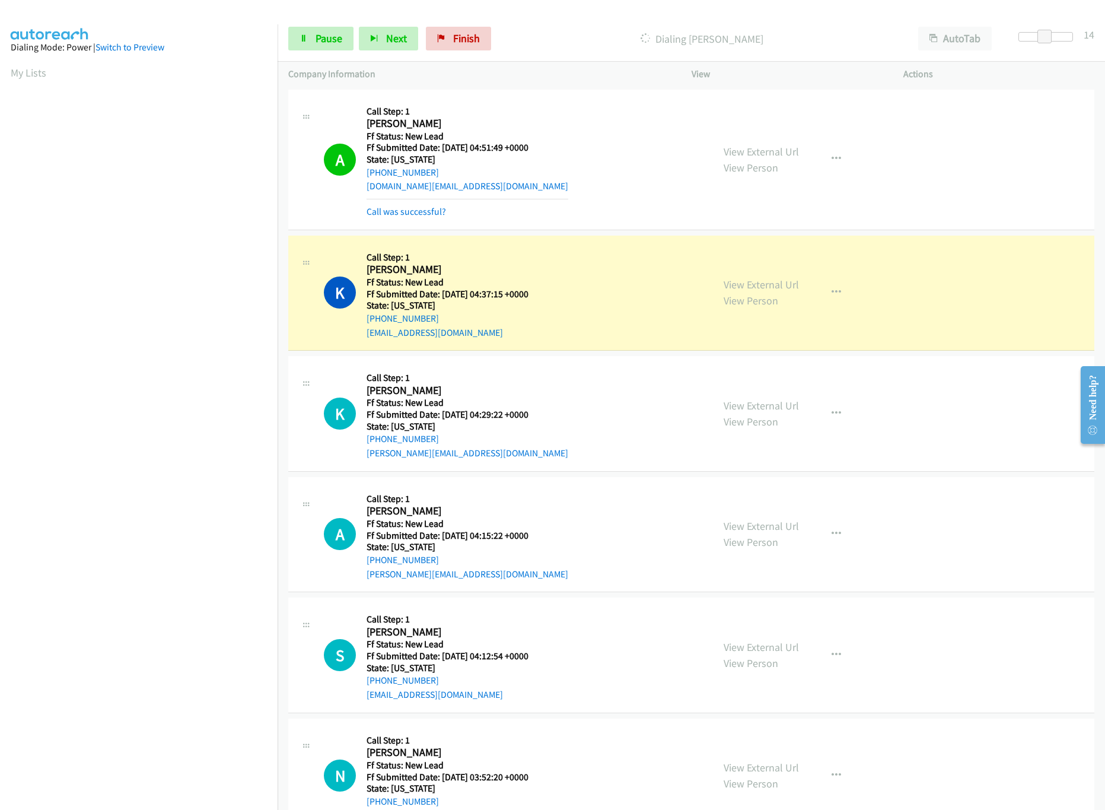
scroll to position [118, 0]
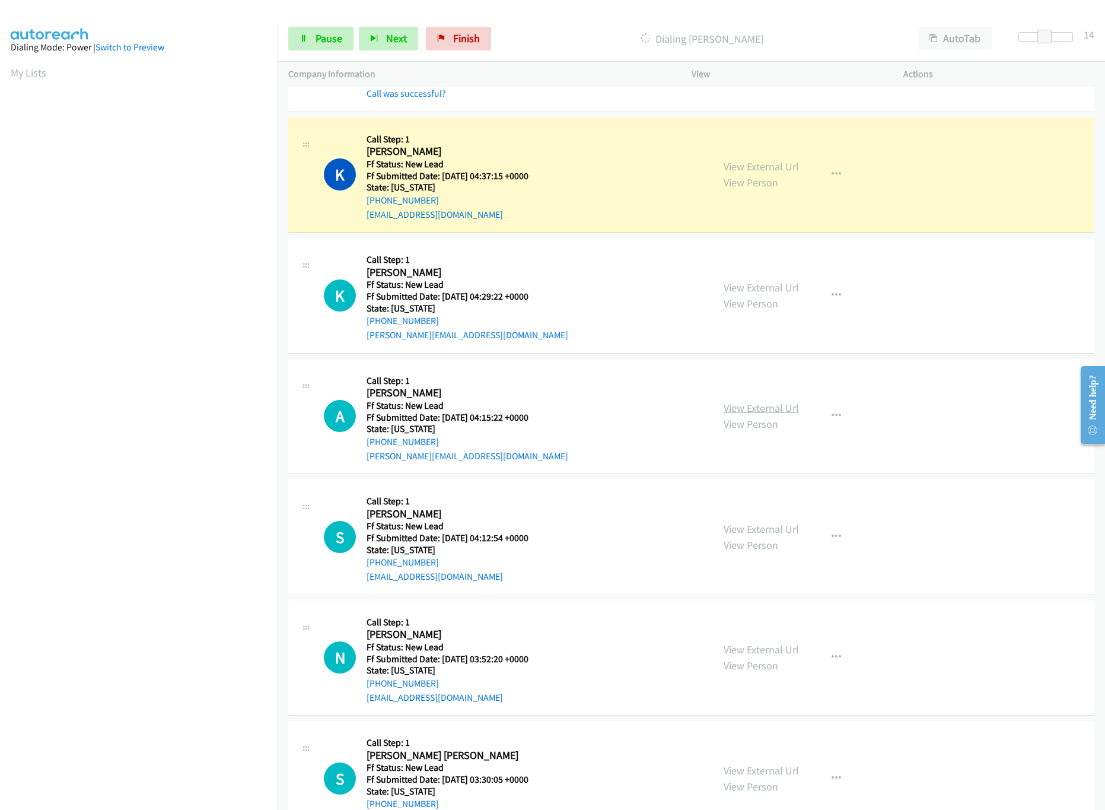
click at [737, 408] on link "View External Url" at bounding box center [761, 408] width 75 height 14
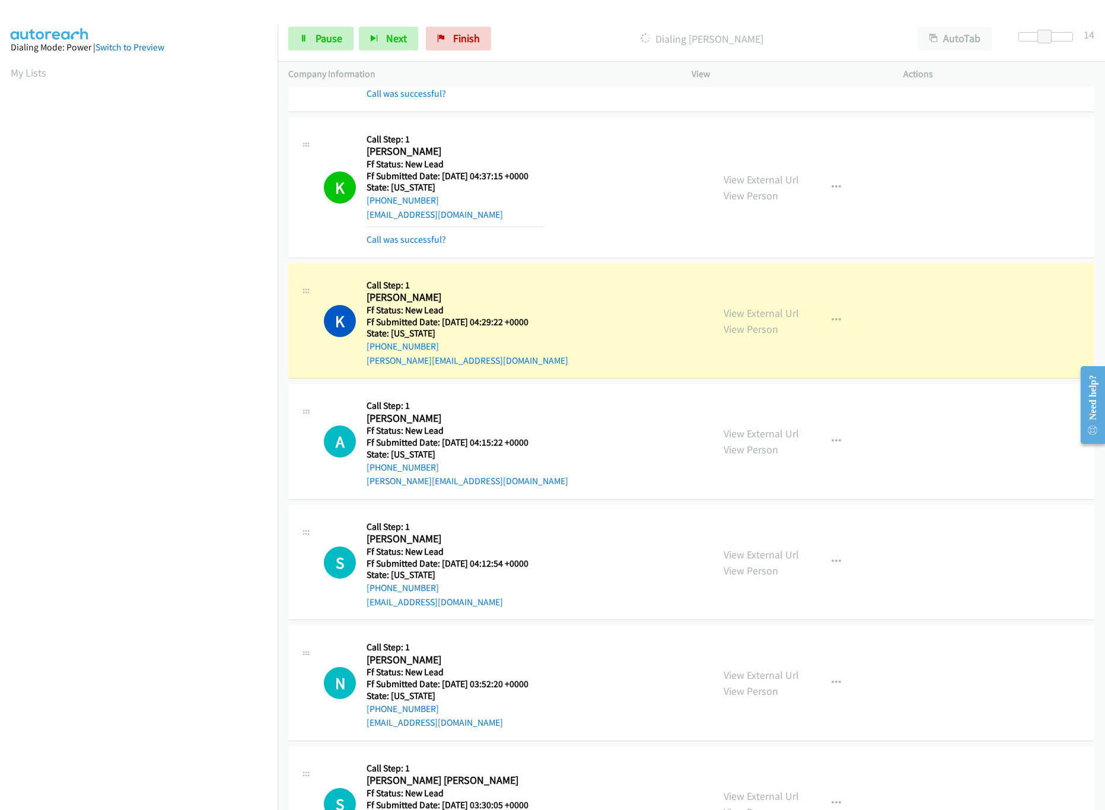
scroll to position [356, 0]
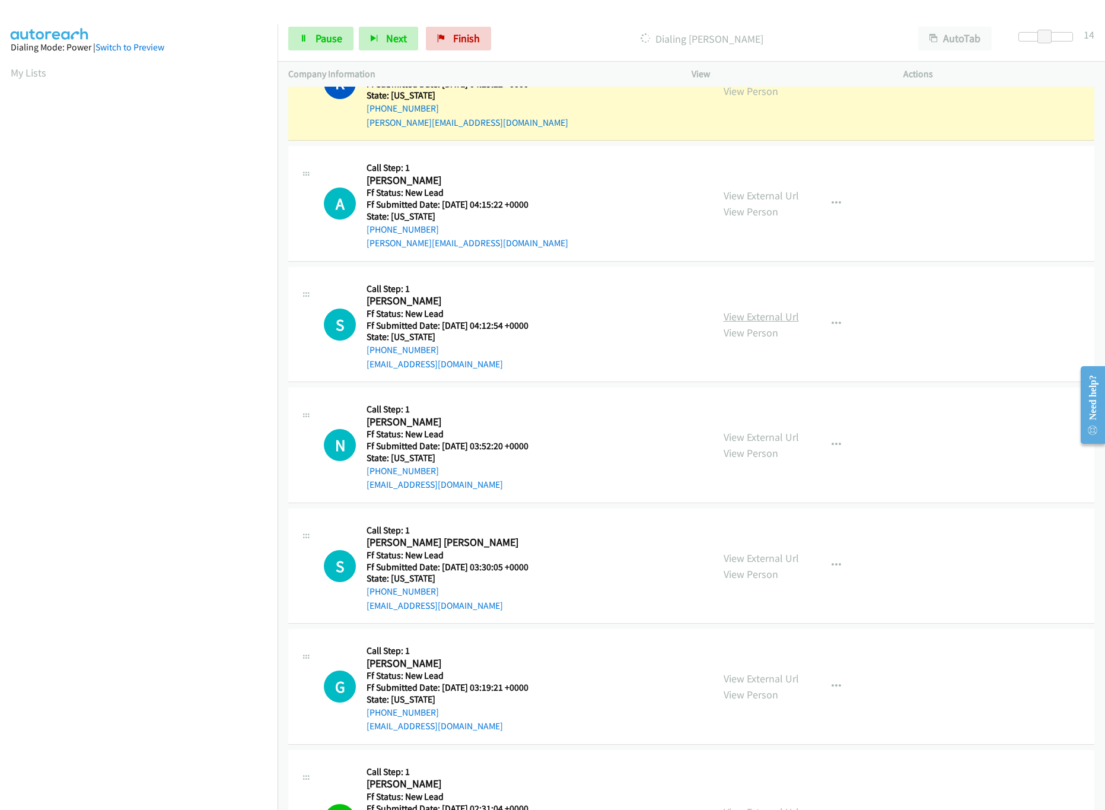
click at [746, 316] on link "View External Url" at bounding box center [761, 317] width 75 height 14
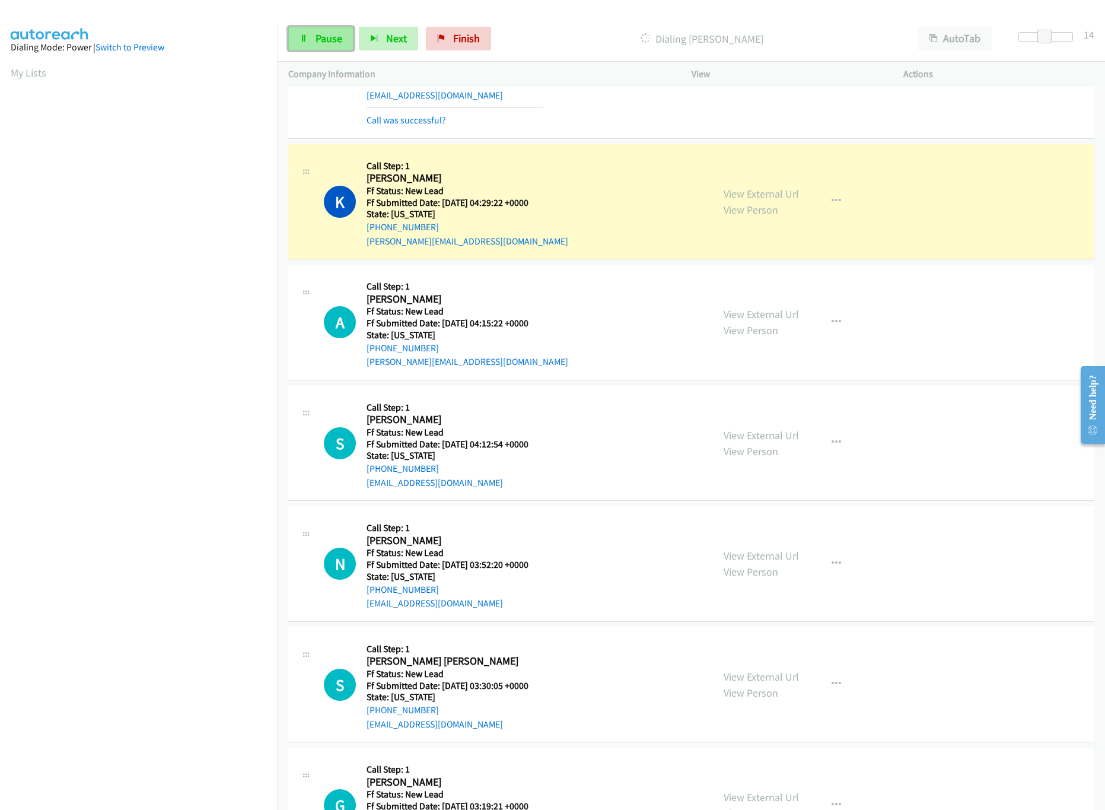
click at [301, 44] on link "Pause" at bounding box center [320, 39] width 65 height 24
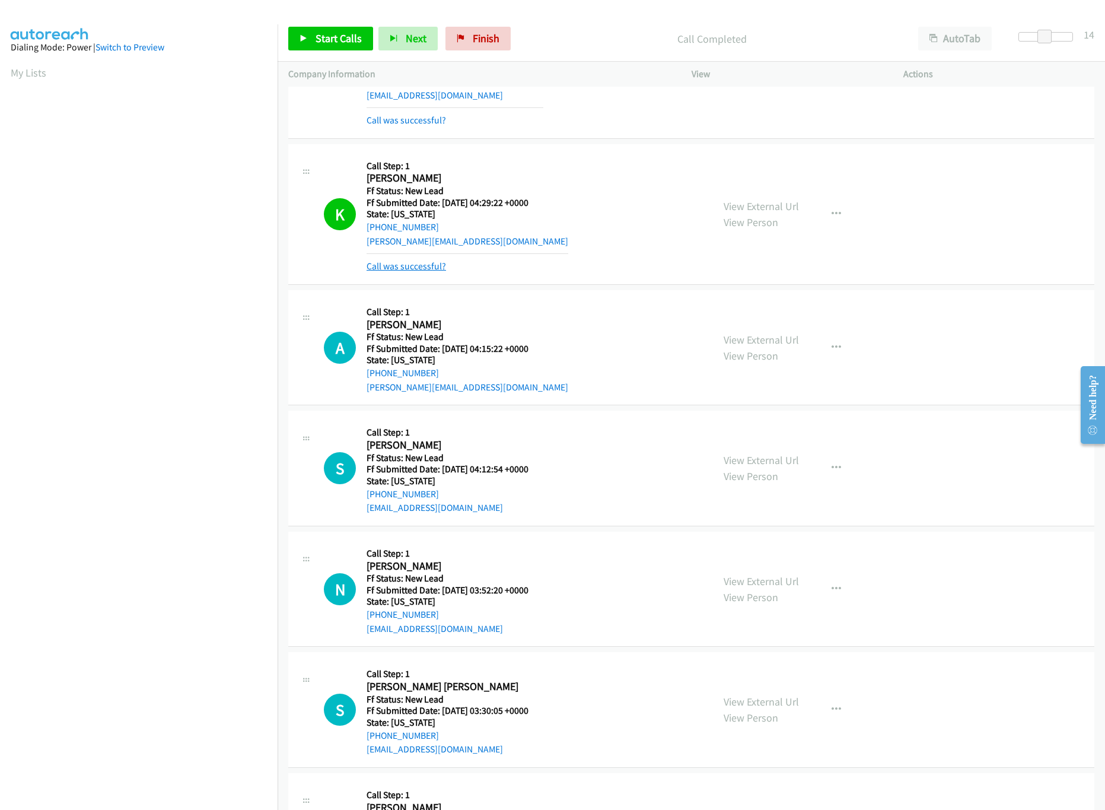
click at [422, 270] on link "Call was successful?" at bounding box center [406, 265] width 79 height 11
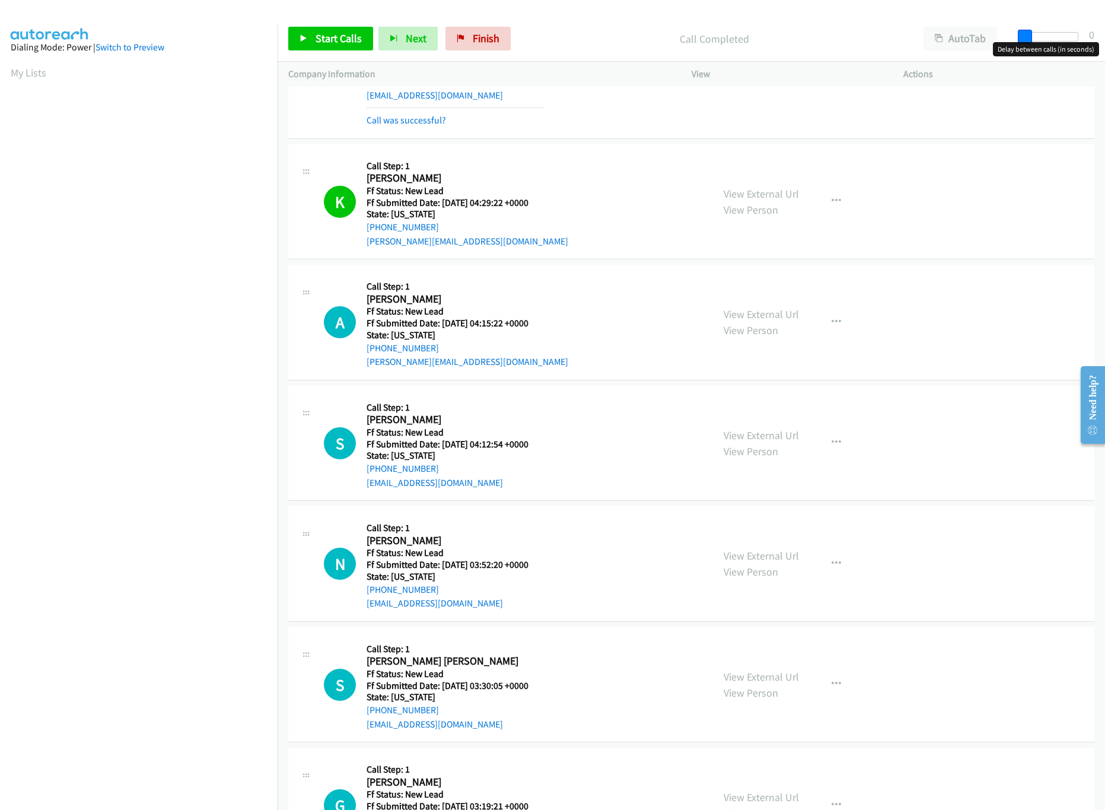
drag, startPoint x: 1046, startPoint y: 30, endPoint x: 732, endPoint y: 31, distance: 314.3
click at [988, 34] on div "Start Calls Pause Next Finish Call Completed AutoTab AutoTab 0" at bounding box center [691, 39] width 827 height 46
click at [326, 37] on span "Start Calls" at bounding box center [339, 38] width 46 height 14
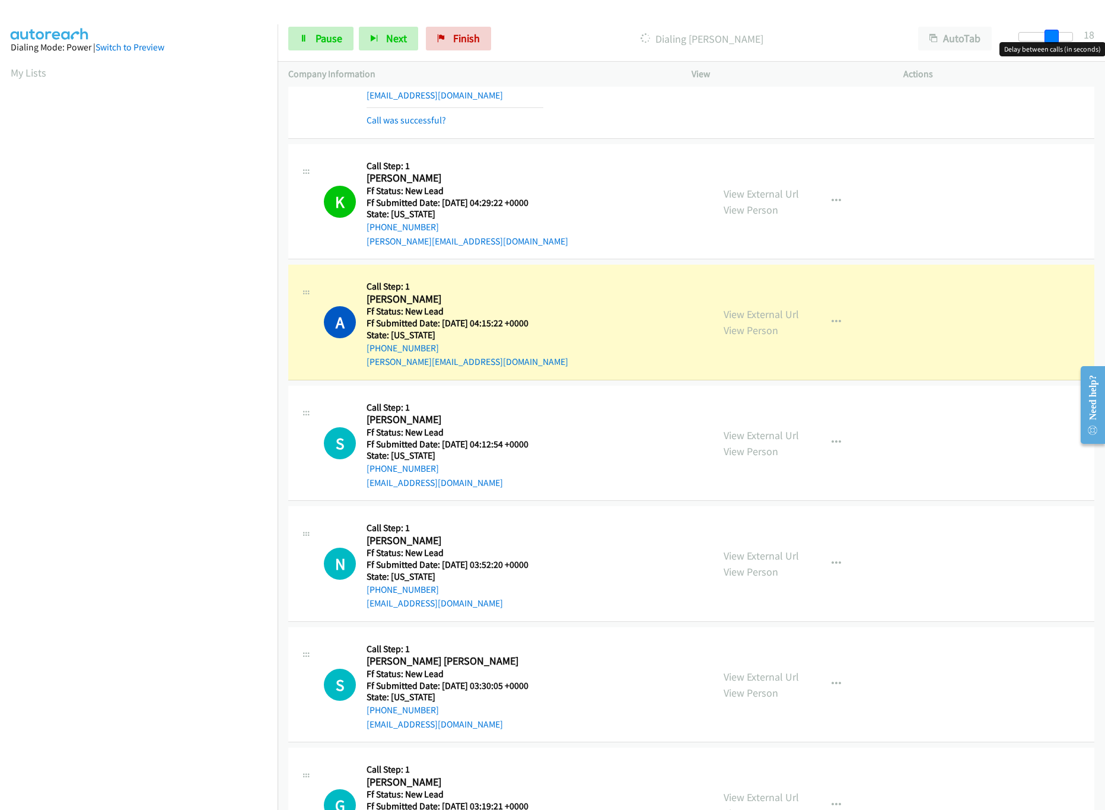
drag, startPoint x: 1027, startPoint y: 34, endPoint x: 1059, endPoint y: 42, distance: 32.2
click at [1059, 42] on body "Start Calls Pause Next Finish Dialing Amy Friedman AutoTab AutoTab 18 Company I…" at bounding box center [552, 28] width 1105 height 56
click at [758, 554] on link "View External Url" at bounding box center [761, 556] width 75 height 14
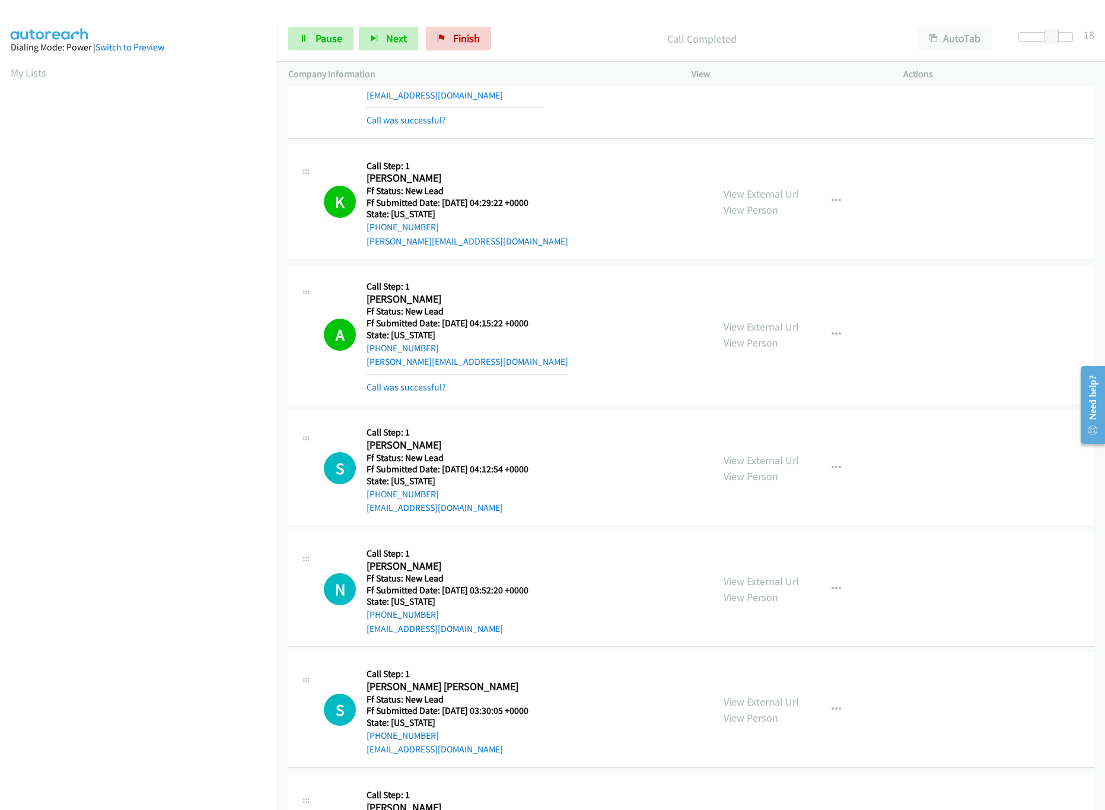
scroll to position [356, 0]
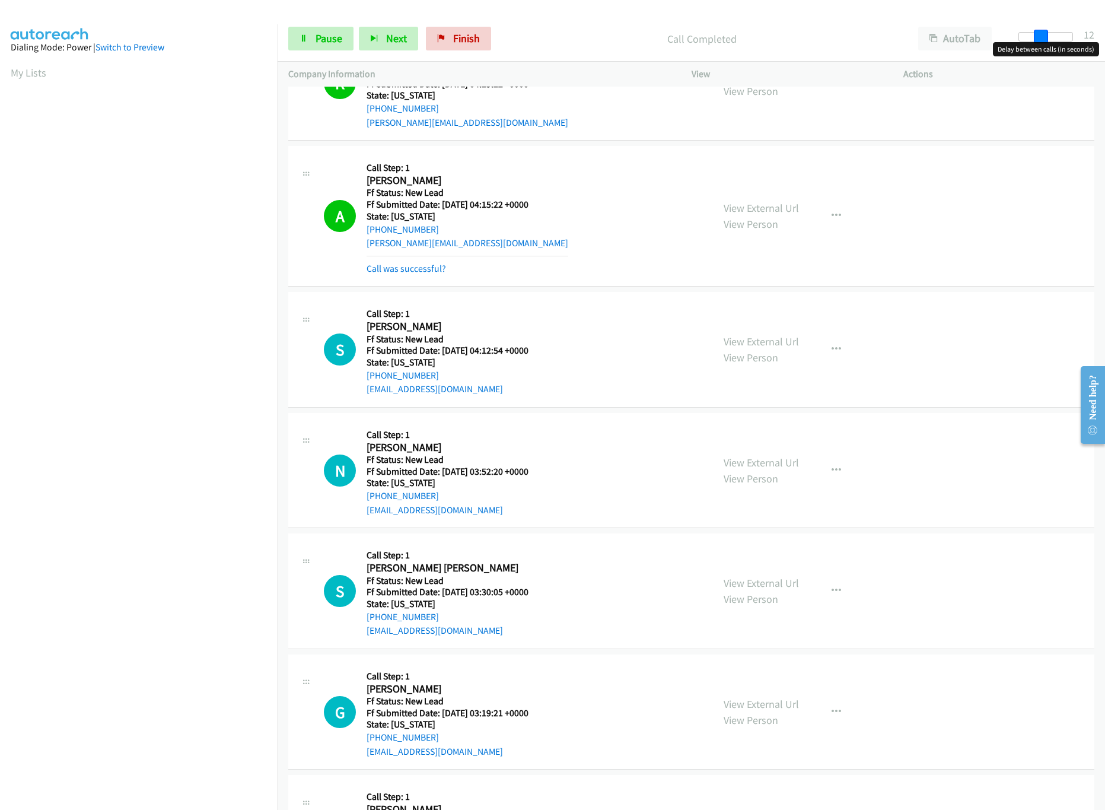
click at [1039, 39] on div at bounding box center [1045, 36] width 55 height 9
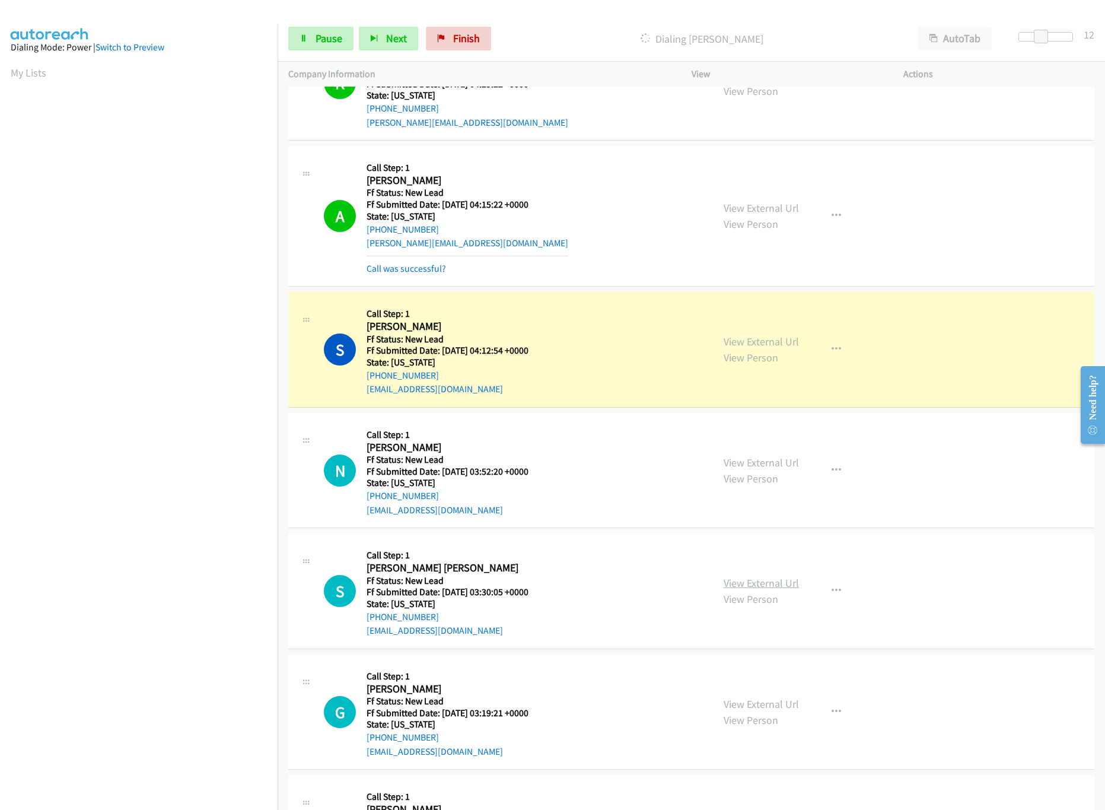
click at [762, 587] on link "View External Url" at bounding box center [761, 583] width 75 height 14
click at [1034, 38] on span at bounding box center [1041, 37] width 14 height 14
click at [744, 702] on link "View External Url" at bounding box center [761, 704] width 75 height 14
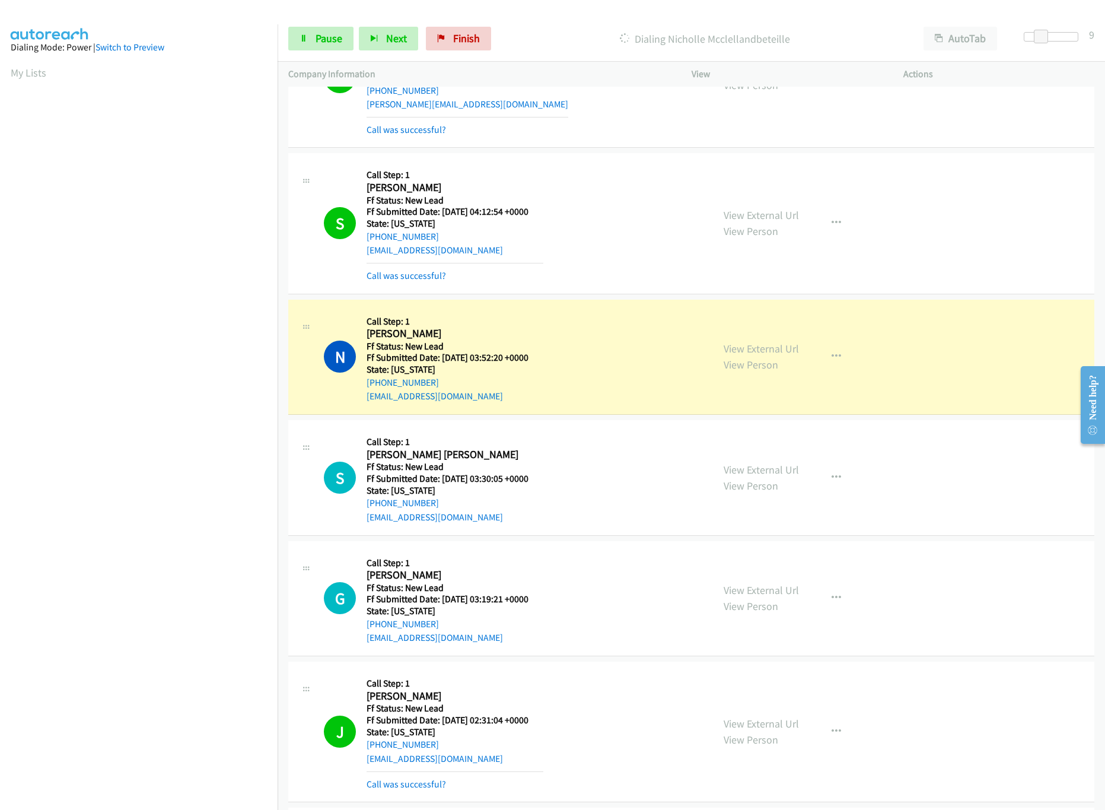
scroll to position [593, 0]
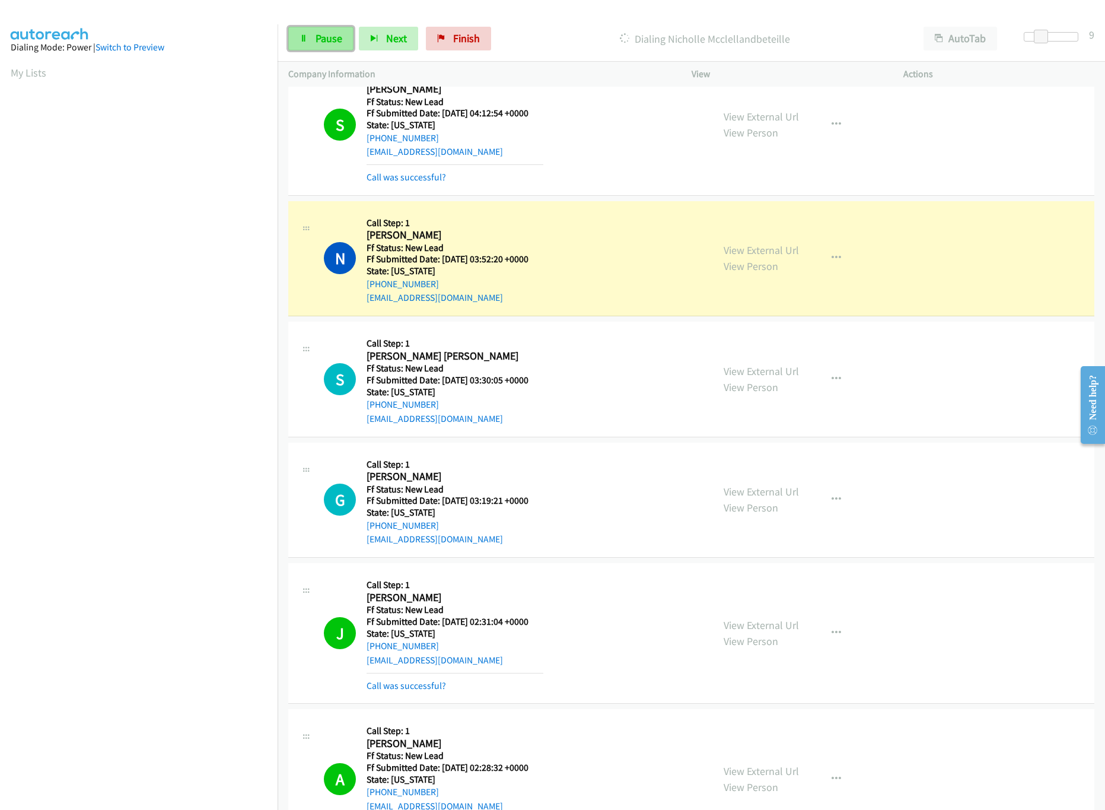
click at [335, 43] on span "Pause" at bounding box center [329, 38] width 27 height 14
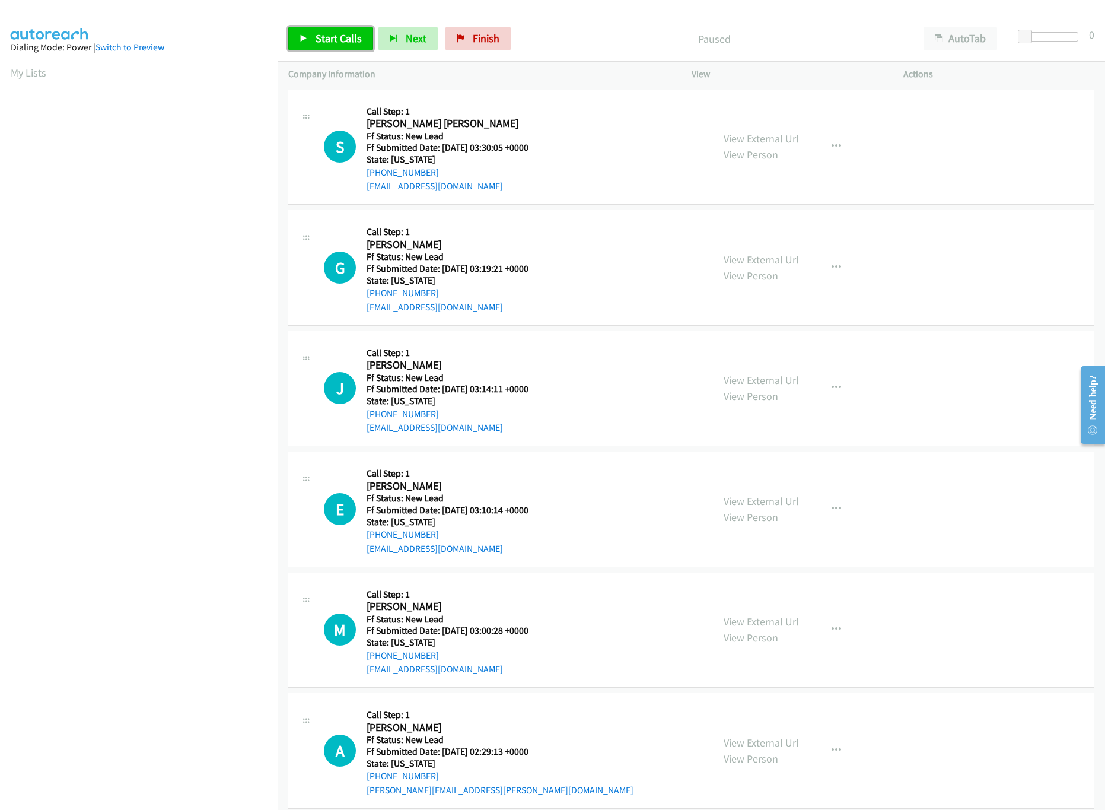
click at [314, 43] on link "Start Calls" at bounding box center [330, 39] width 85 height 24
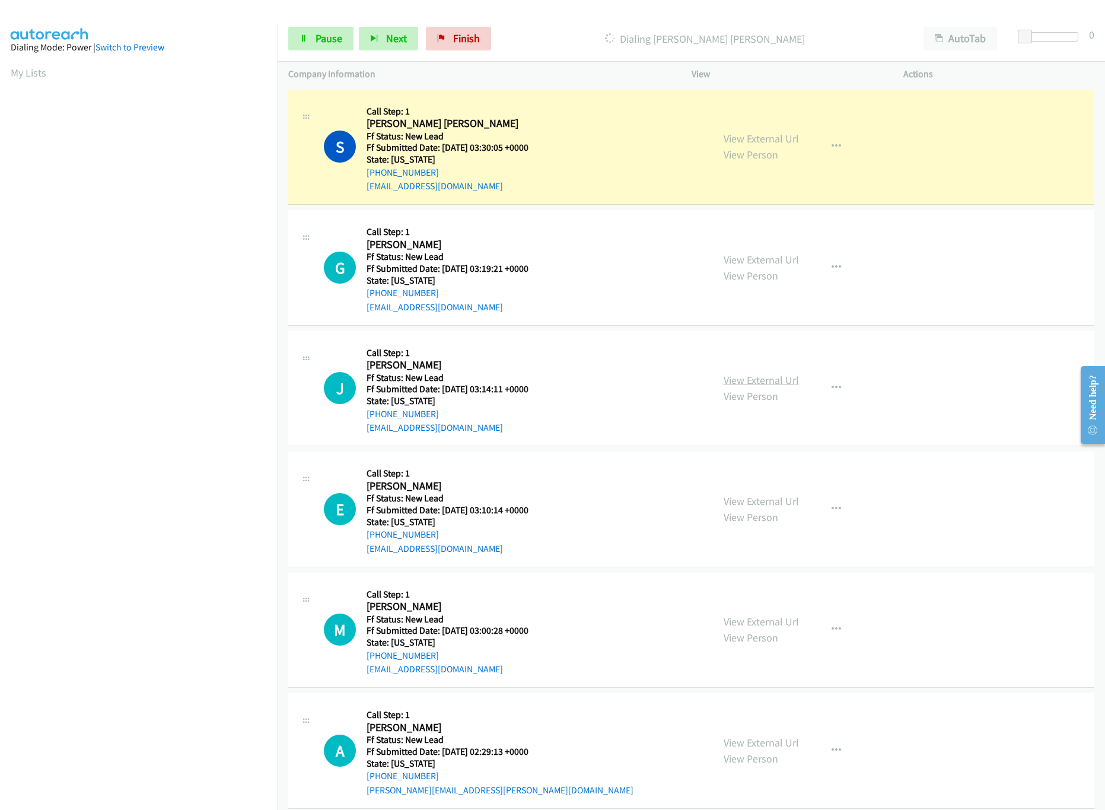
click at [737, 385] on link "View External Url" at bounding box center [761, 380] width 75 height 14
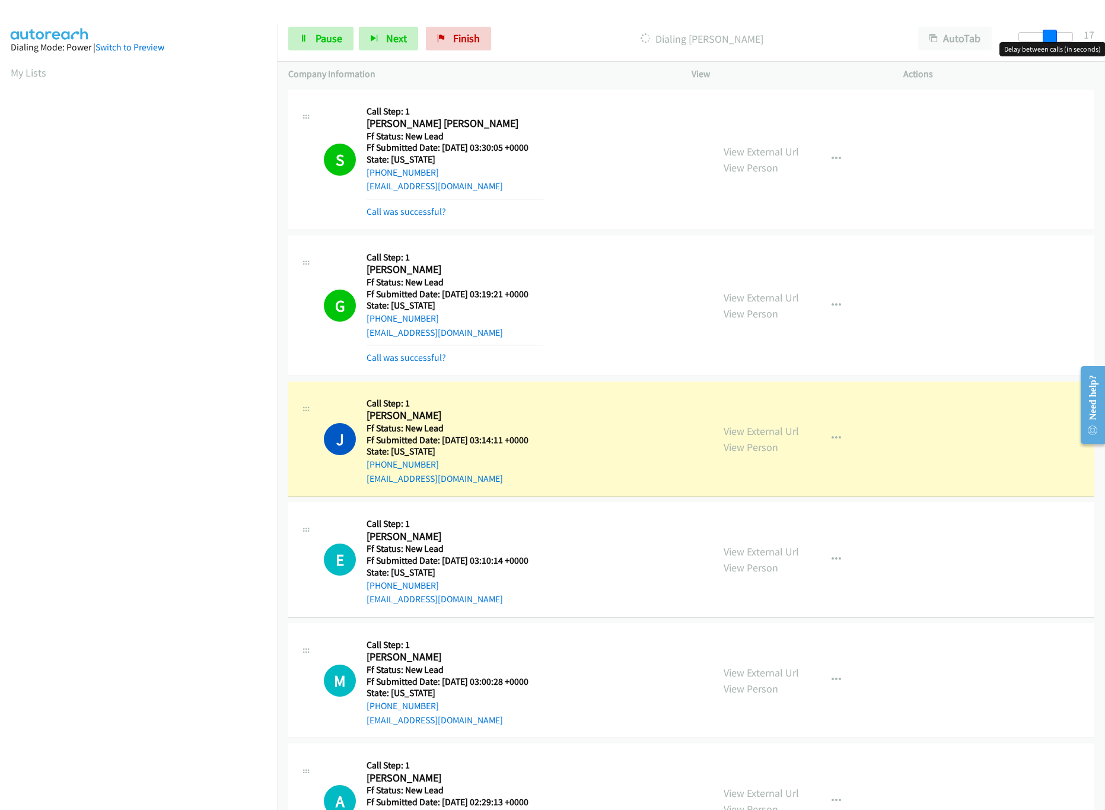
click at [1054, 34] on div at bounding box center [1045, 36] width 55 height 9
drag, startPoint x: 639, startPoint y: 534, endPoint x: 648, endPoint y: 532, distance: 9.7
click at [639, 534] on div "E Callback Scheduled Call Step: 1 [PERSON_NAME] America/Los_Angeles Ff Status: …" at bounding box center [513, 559] width 378 height 94
click at [724, 550] on link "View External Url" at bounding box center [761, 551] width 75 height 14
drag, startPoint x: 1053, startPoint y: 30, endPoint x: 1061, endPoint y: 30, distance: 7.7
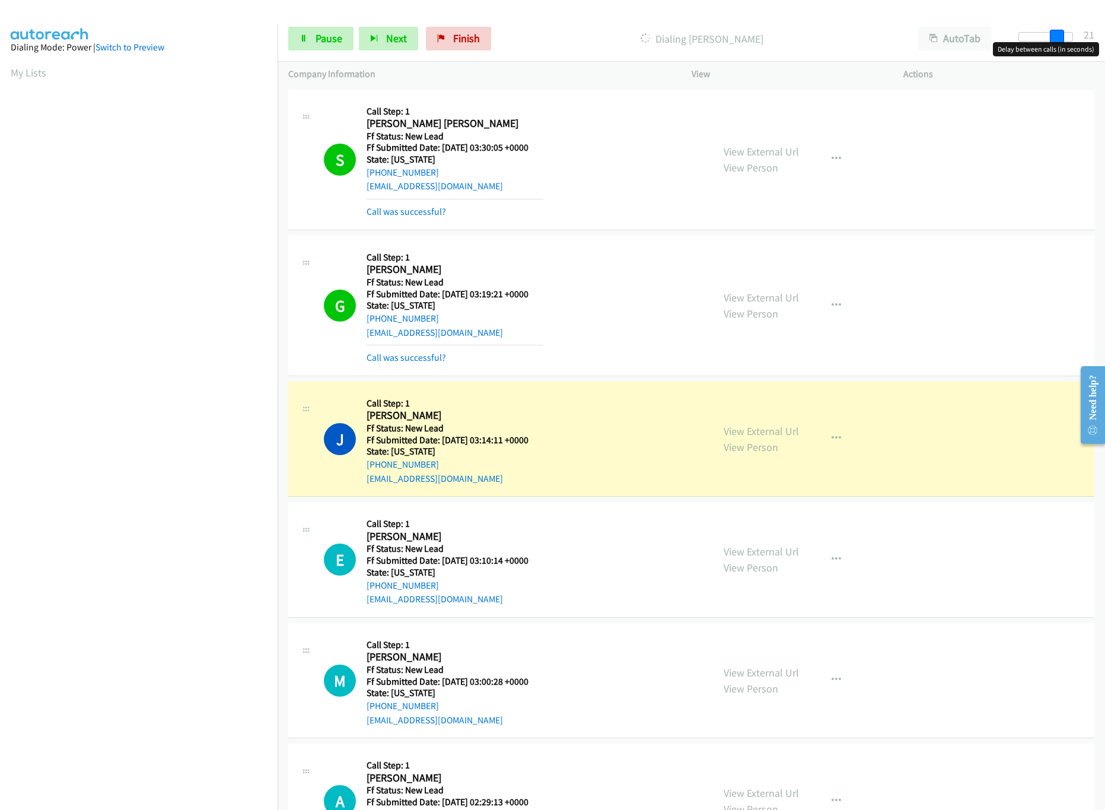
click at [1061, 30] on span at bounding box center [1057, 37] width 14 height 14
click at [335, 36] on span "Pause" at bounding box center [329, 38] width 27 height 14
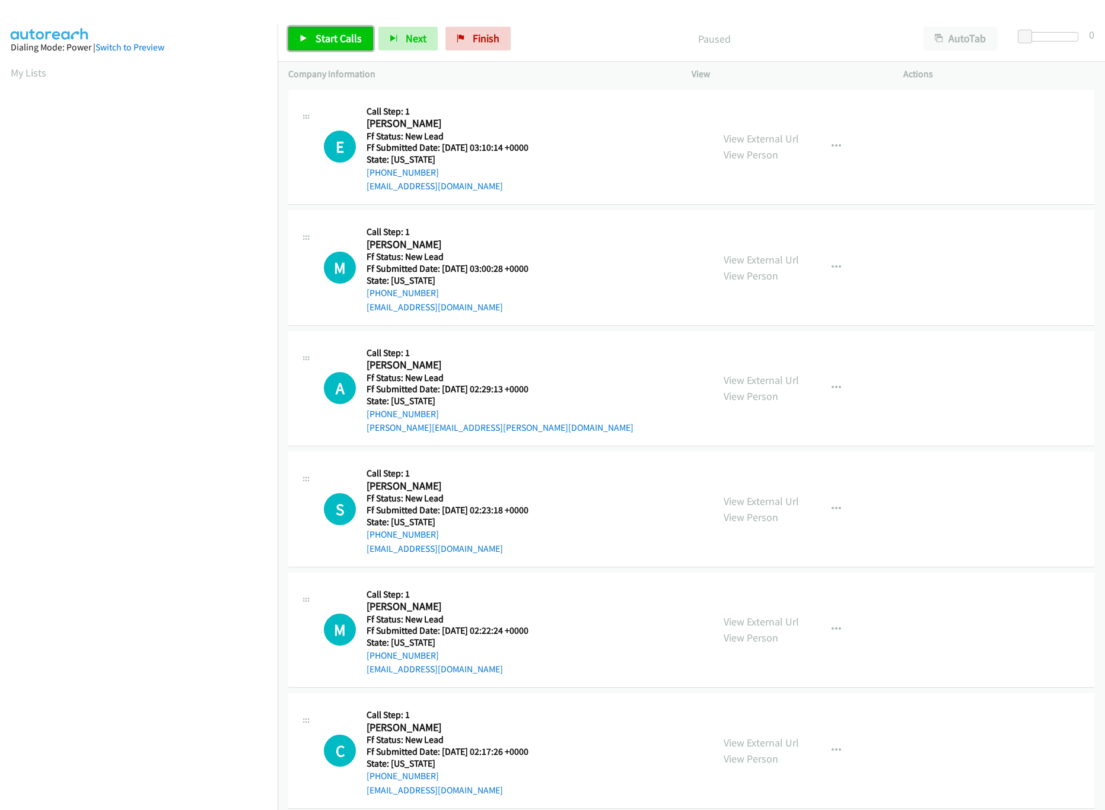
click at [331, 43] on span "Start Calls" at bounding box center [339, 38] width 46 height 14
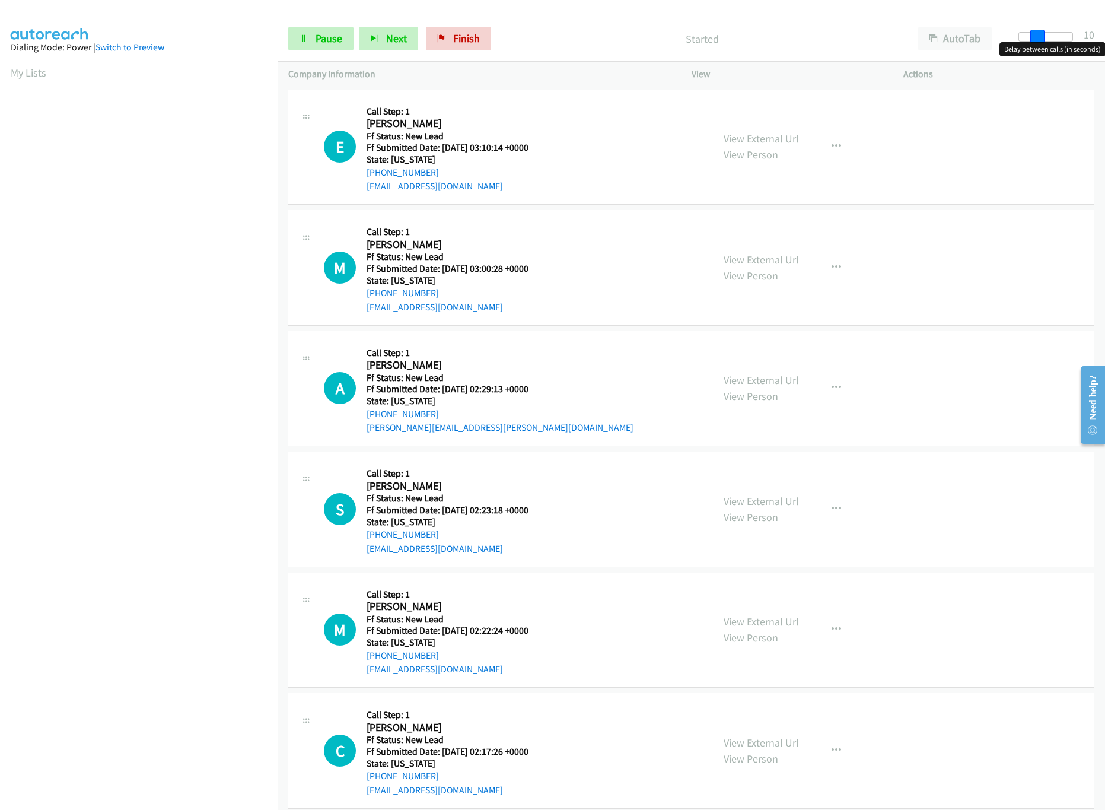
drag, startPoint x: 1025, startPoint y: 30, endPoint x: 1043, endPoint y: 40, distance: 19.6
click at [1043, 40] on span at bounding box center [1037, 37] width 14 height 14
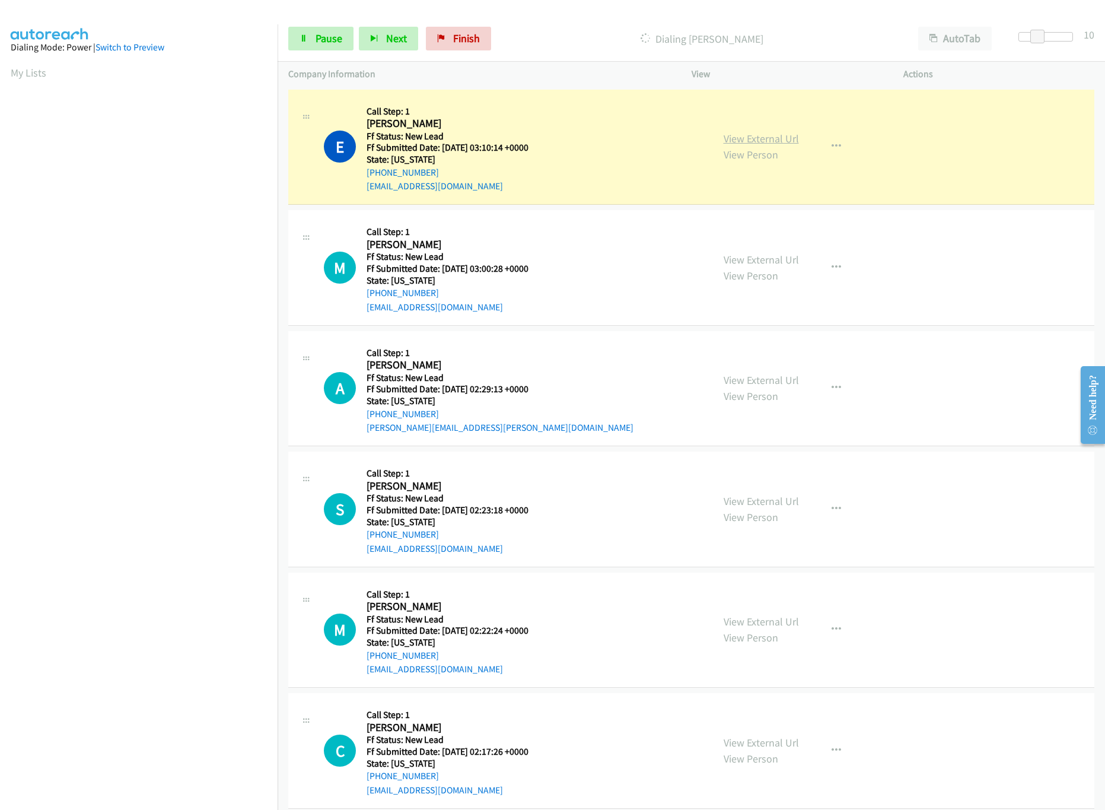
click at [724, 137] on link "View External Url" at bounding box center [761, 139] width 75 height 14
click at [317, 42] on span "Pause" at bounding box center [329, 38] width 27 height 14
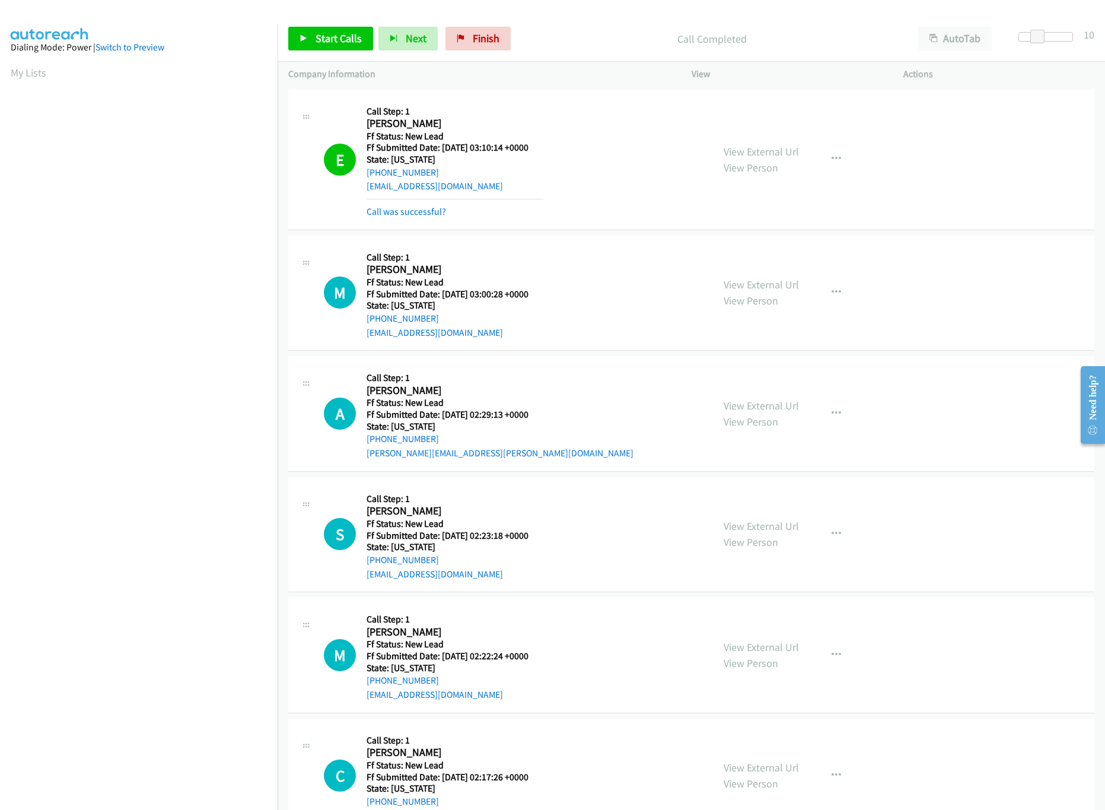
click at [423, 205] on div "Call was successful?" at bounding box center [455, 212] width 177 height 14
click at [424, 206] on link "Call was successful?" at bounding box center [406, 211] width 79 height 11
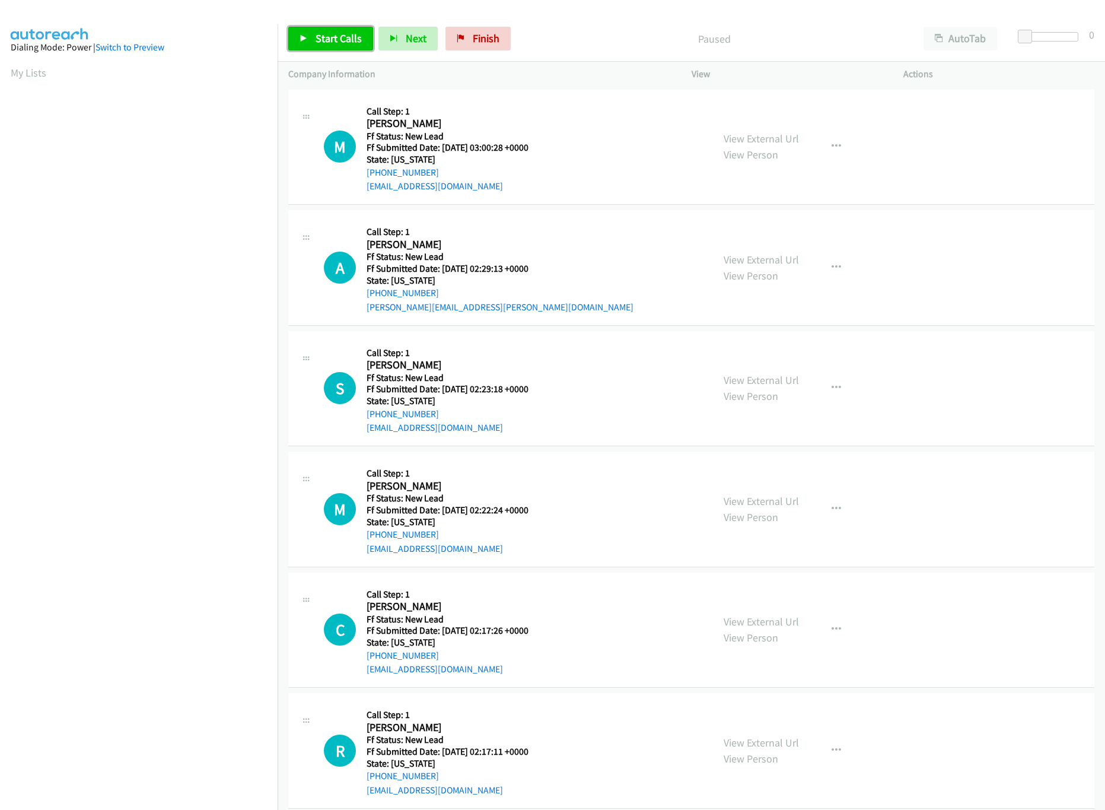
drag, startPoint x: 0, startPoint y: 0, endPoint x: 308, endPoint y: 47, distance: 312.0
click at [308, 47] on link "Start Calls" at bounding box center [330, 39] width 85 height 24
click at [764, 134] on link "View External Url" at bounding box center [761, 139] width 75 height 14
click at [738, 264] on link "View External Url" at bounding box center [761, 260] width 75 height 14
click at [333, 36] on span "Pause" at bounding box center [329, 38] width 27 height 14
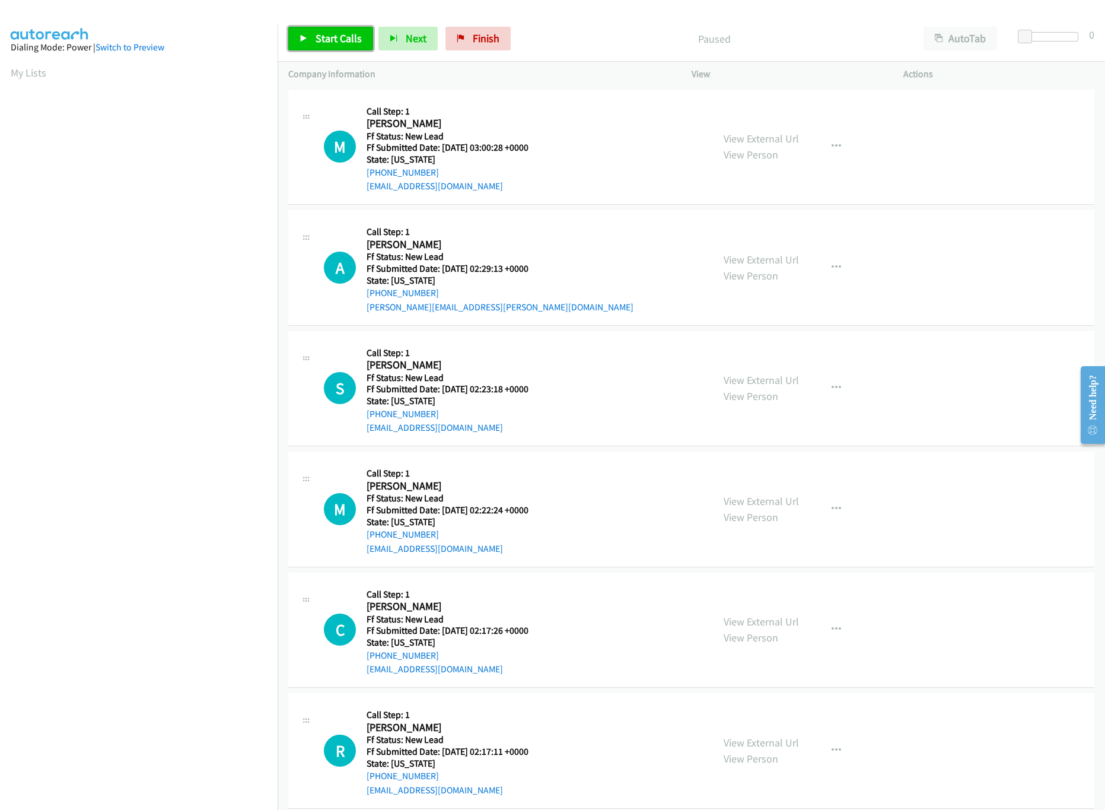
click at [333, 44] on span "Start Calls" at bounding box center [339, 38] width 46 height 14
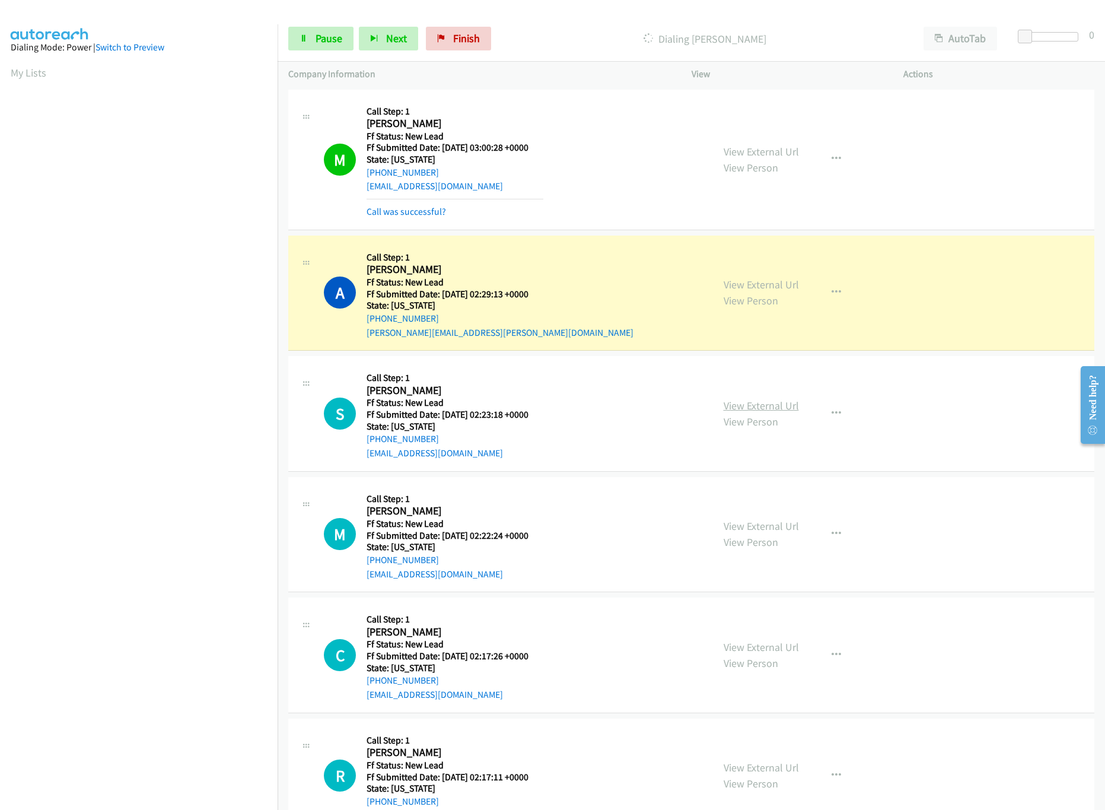
click at [782, 406] on link "View External Url" at bounding box center [761, 406] width 75 height 14
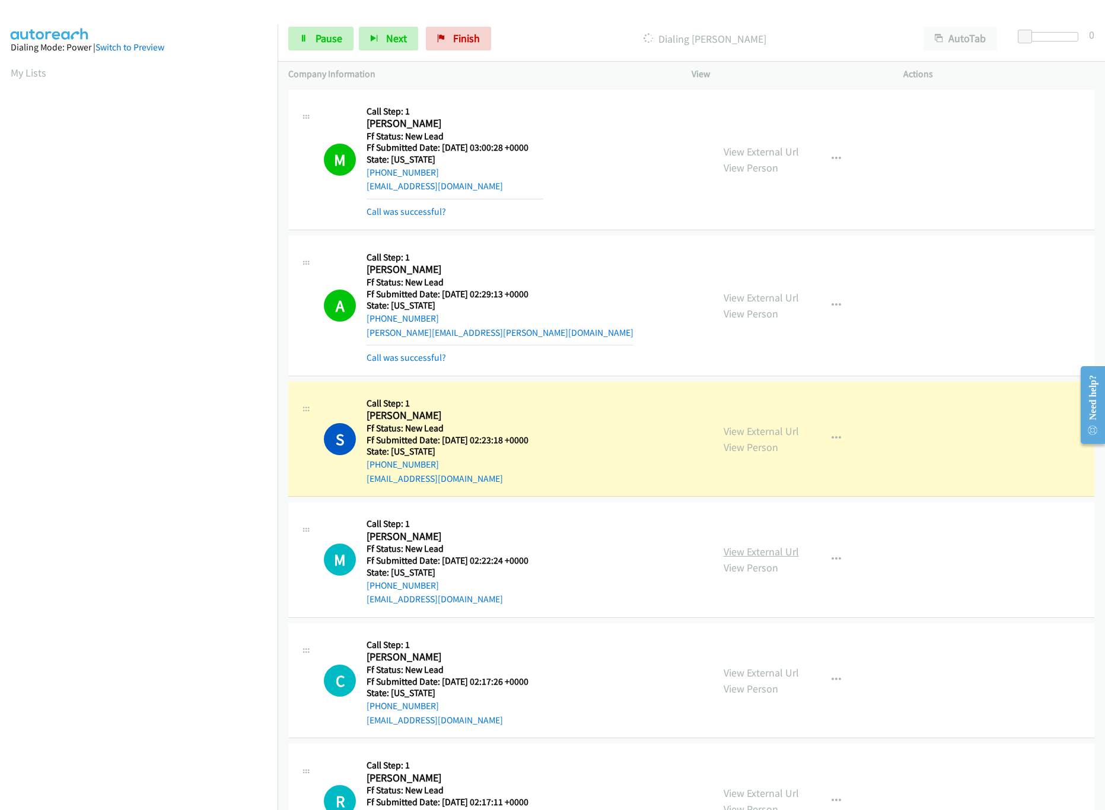
click at [735, 550] on link "View External Url" at bounding box center [761, 551] width 75 height 14
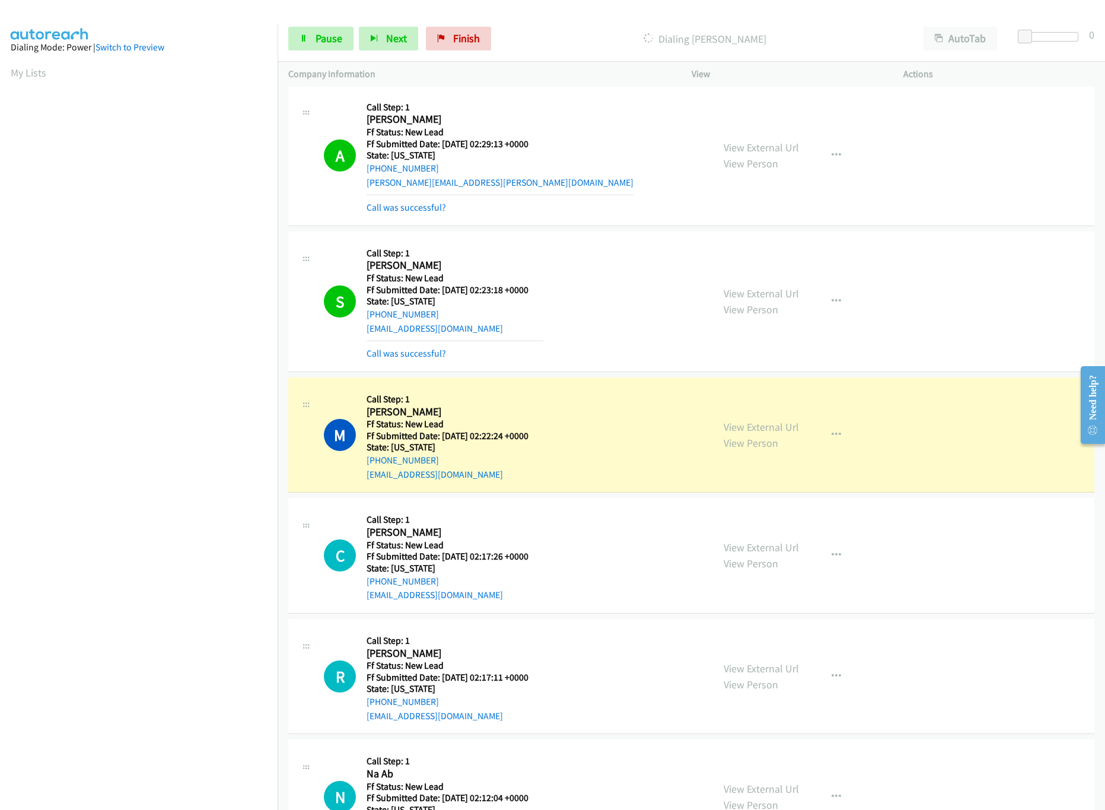
scroll to position [237, 0]
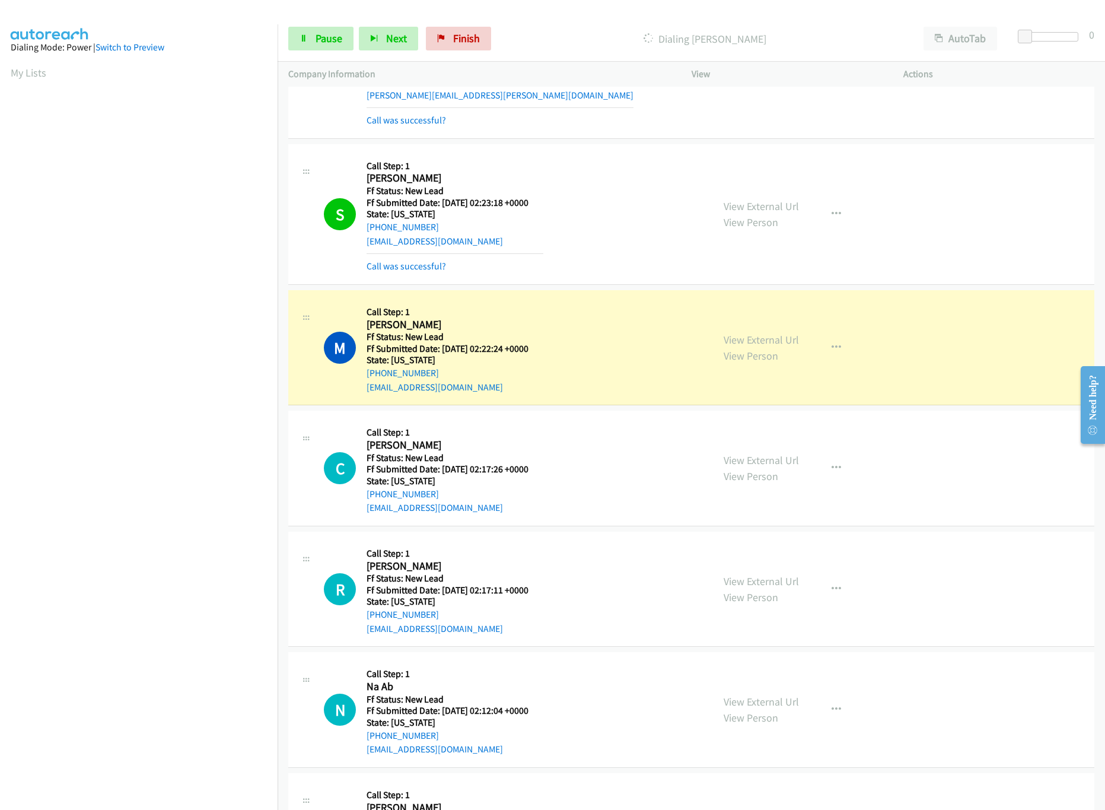
click at [744, 450] on div "View External Url View Person View External Url Email Schedule/Manage Callback …" at bounding box center [824, 468] width 223 height 94
click at [754, 461] on link "View External Url" at bounding box center [761, 460] width 75 height 14
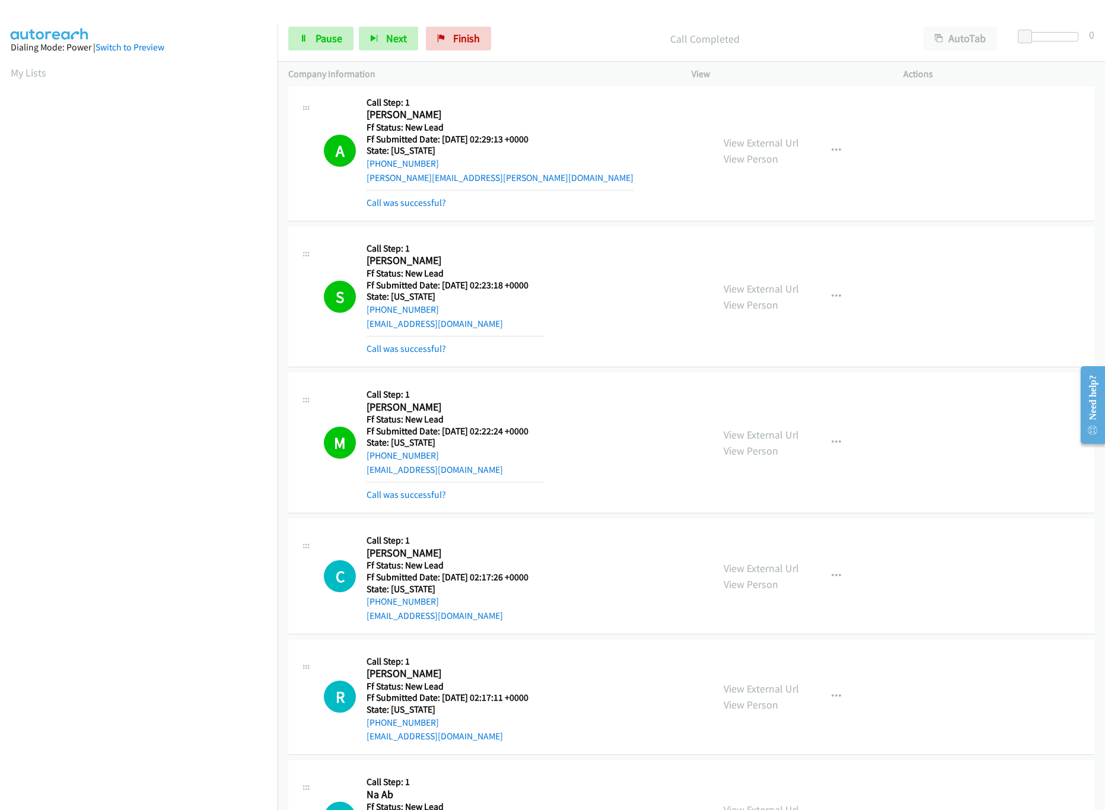
scroll to position [118, 0]
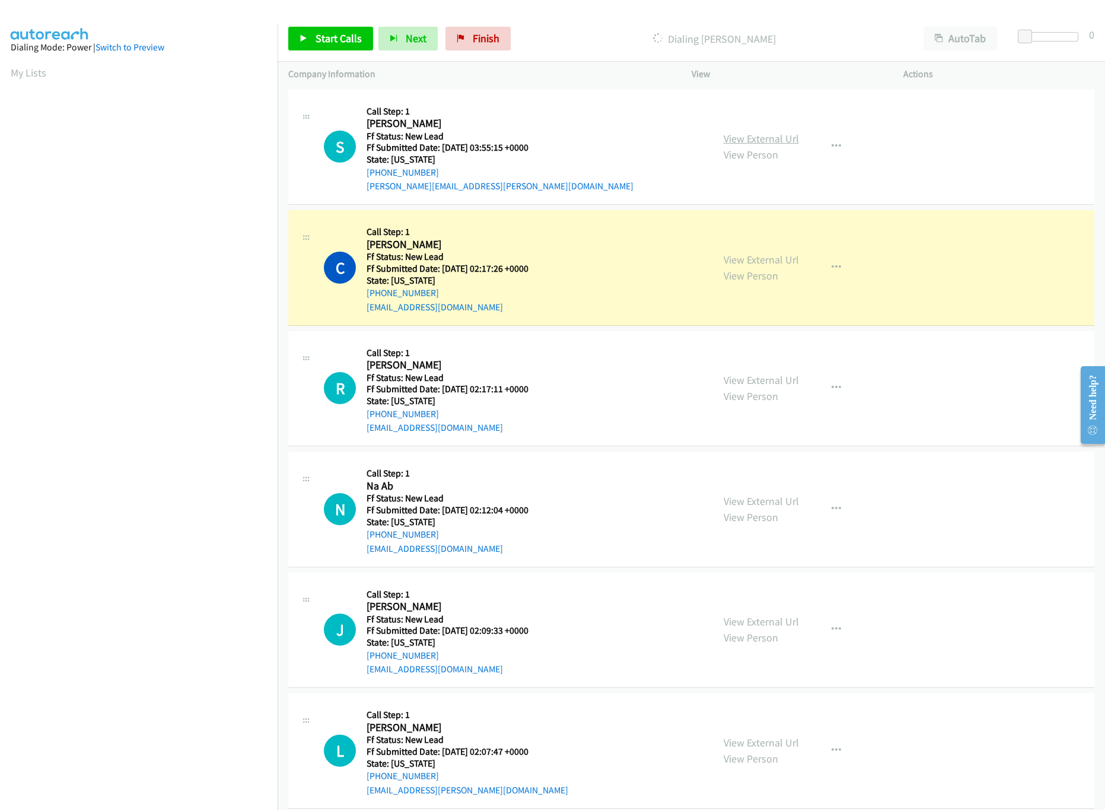
click at [759, 139] on link "View External Url" at bounding box center [761, 139] width 75 height 14
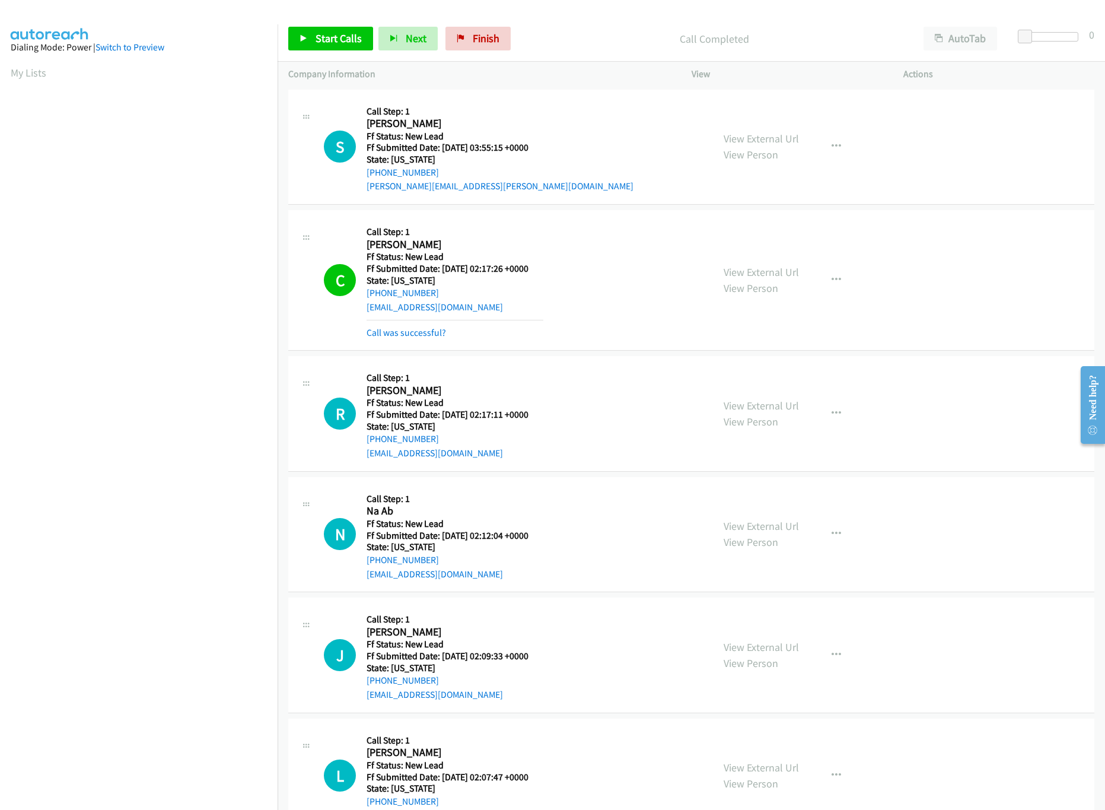
click at [321, 25] on div "Start Calls Pause Next Finish Call Completed AutoTab AutoTab 0" at bounding box center [691, 39] width 827 height 46
click at [321, 39] on span "Start Calls" at bounding box center [339, 38] width 46 height 14
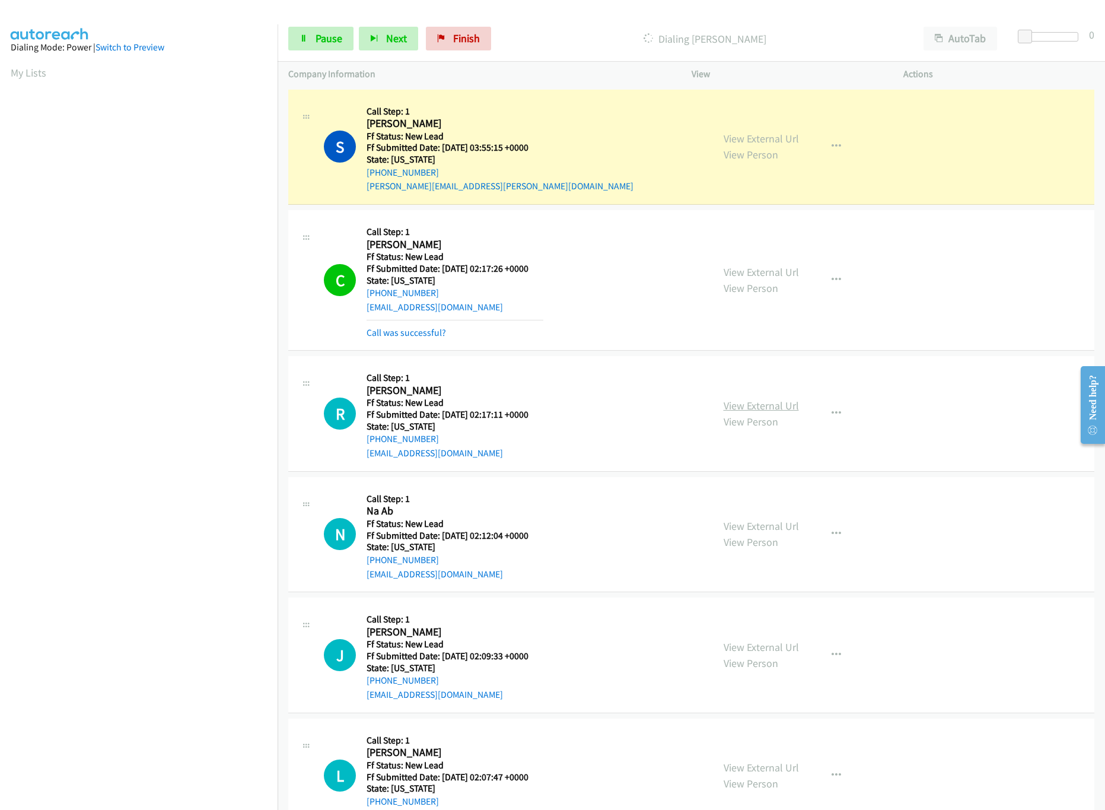
click at [744, 406] on link "View External Url" at bounding box center [761, 406] width 75 height 14
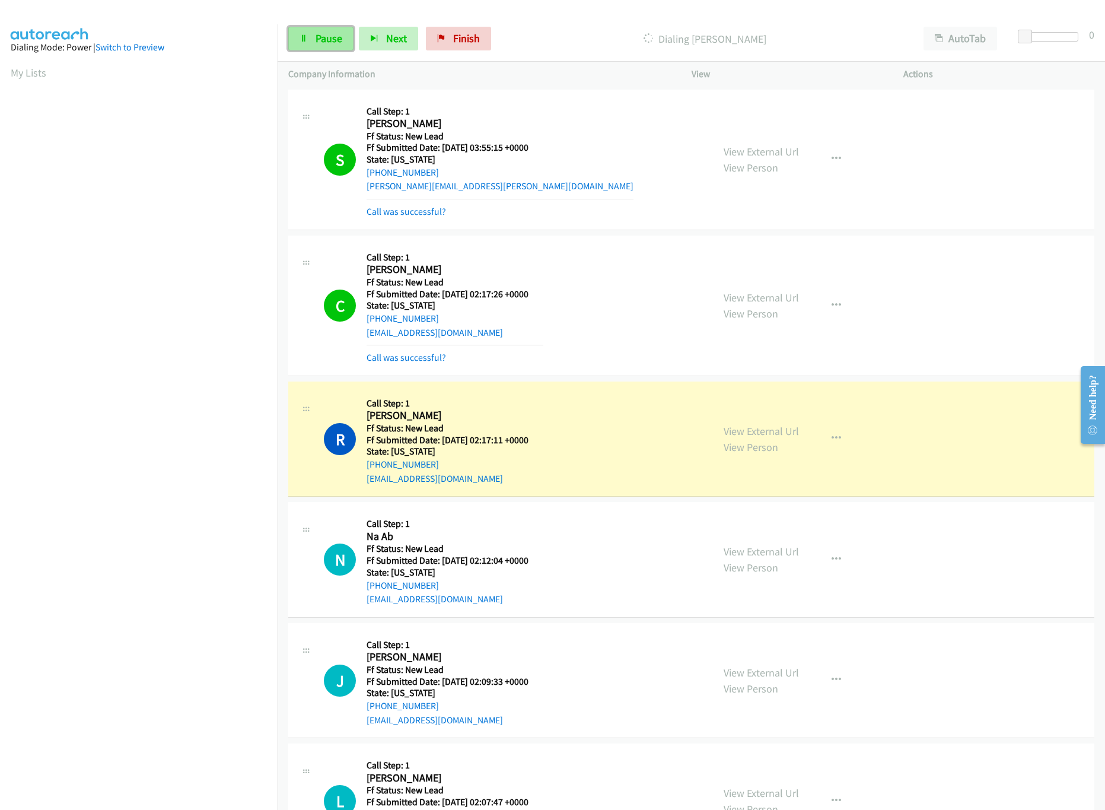
click at [332, 34] on span "Pause" at bounding box center [329, 38] width 27 height 14
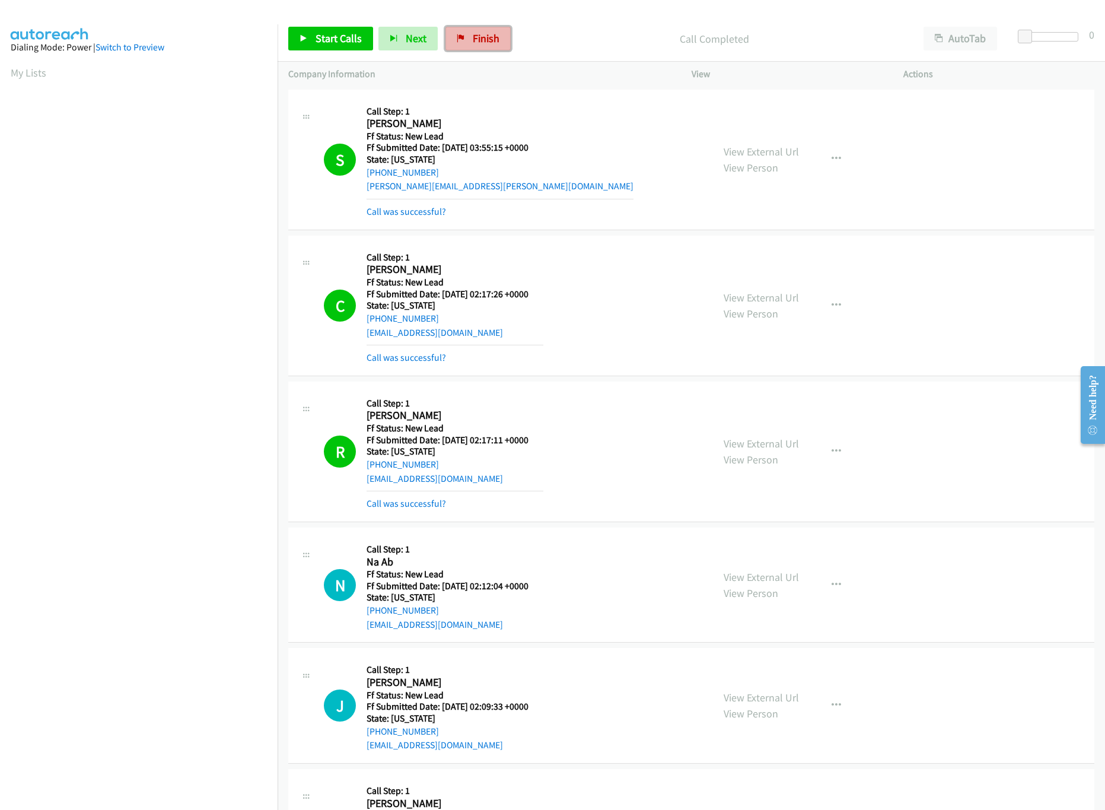
click at [493, 37] on span "Finish" at bounding box center [486, 38] width 27 height 14
click at [639, 55] on div "Start Calls Pause Next Finish Call Completed AutoTab AutoTab 0" at bounding box center [691, 39] width 827 height 46
click at [472, 30] on link "Finish" at bounding box center [477, 39] width 65 height 24
